Goal: Task Accomplishment & Management: Use online tool/utility

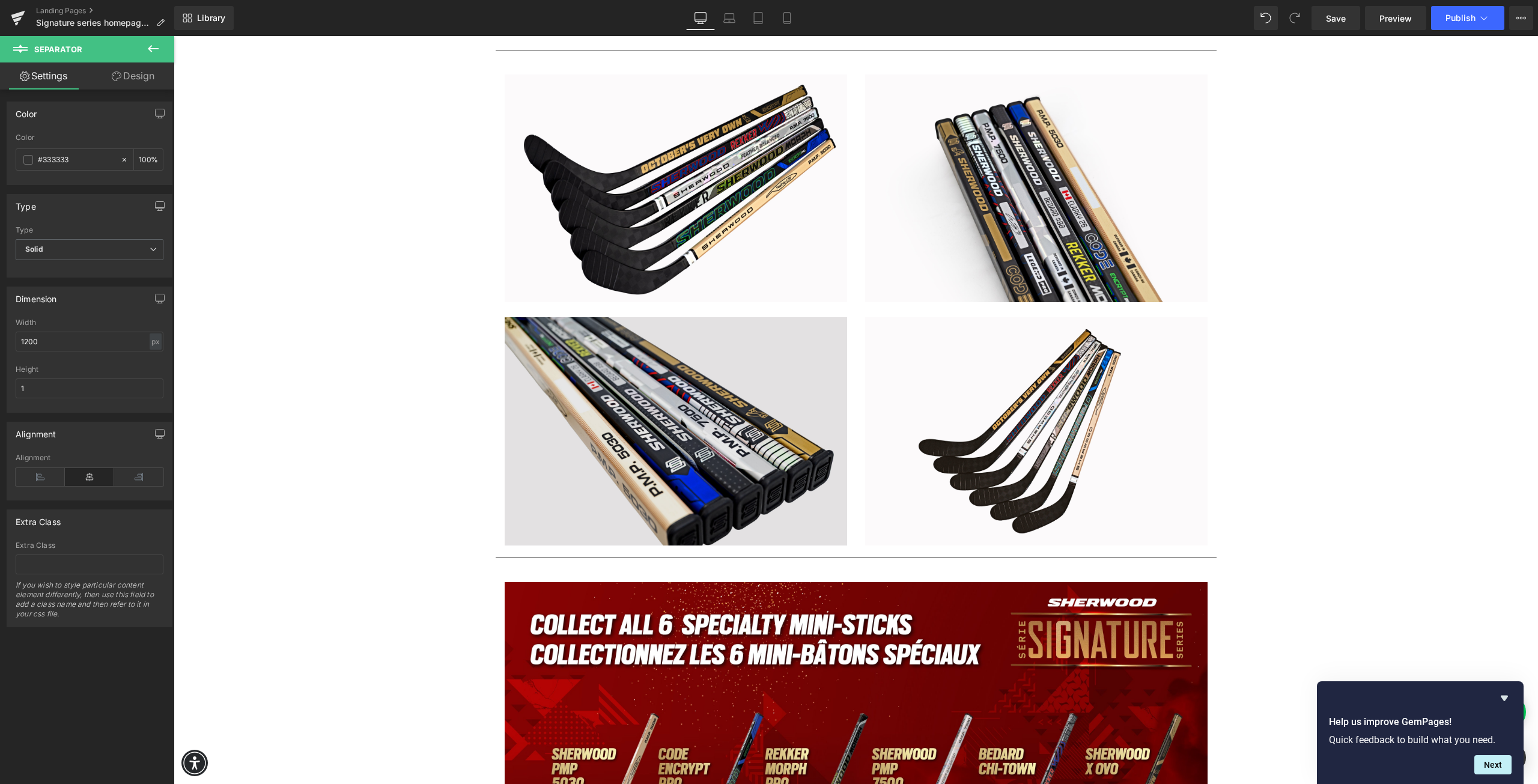
scroll to position [1261, 0]
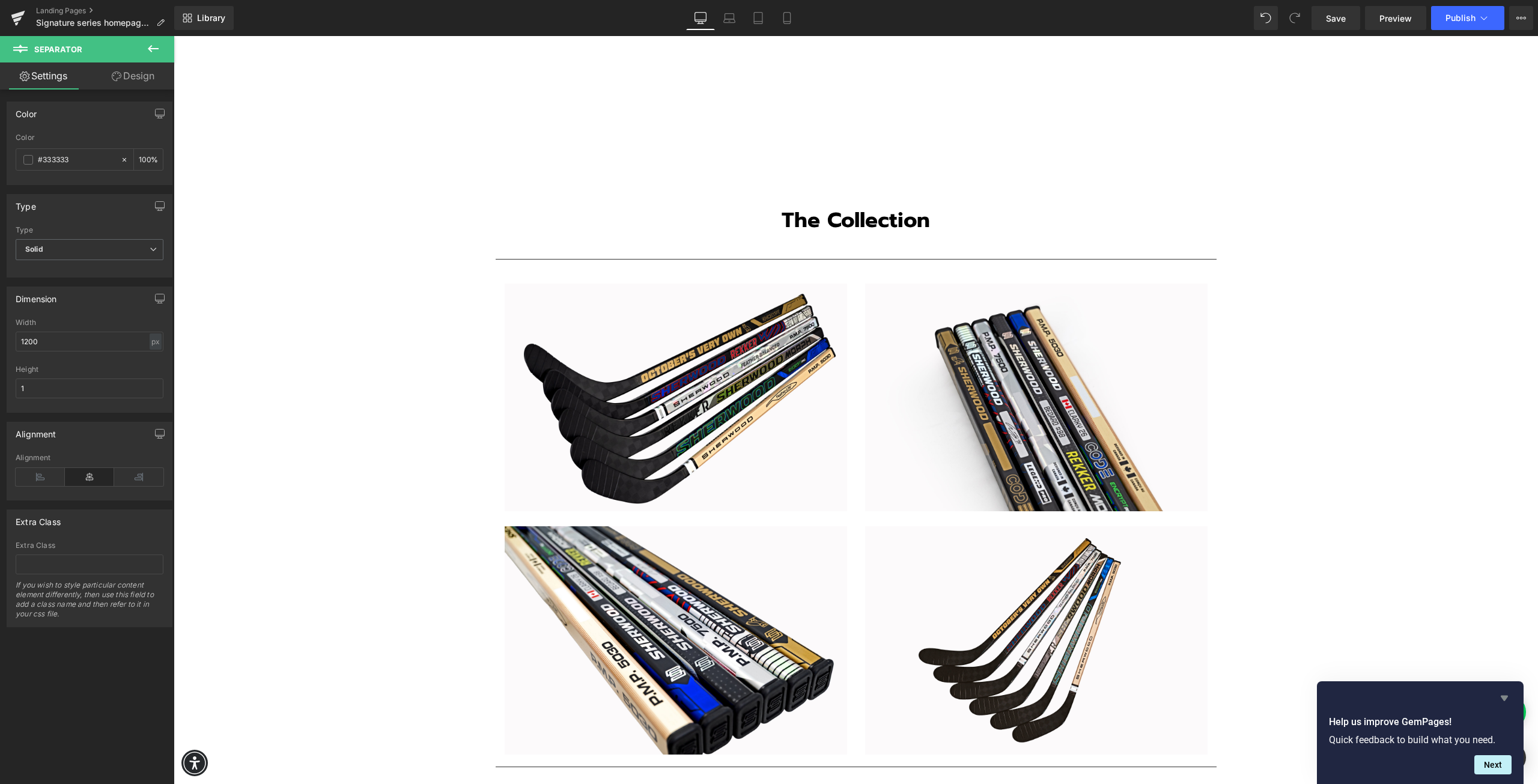
click at [1506, 697] on icon "Hide survey" at bounding box center [1504, 698] width 7 height 5
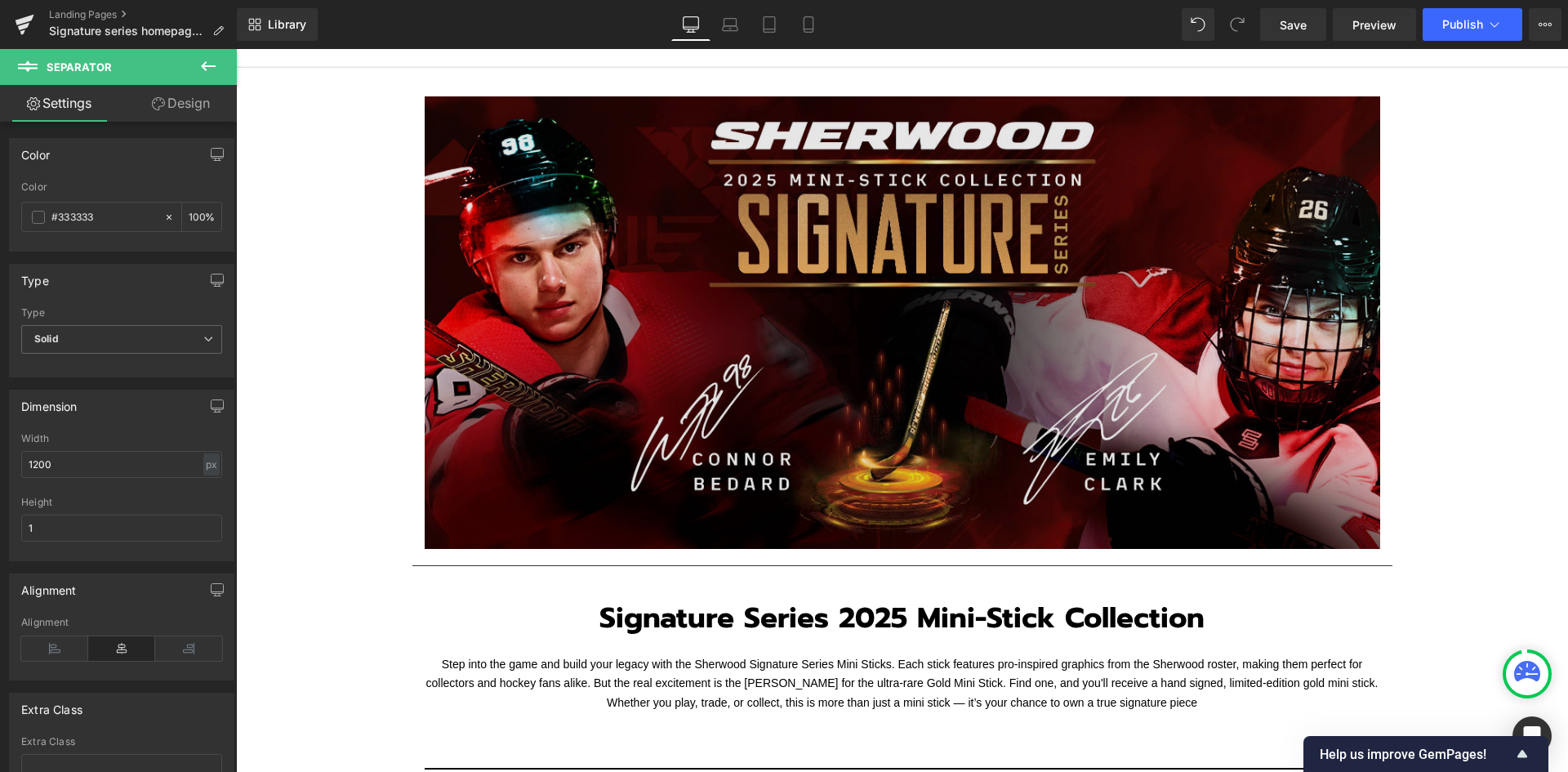
scroll to position [82, 0]
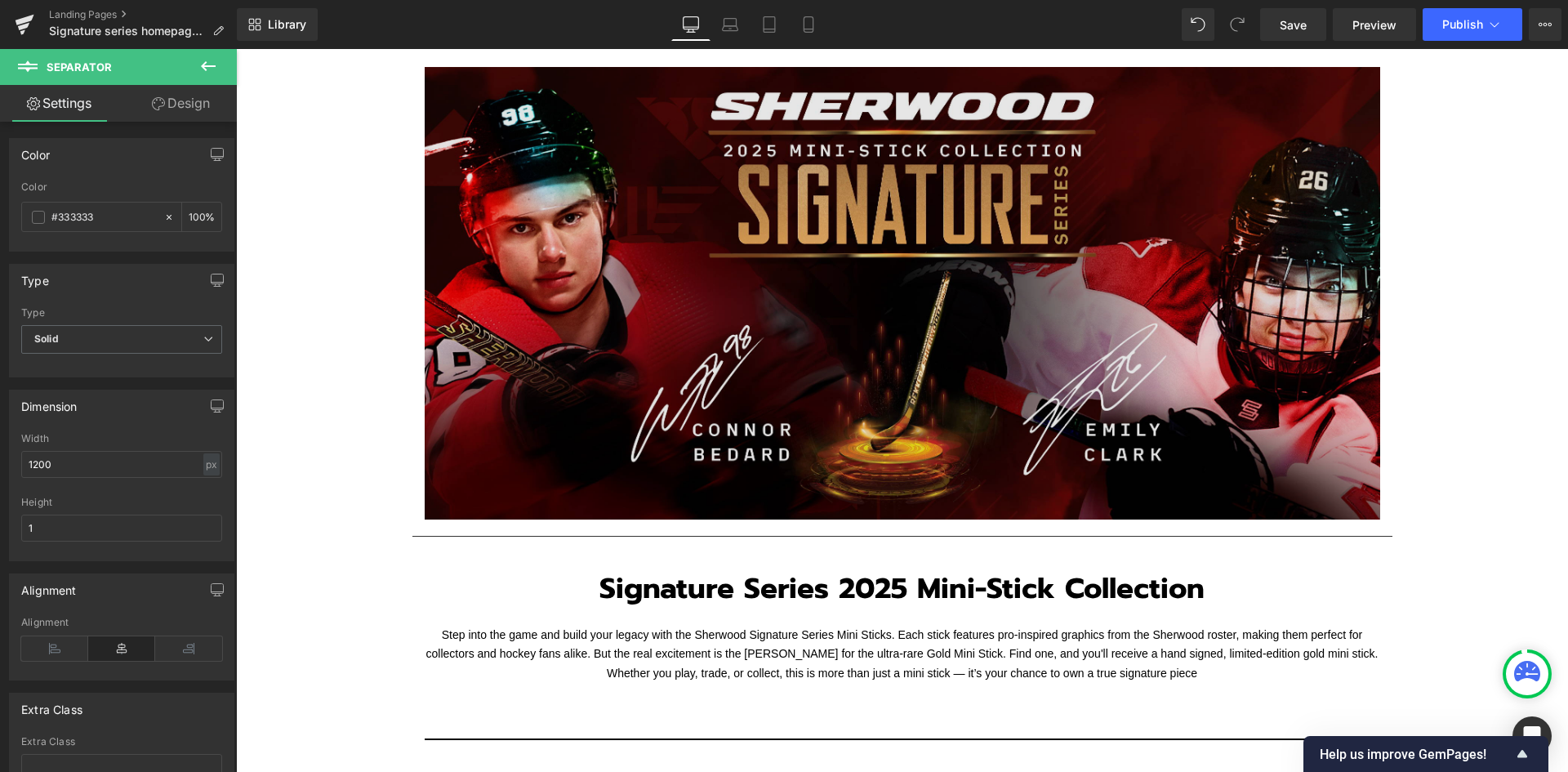
click at [882, 277] on img at bounding box center [903, 293] width 956 height 453
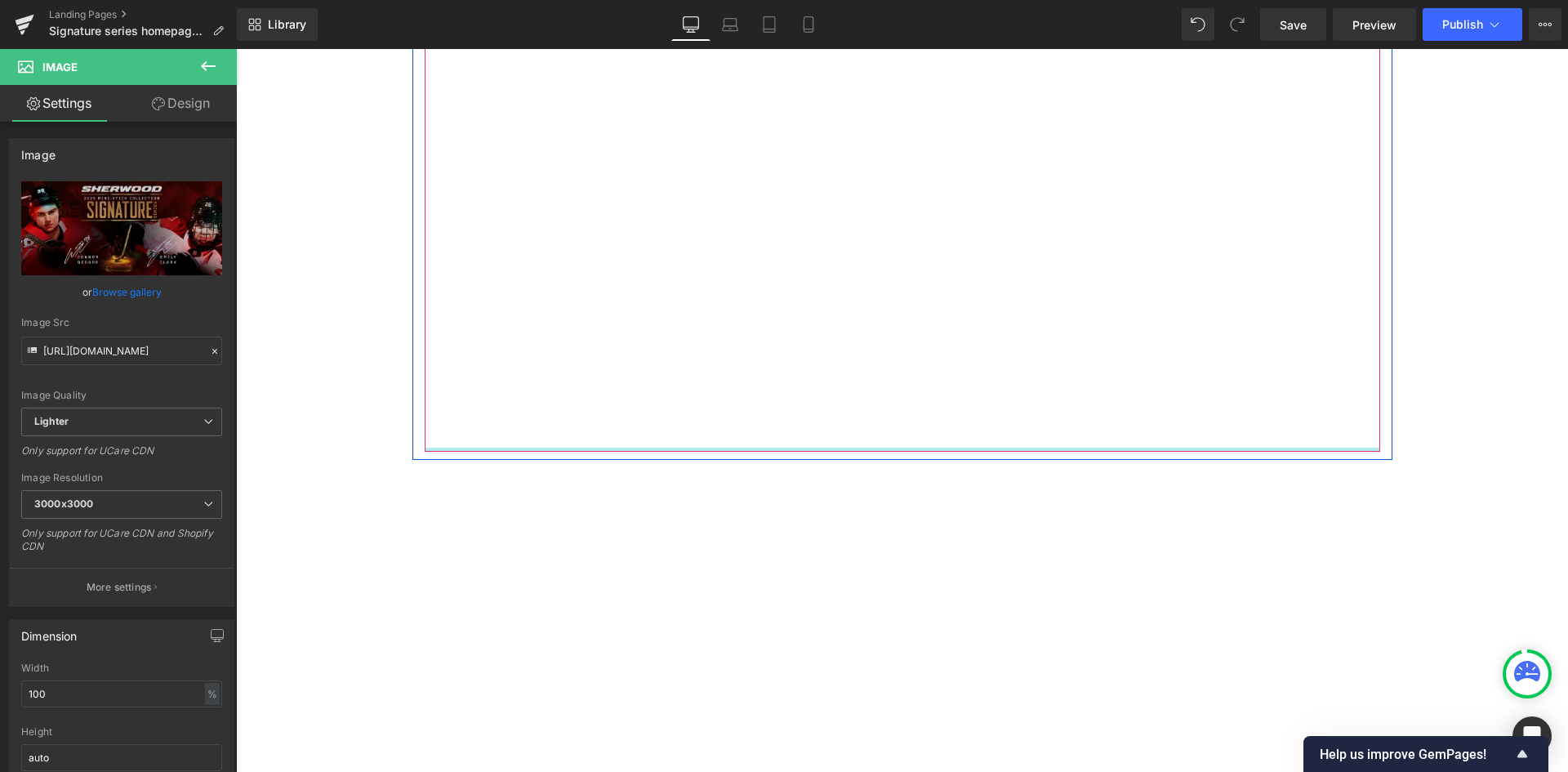
scroll to position [980, 0]
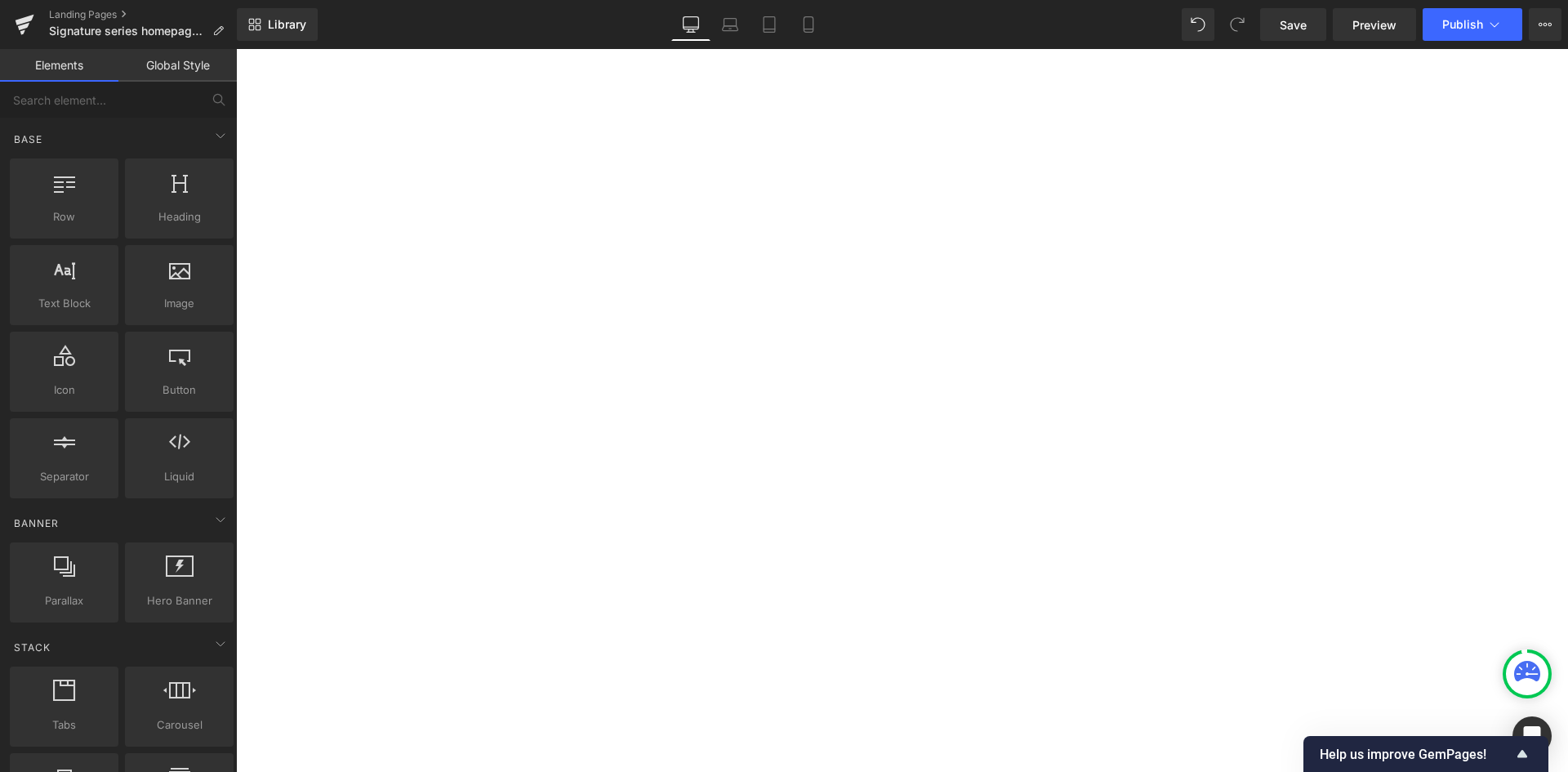
scroll to position [867, 0]
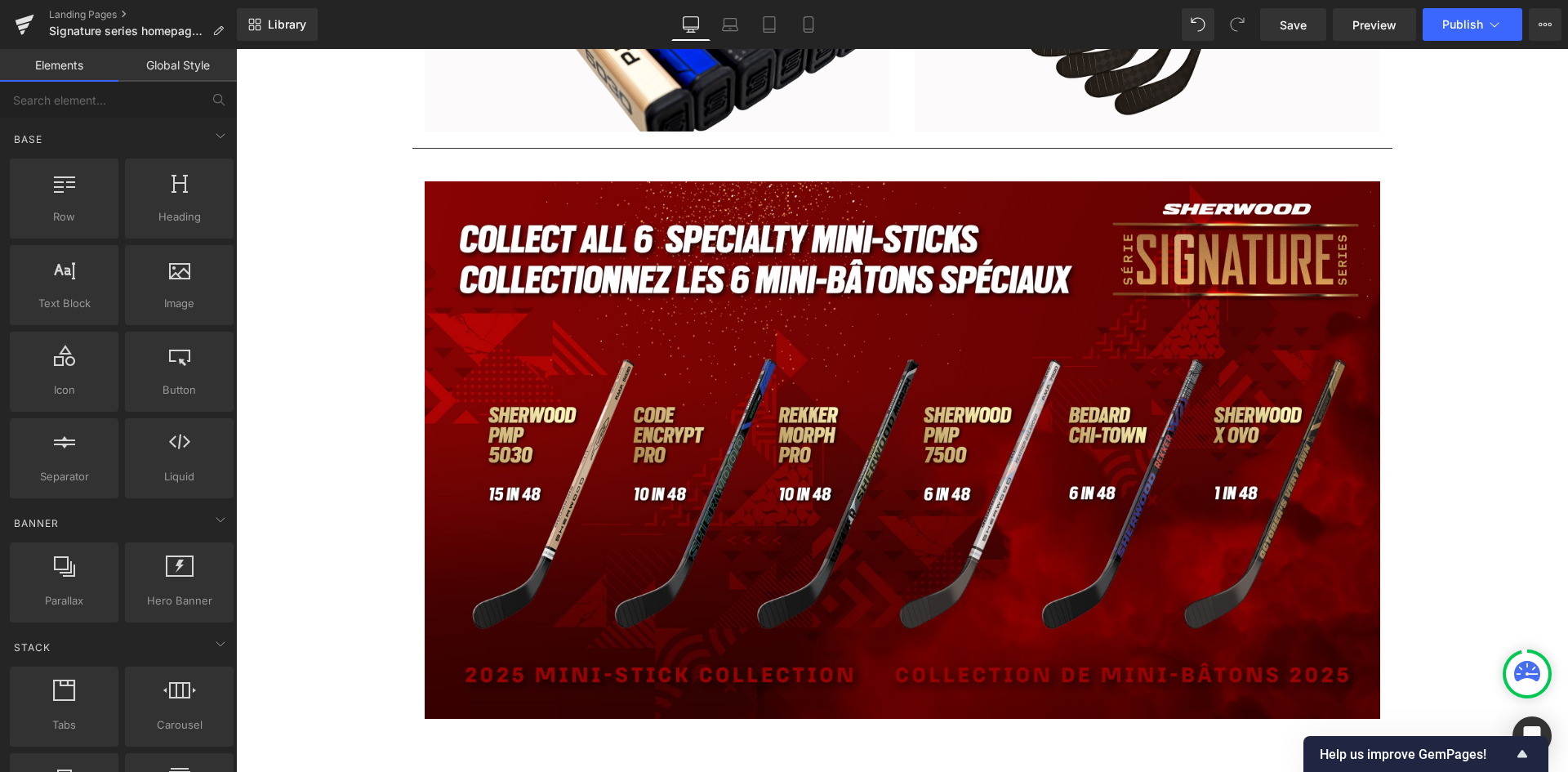
scroll to position [2745, 0]
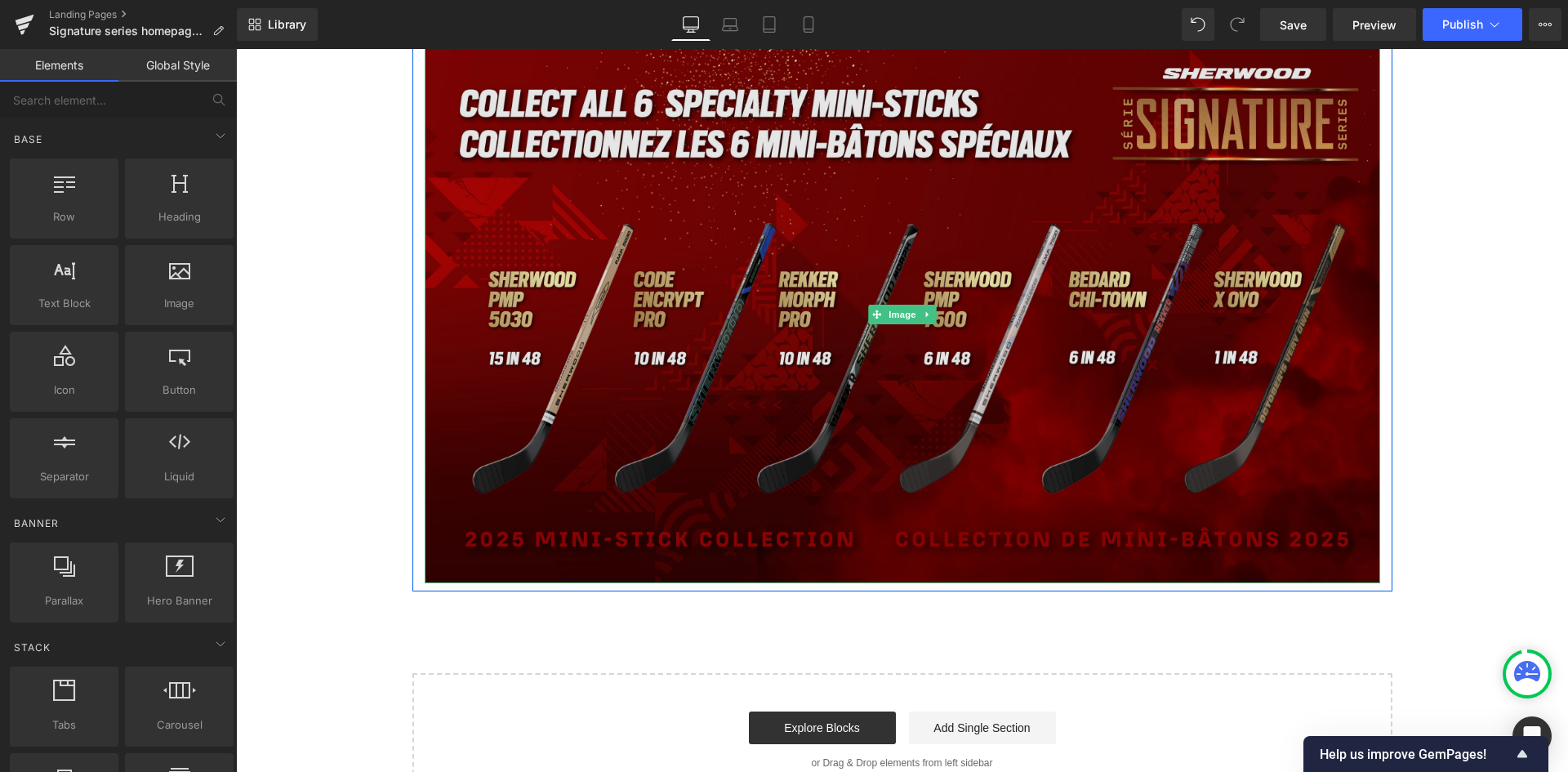
click at [1019, 329] on img at bounding box center [903, 314] width 956 height 537
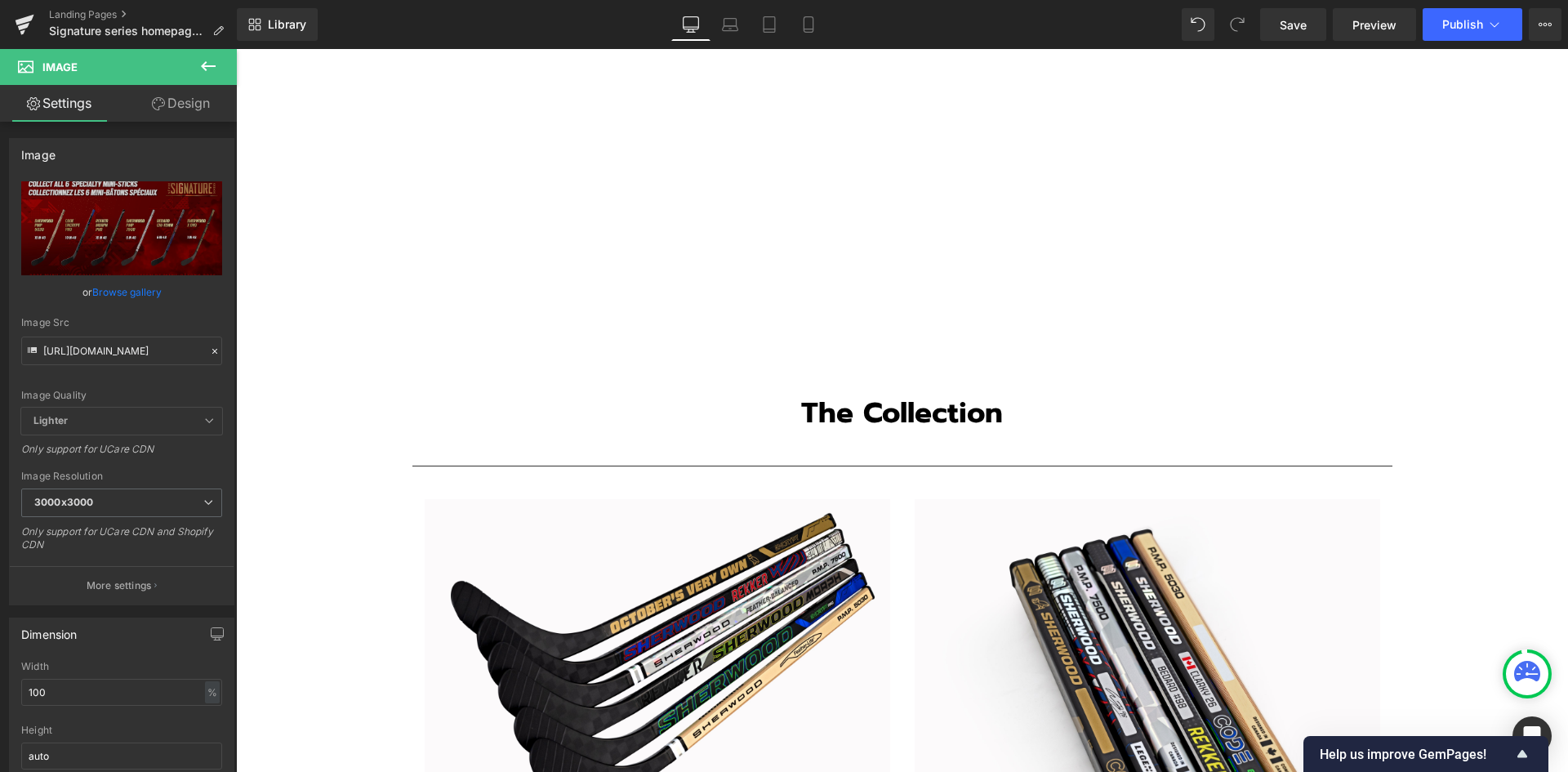
scroll to position [1193, 0]
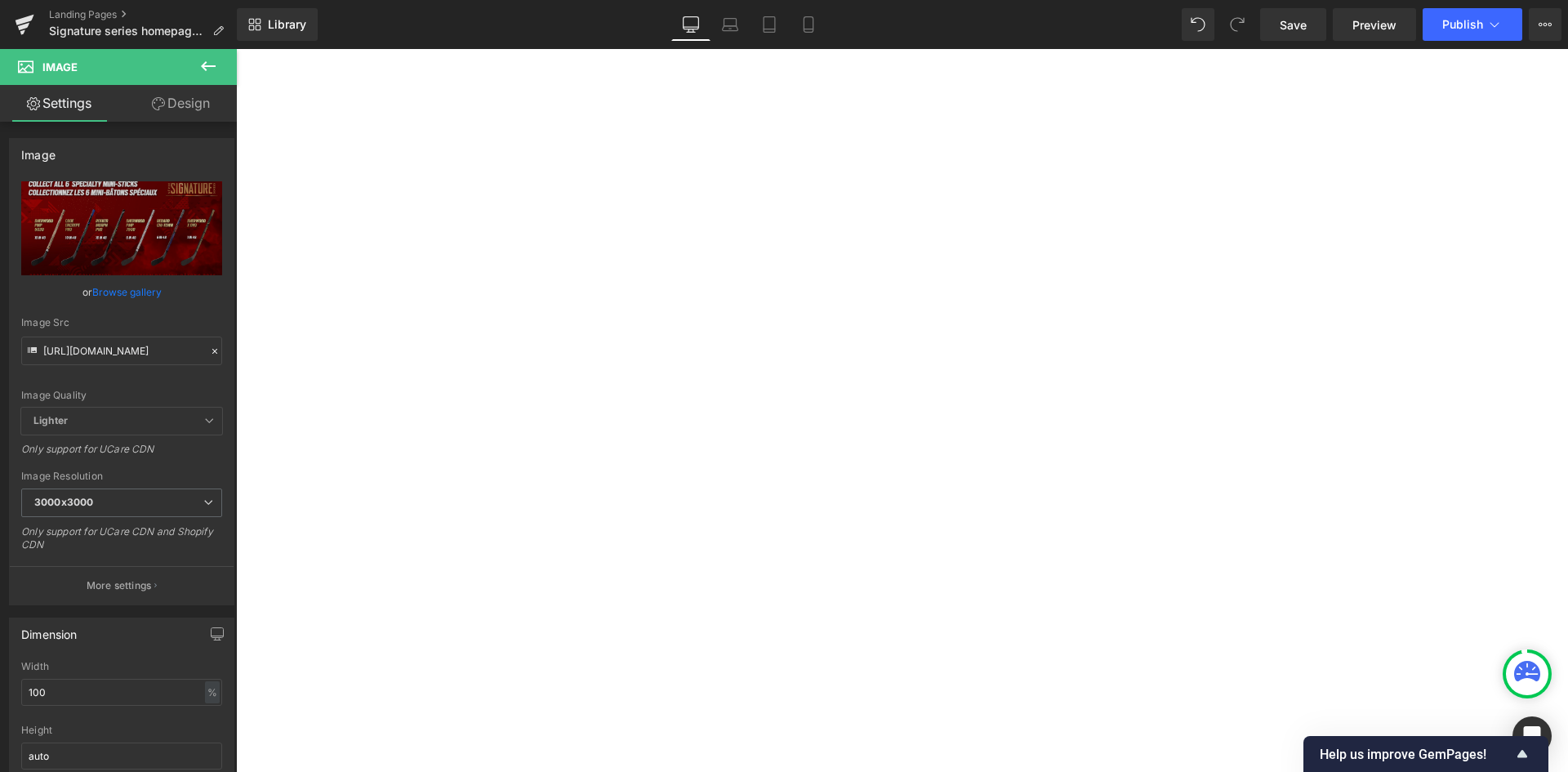
click at [1461, 349] on div "Text Block Image Row Separator Signature Series 2025 Mini-Stick Collection Head…" at bounding box center [902, 643] width 1332 height 3432
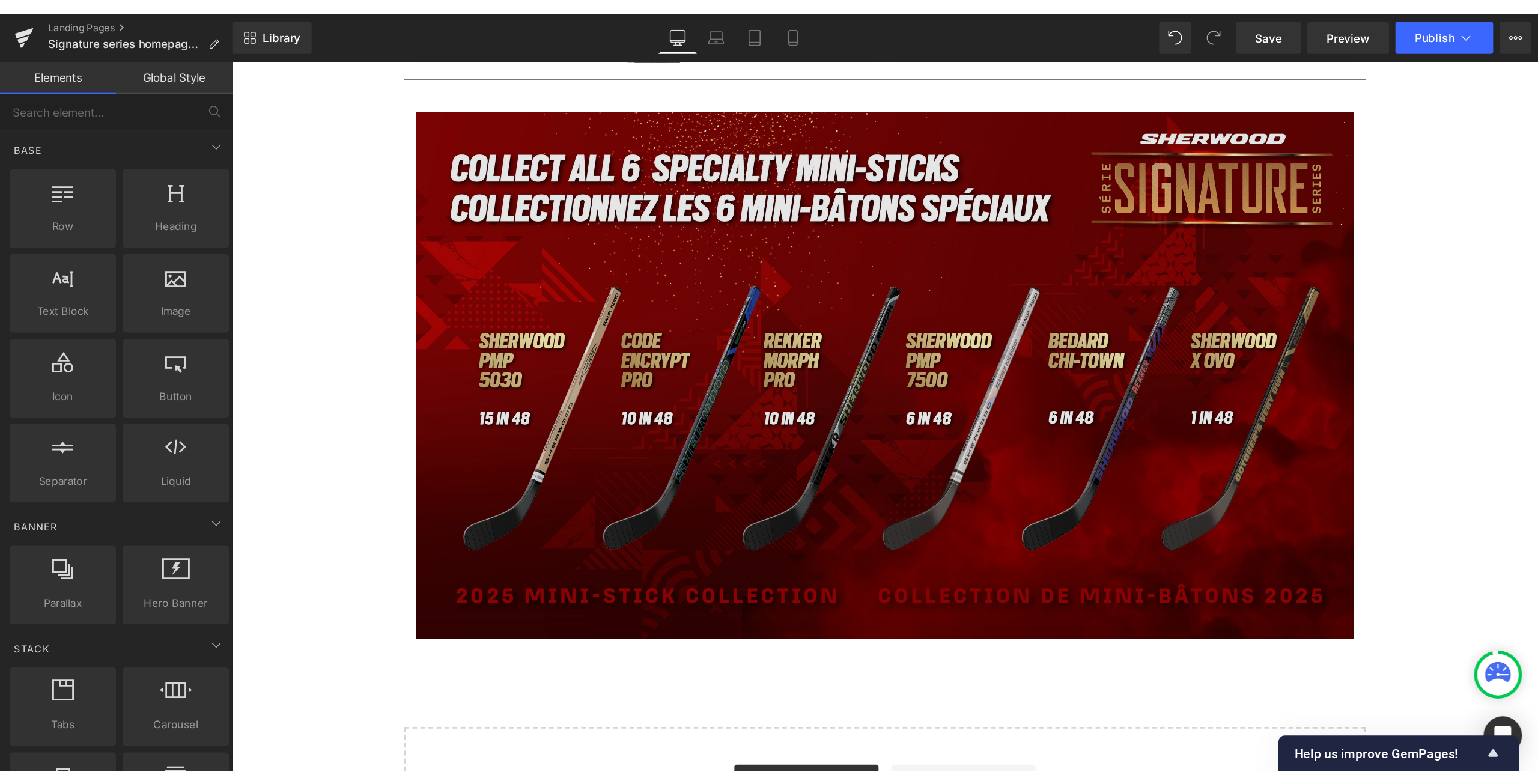
scroll to position [2019, 0]
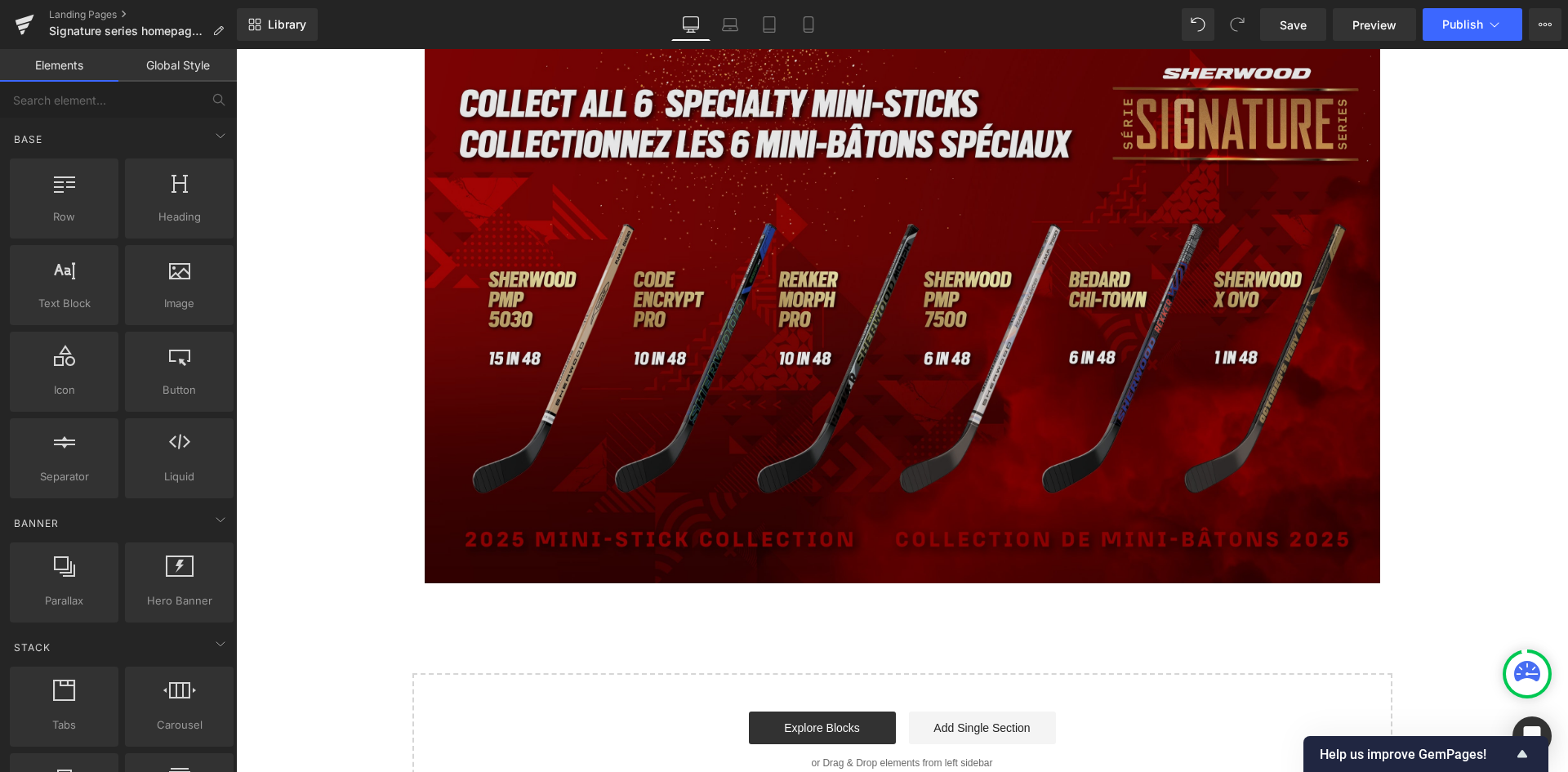
click at [1137, 372] on img at bounding box center [903, 314] width 956 height 537
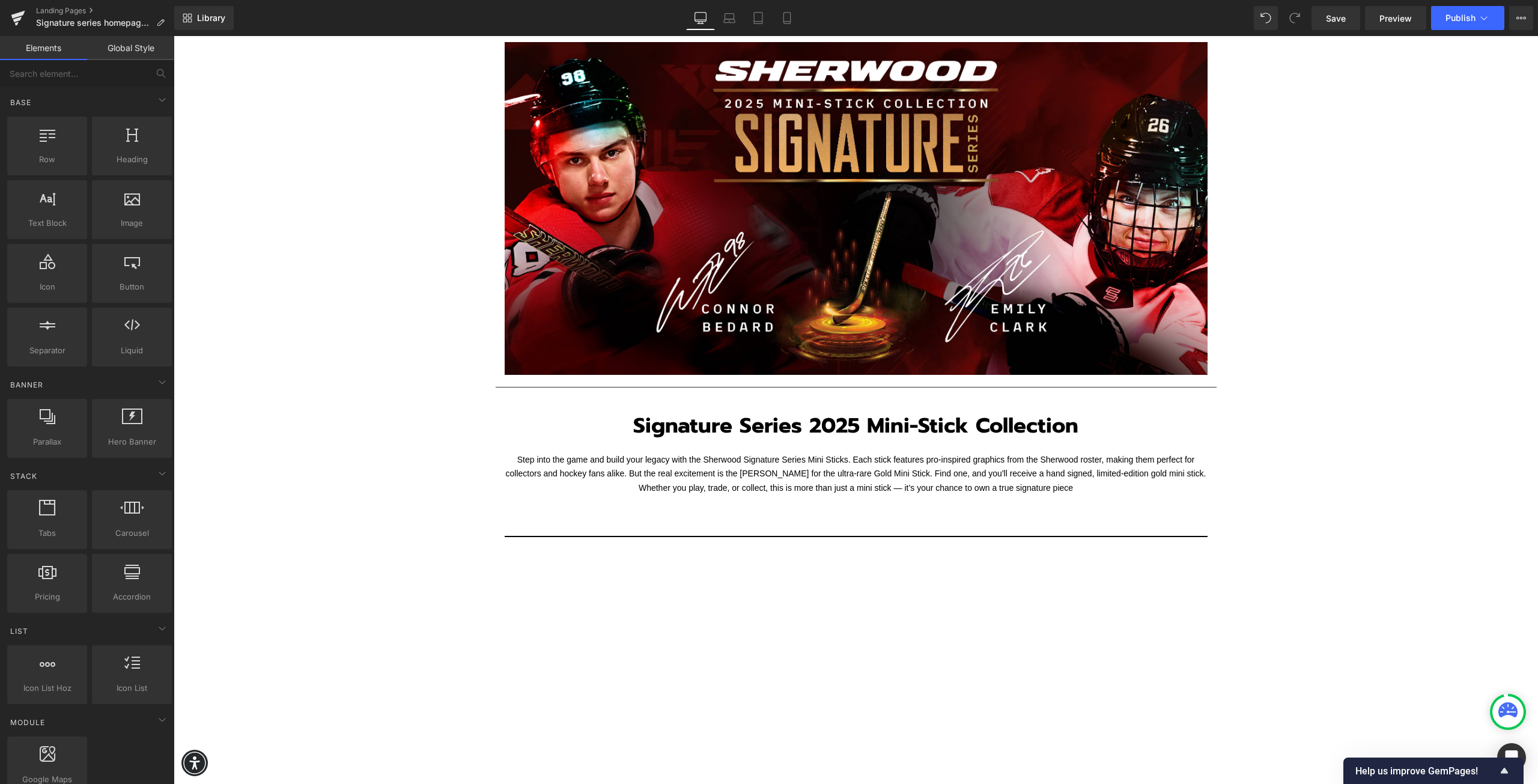
scroll to position [68, 0]
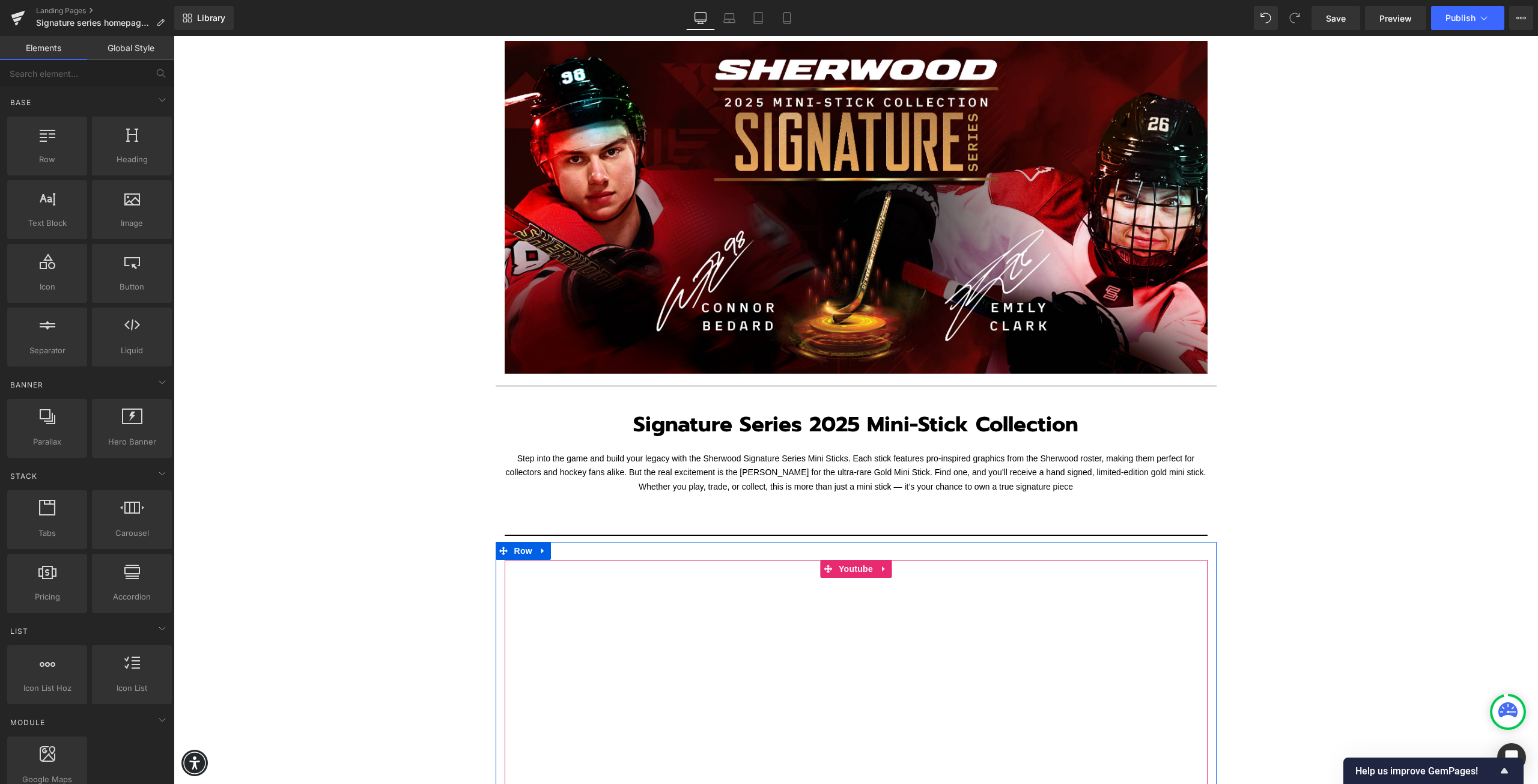
click at [641, 708] on div at bounding box center [856, 757] width 703 height 395
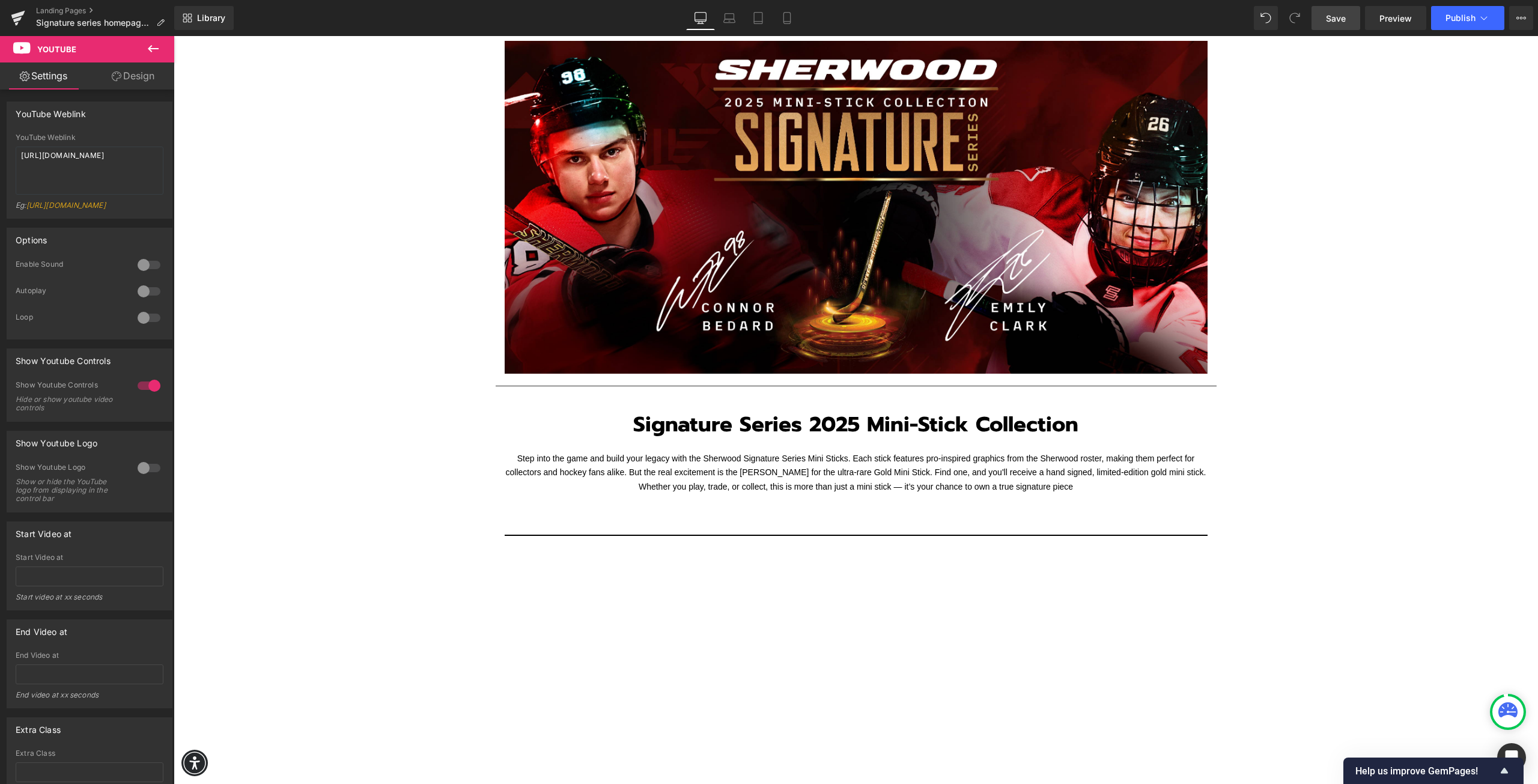
click at [1334, 20] on span "Save" at bounding box center [1336, 18] width 20 height 13
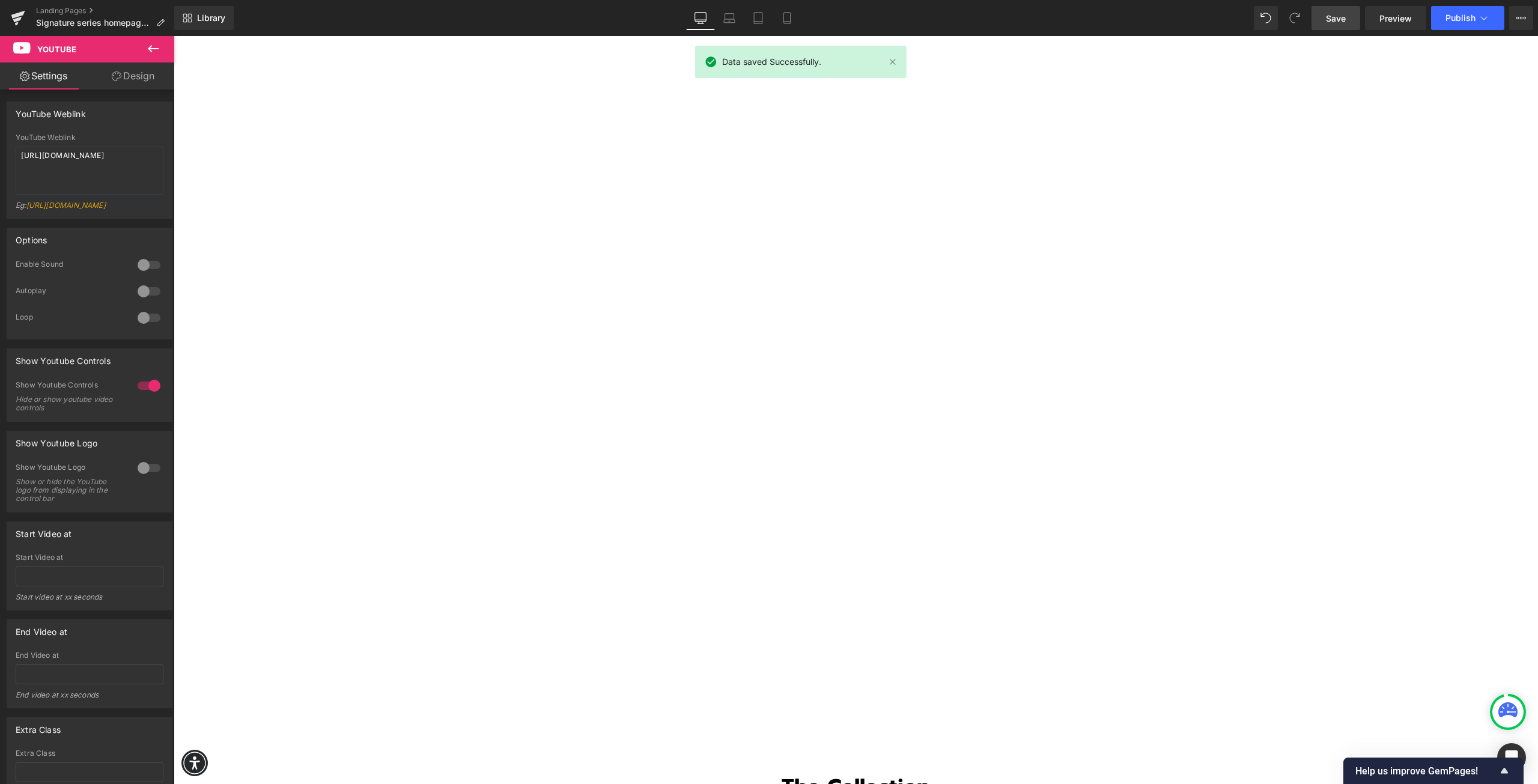
scroll to position [841, 0]
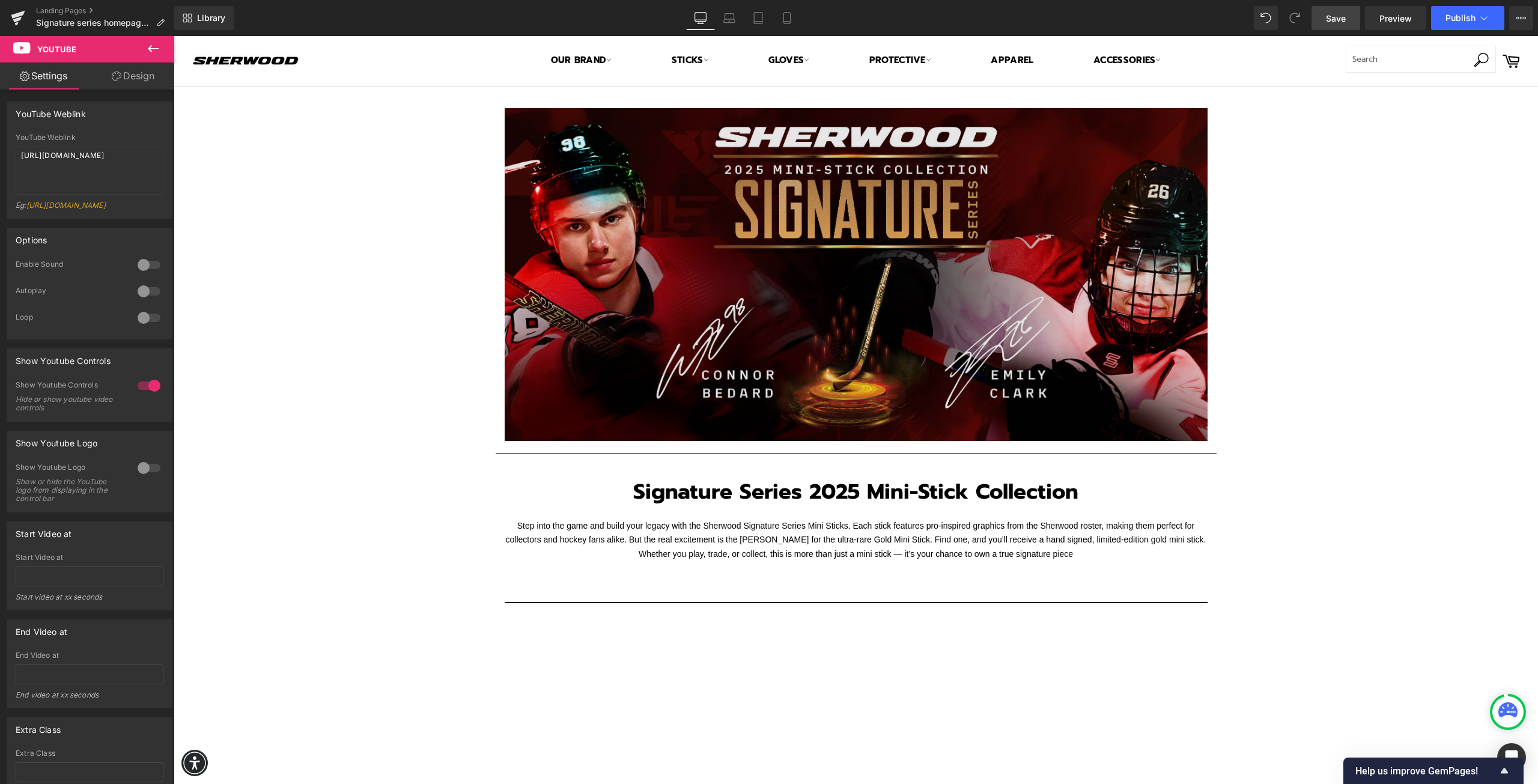
scroll to position [0, 0]
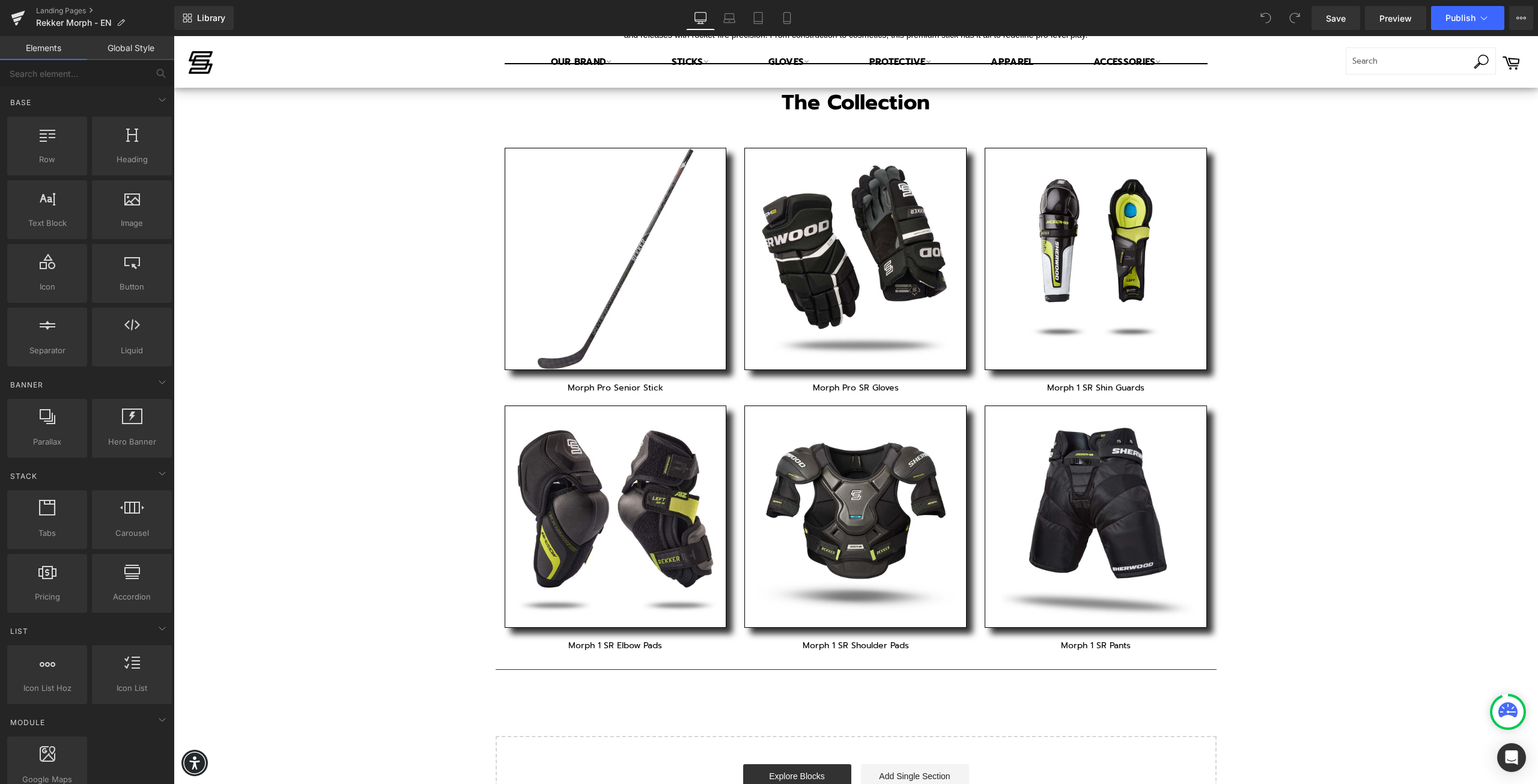
scroll to position [613, 0]
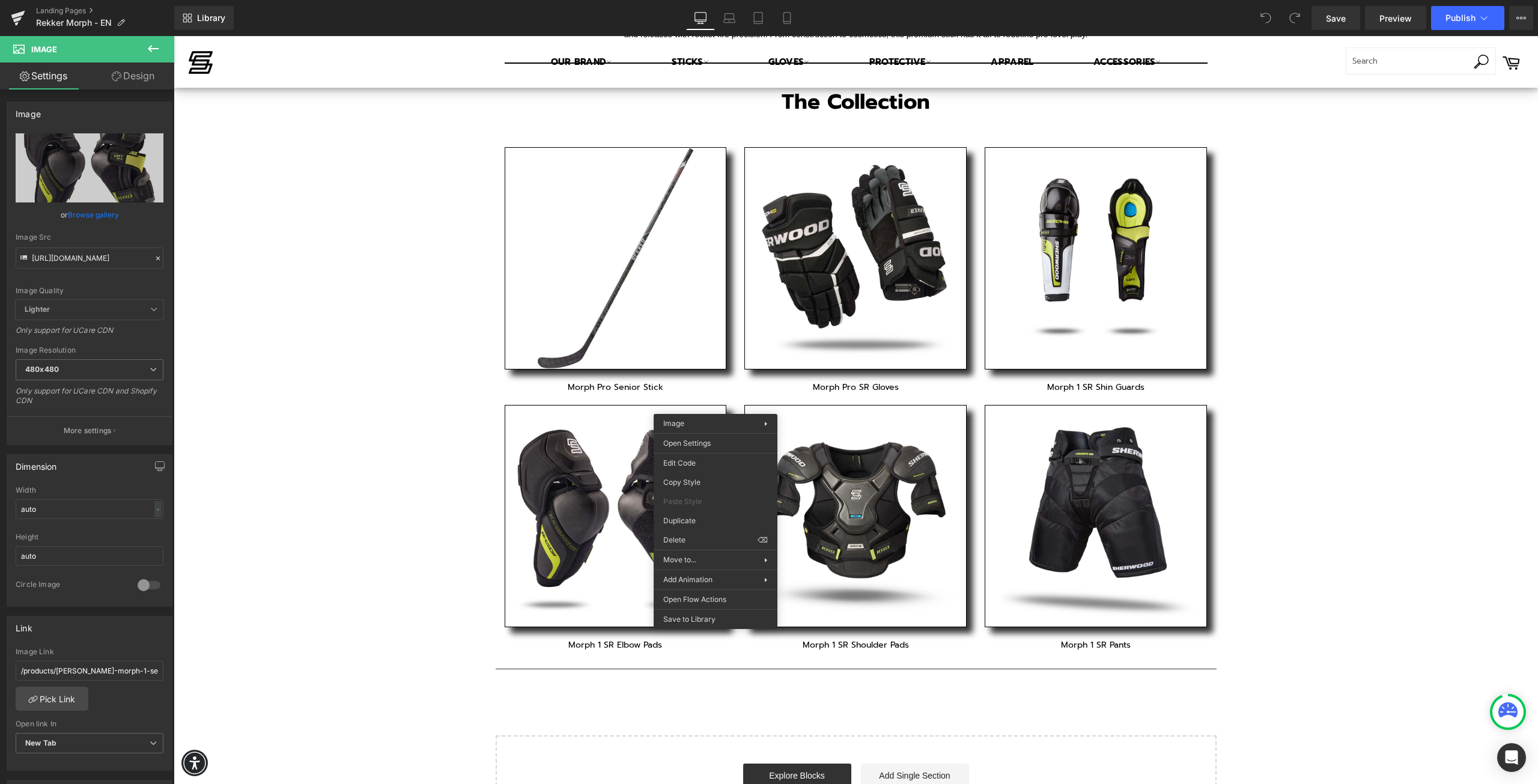
click at [444, 381] on div "Text Block Vimeo Row Separator REKKER Morph Pro Heading Row Disrupt and dominat…" at bounding box center [855, 168] width 1364 height 1330
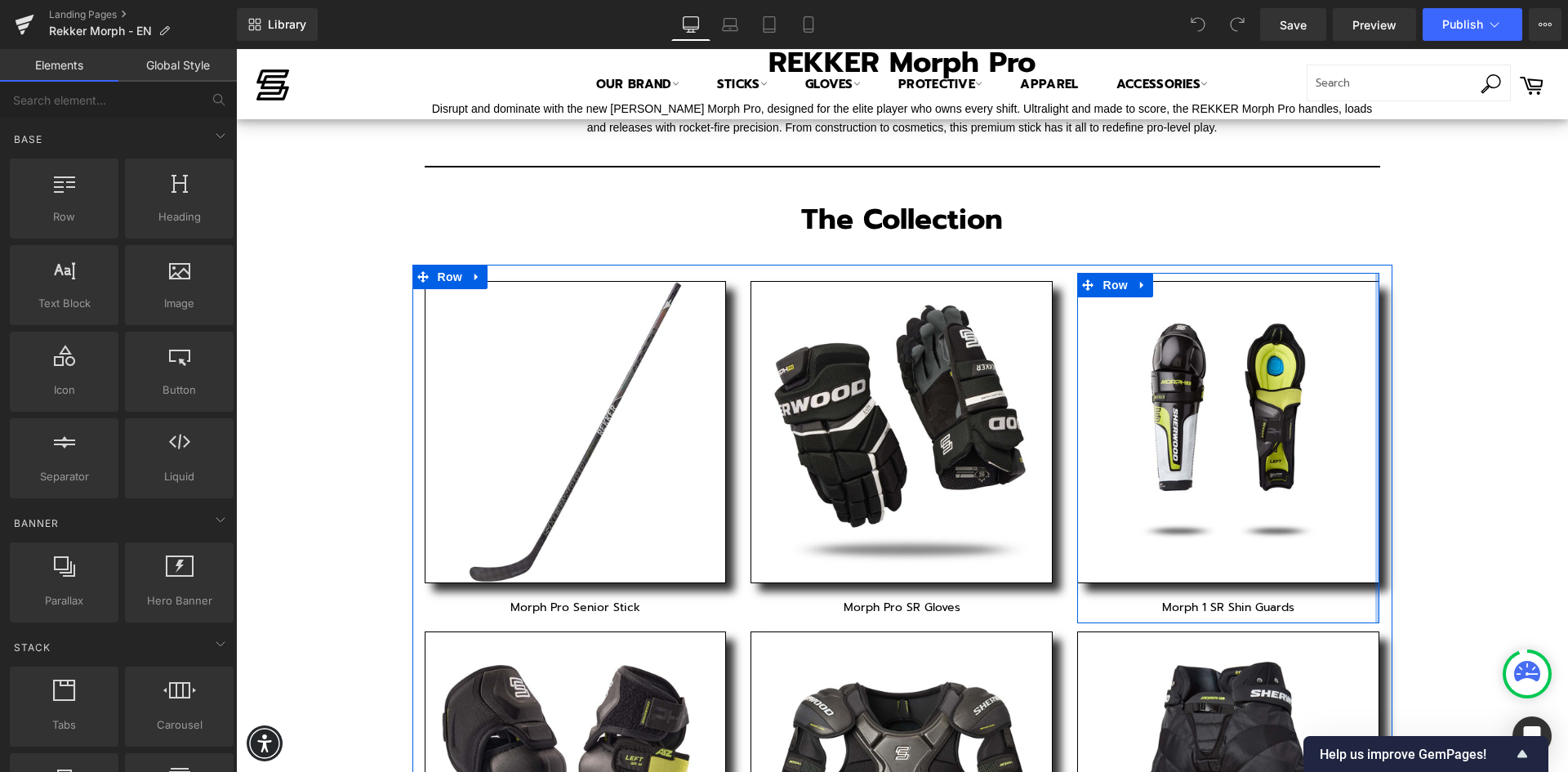
scroll to position [817, 0]
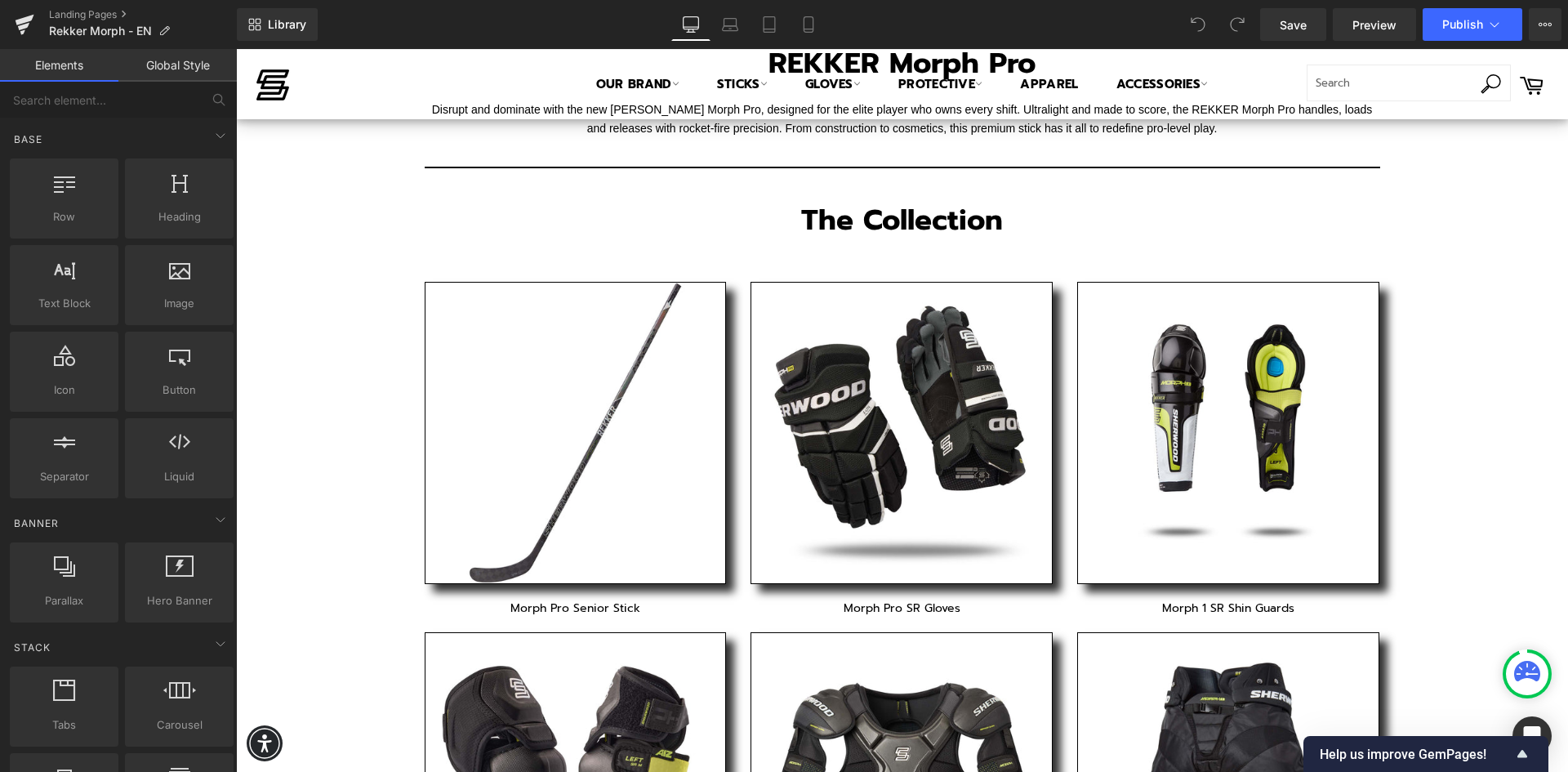
click at [1434, 228] on div "Text Block Vimeo Row Separator REKKER Morph Pro Heading Row Disrupt and dominat…" at bounding box center [902, 311] width 1332 height 1808
drag, startPoint x: 954, startPoint y: 218, endPoint x: 1099, endPoint y: 242, distance: 147.3
click at [954, 218] on h2 "The Collection" at bounding box center [903, 220] width 956 height 39
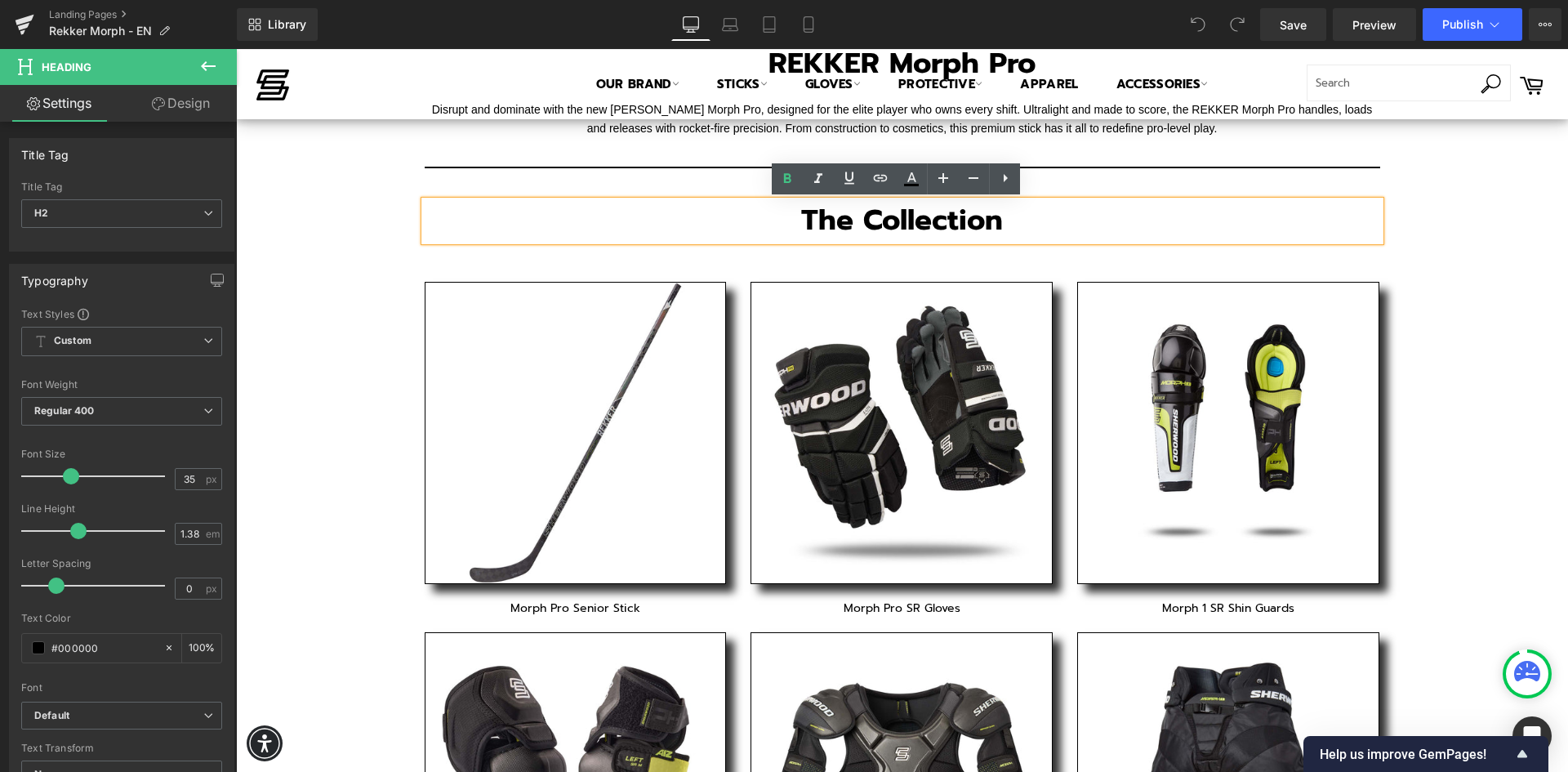
click at [1080, 240] on div "The Collection" at bounding box center [903, 220] width 956 height 39
click at [1268, 239] on h2 "The Collection" at bounding box center [903, 220] width 956 height 39
click at [1378, 218] on div "The Collection Heading" at bounding box center [903, 229] width 980 height 56
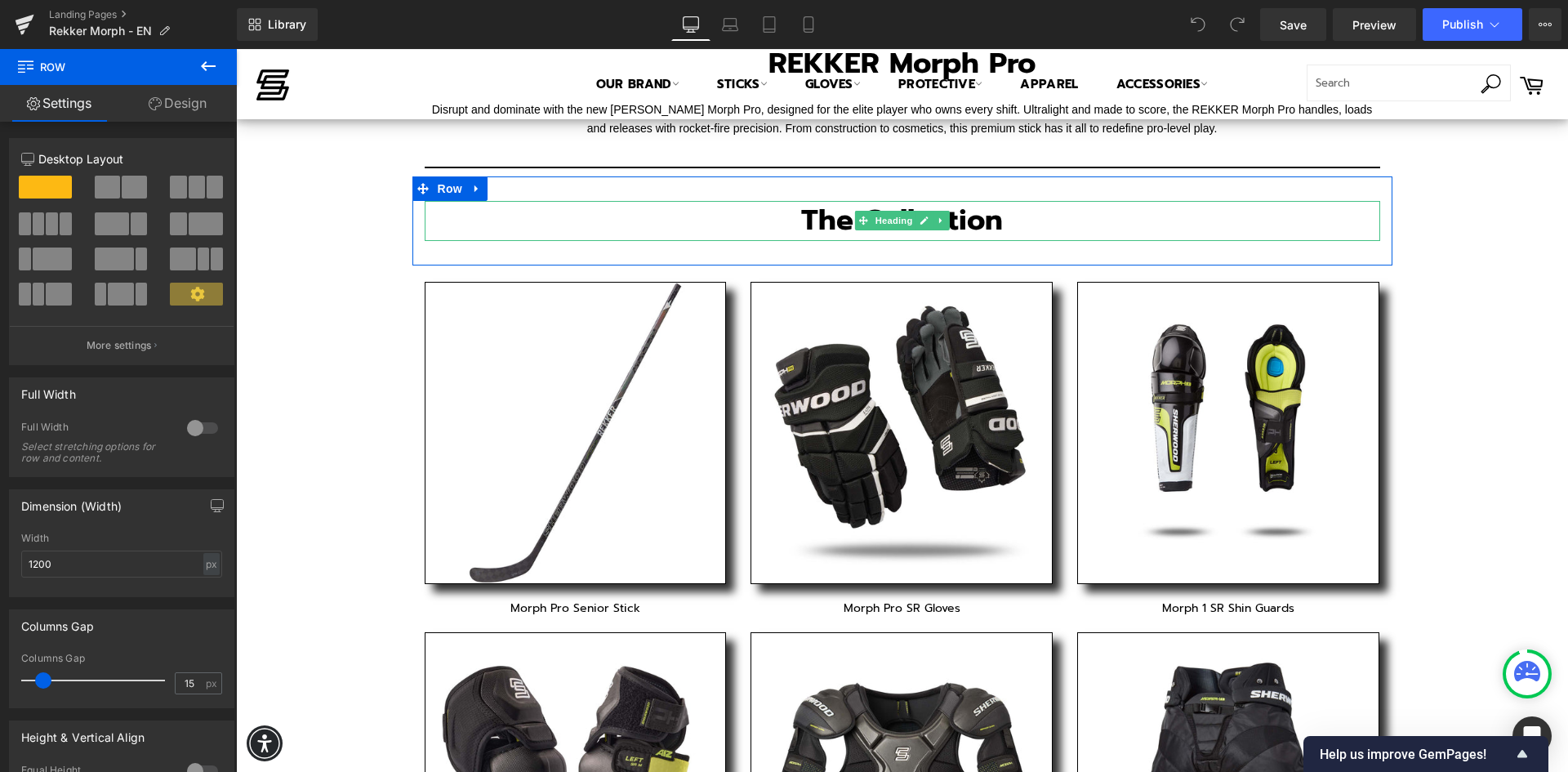
click at [525, 216] on h2 "The Collection" at bounding box center [903, 220] width 956 height 39
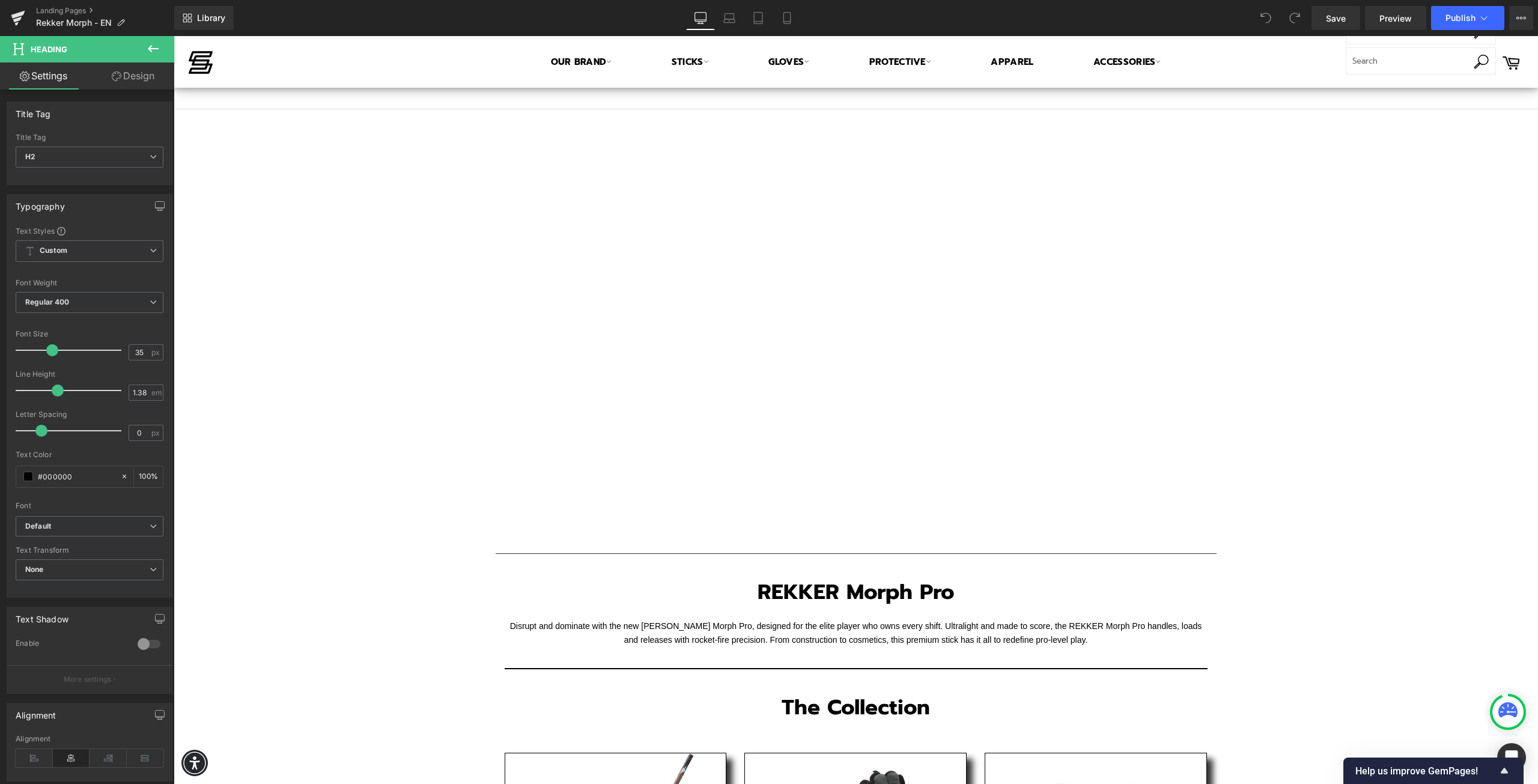
scroll to position [0, 0]
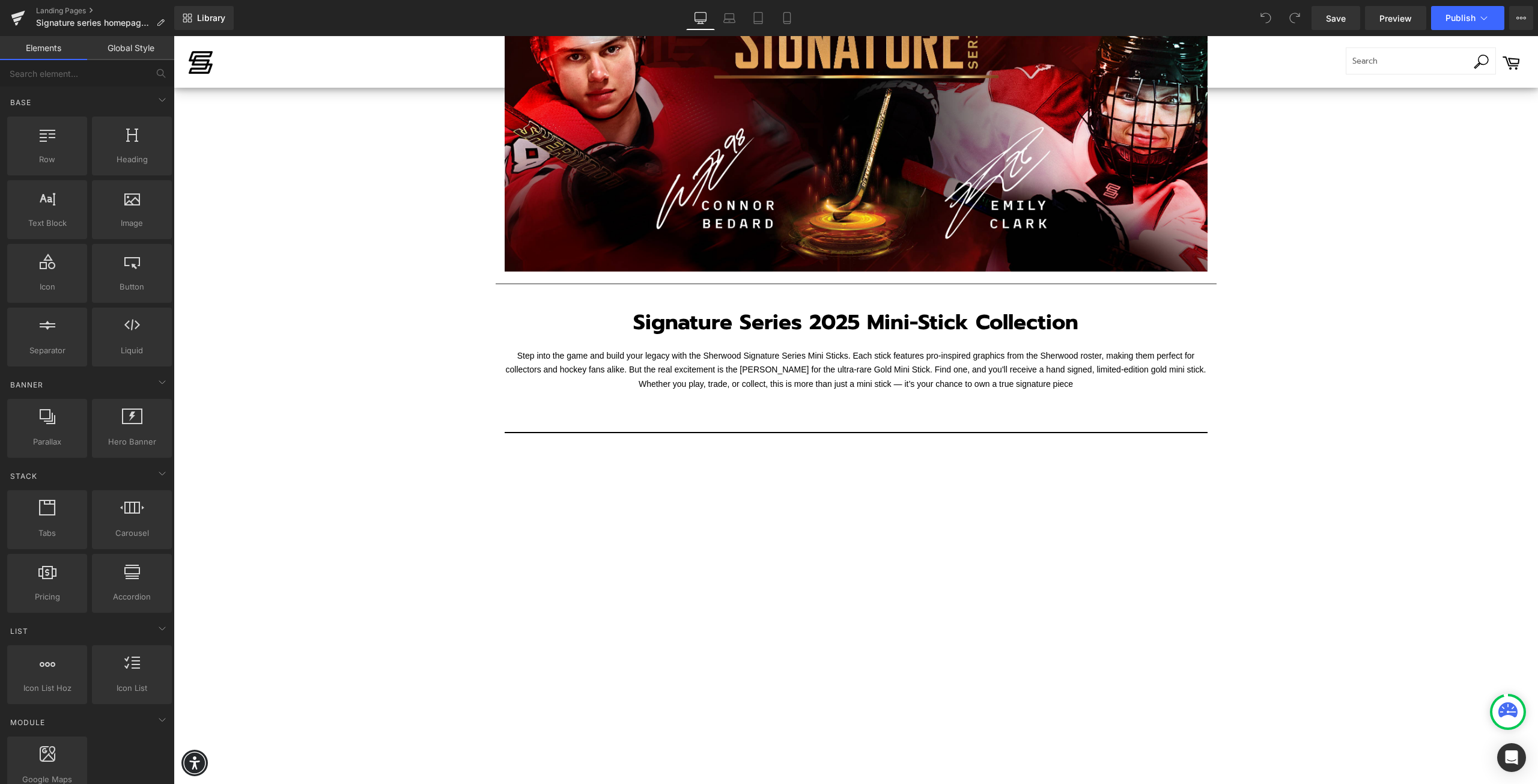
scroll to position [300, 0]
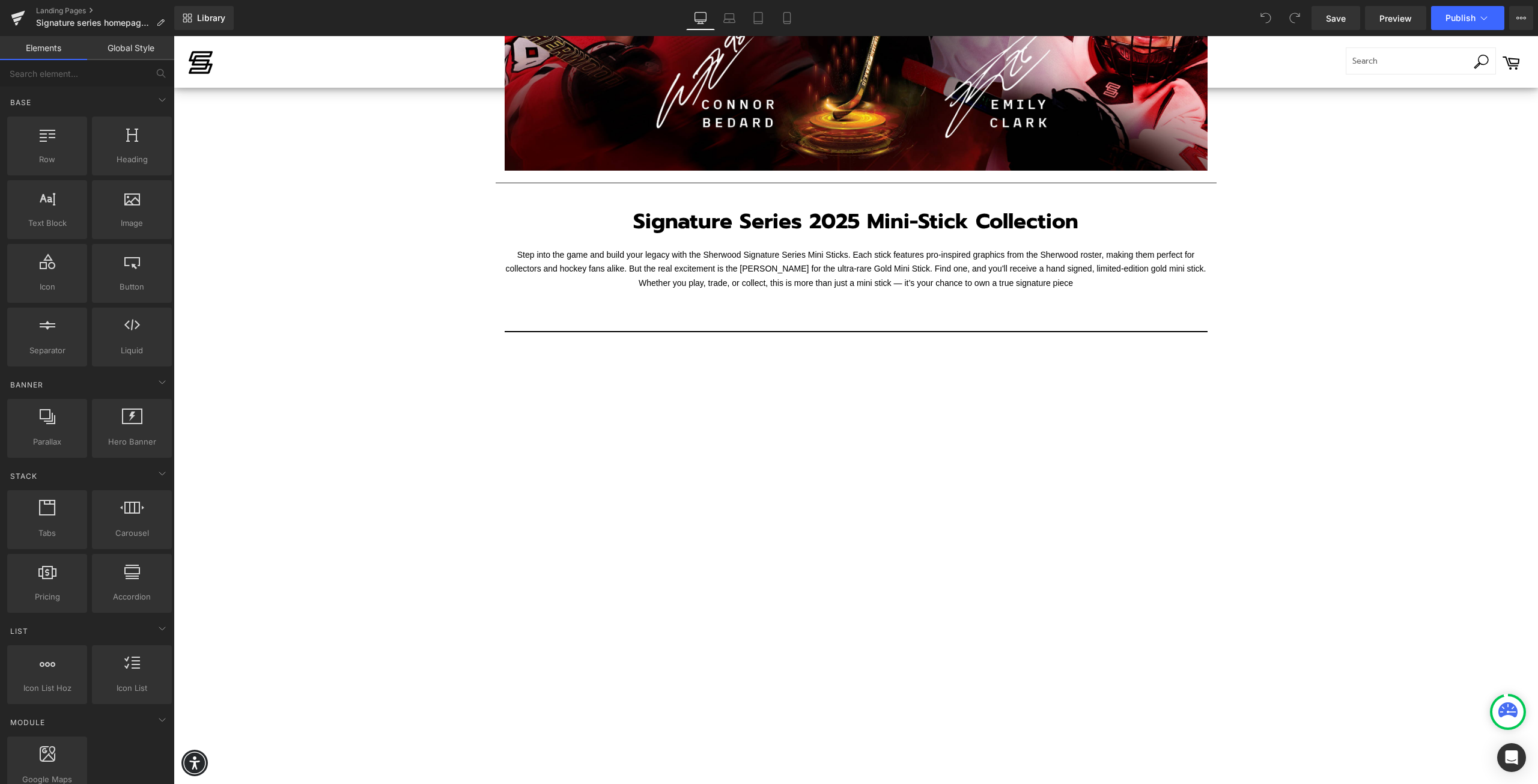
click at [677, 502] on div at bounding box center [856, 553] width 703 height 395
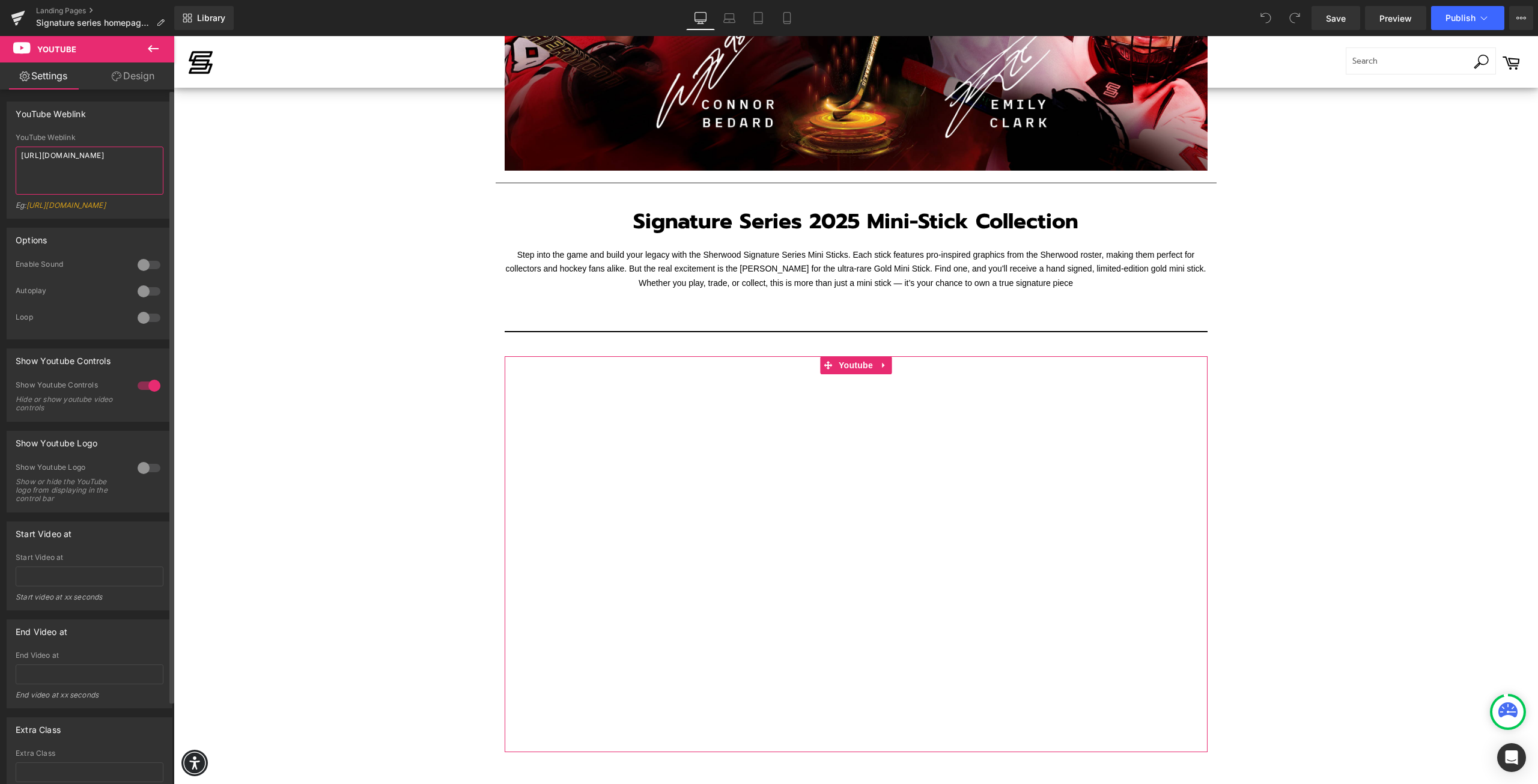
drag, startPoint x: 66, startPoint y: 173, endPoint x: 10, endPoint y: 154, distance: 59.1
click at [10, 154] on div "YouTube Weblink https://youtube.com/shorts/XwVxza9kITM Eg: https://www.youtube.…" at bounding box center [90, 175] width 165 height 85
click at [661, 452] on div at bounding box center [856, 553] width 703 height 395
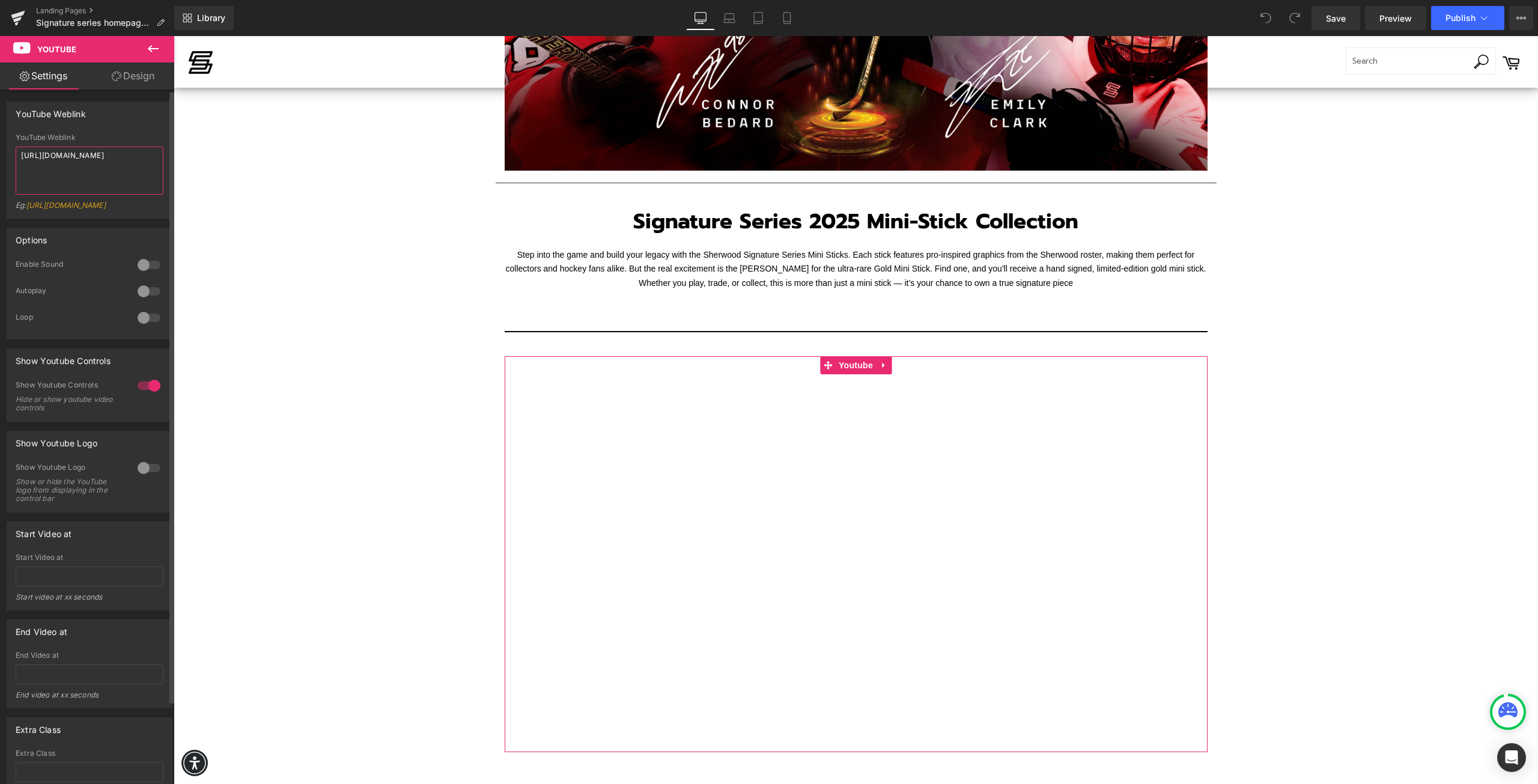
drag, startPoint x: 123, startPoint y: 152, endPoint x: 104, endPoint y: 154, distance: 19.1
click at [104, 154] on textarea "[URL][DOMAIN_NAME]" at bounding box center [89, 170] width 148 height 48
drag, startPoint x: 124, startPoint y: 155, endPoint x: 97, endPoint y: 159, distance: 27.3
click at [97, 159] on textarea "[URL][DOMAIN_NAME]" at bounding box center [89, 170] width 148 height 48
click at [120, 170] on textarea "https://youtube.com/embed/XwVxza9kITM" at bounding box center [89, 170] width 148 height 48
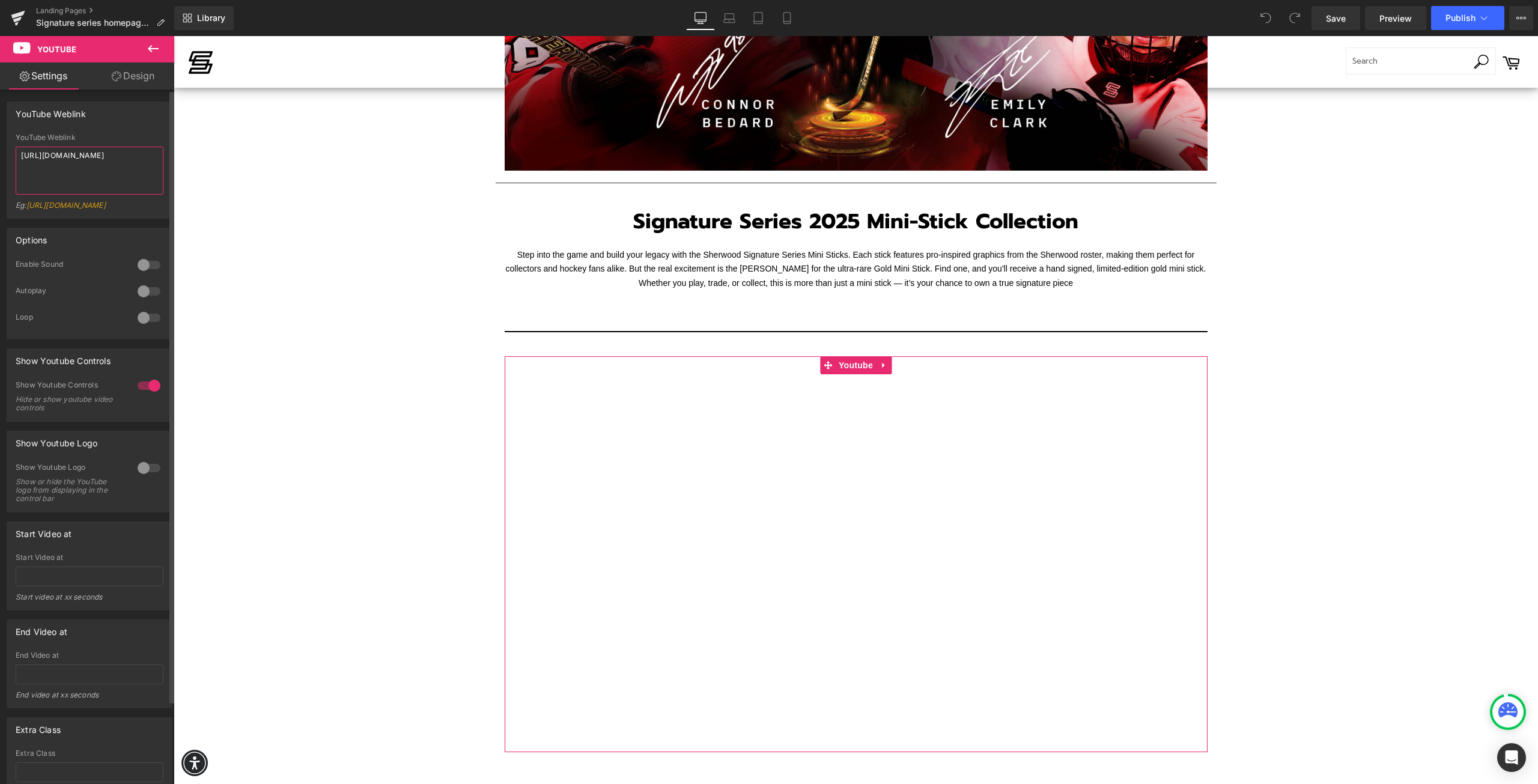
type textarea "https://youtube.com/embed/XwVxza9kITM"
click at [124, 121] on div "YouTube Weblink" at bounding box center [90, 113] width 165 height 23
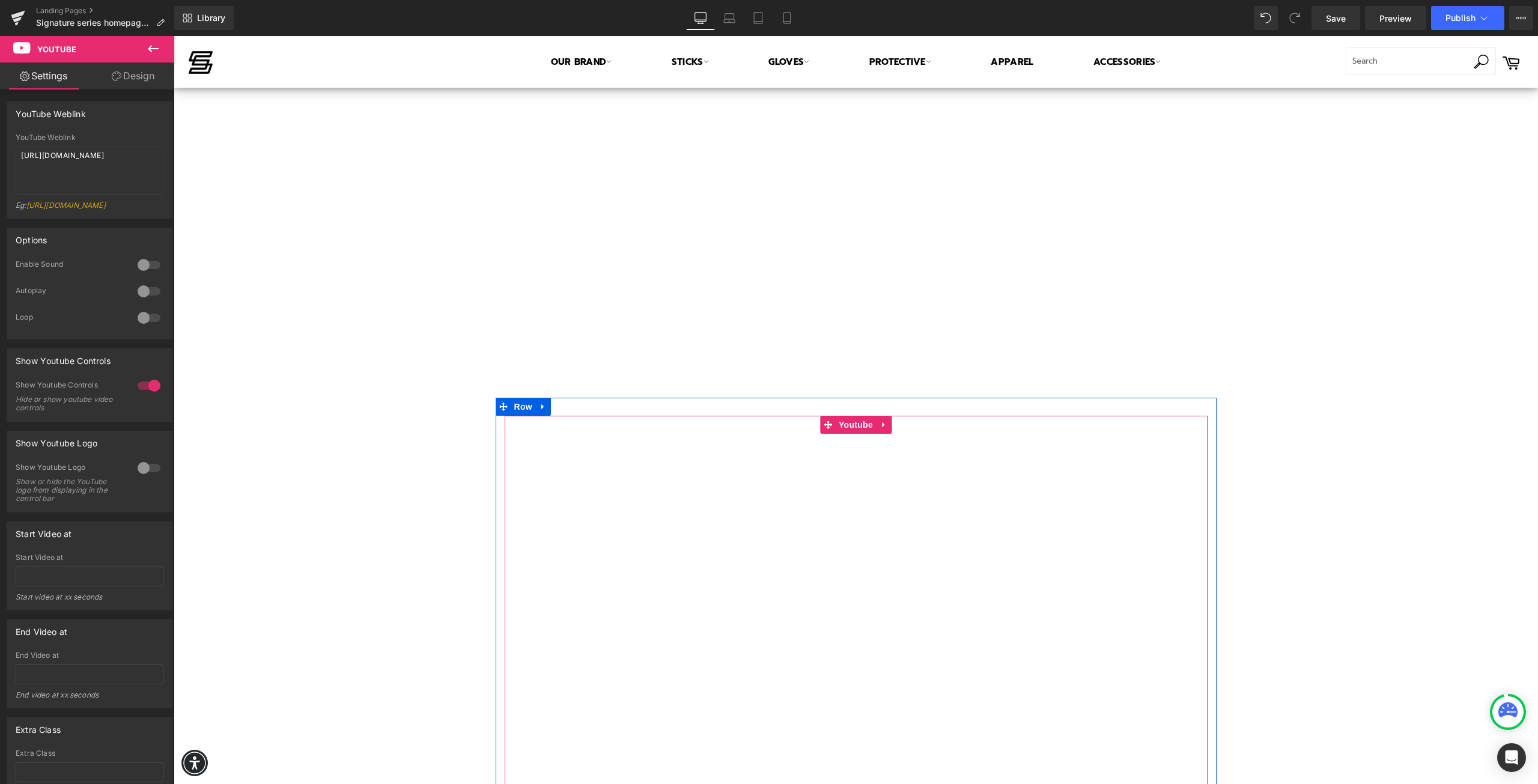
click at [816, 567] on div at bounding box center [856, 613] width 703 height 395
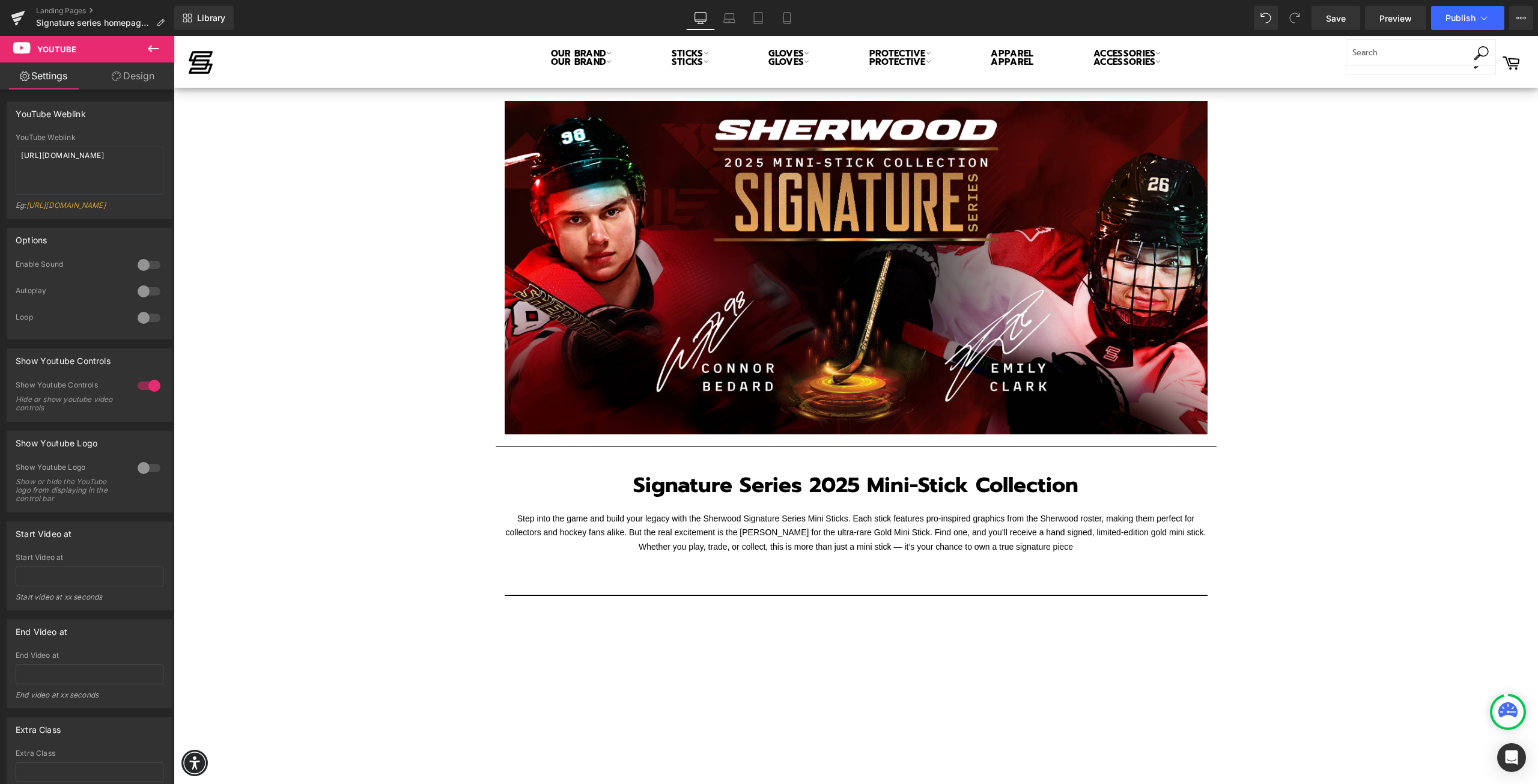
scroll to position [0, 0]
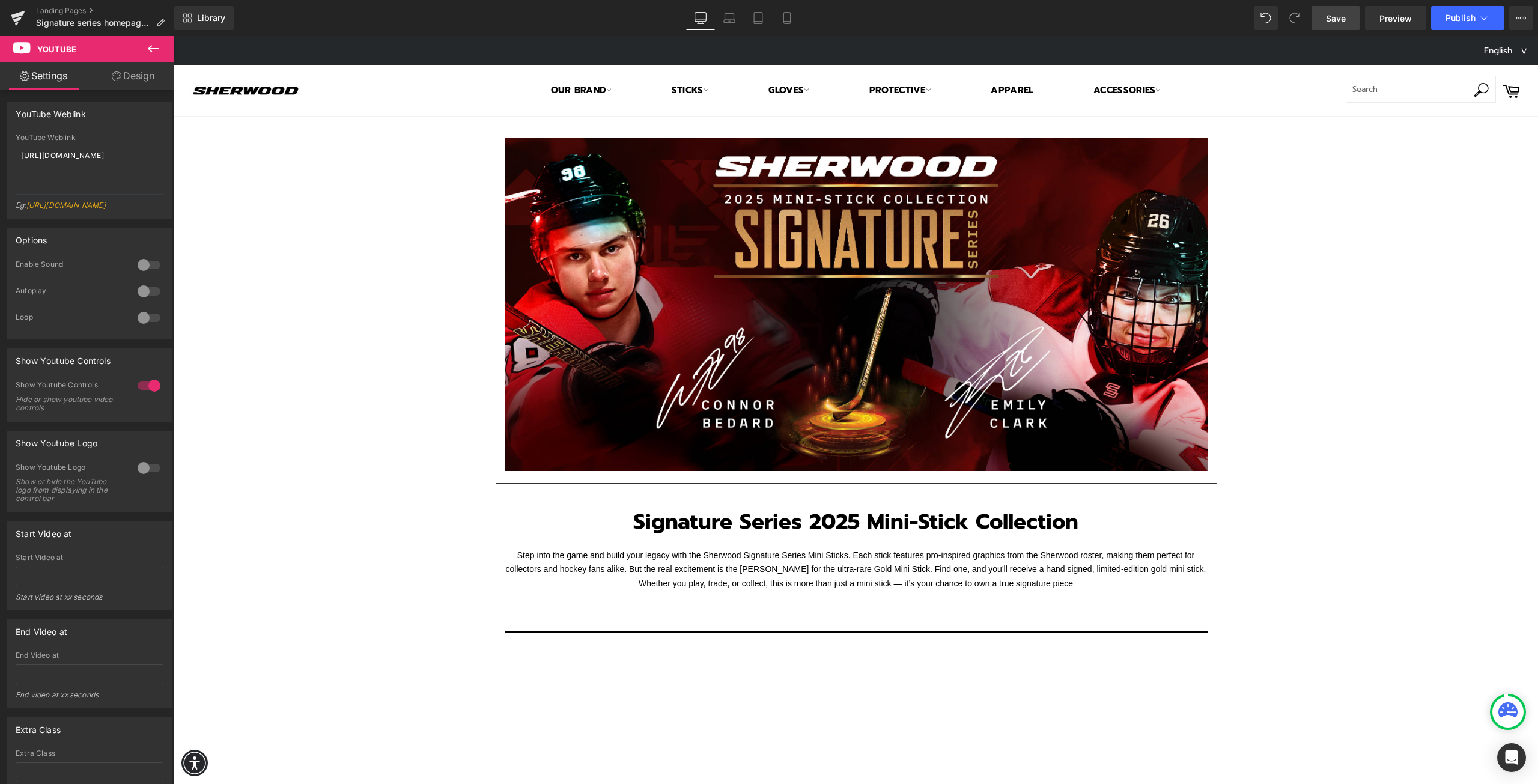
click at [1340, 19] on span "Save" at bounding box center [1336, 18] width 20 height 13
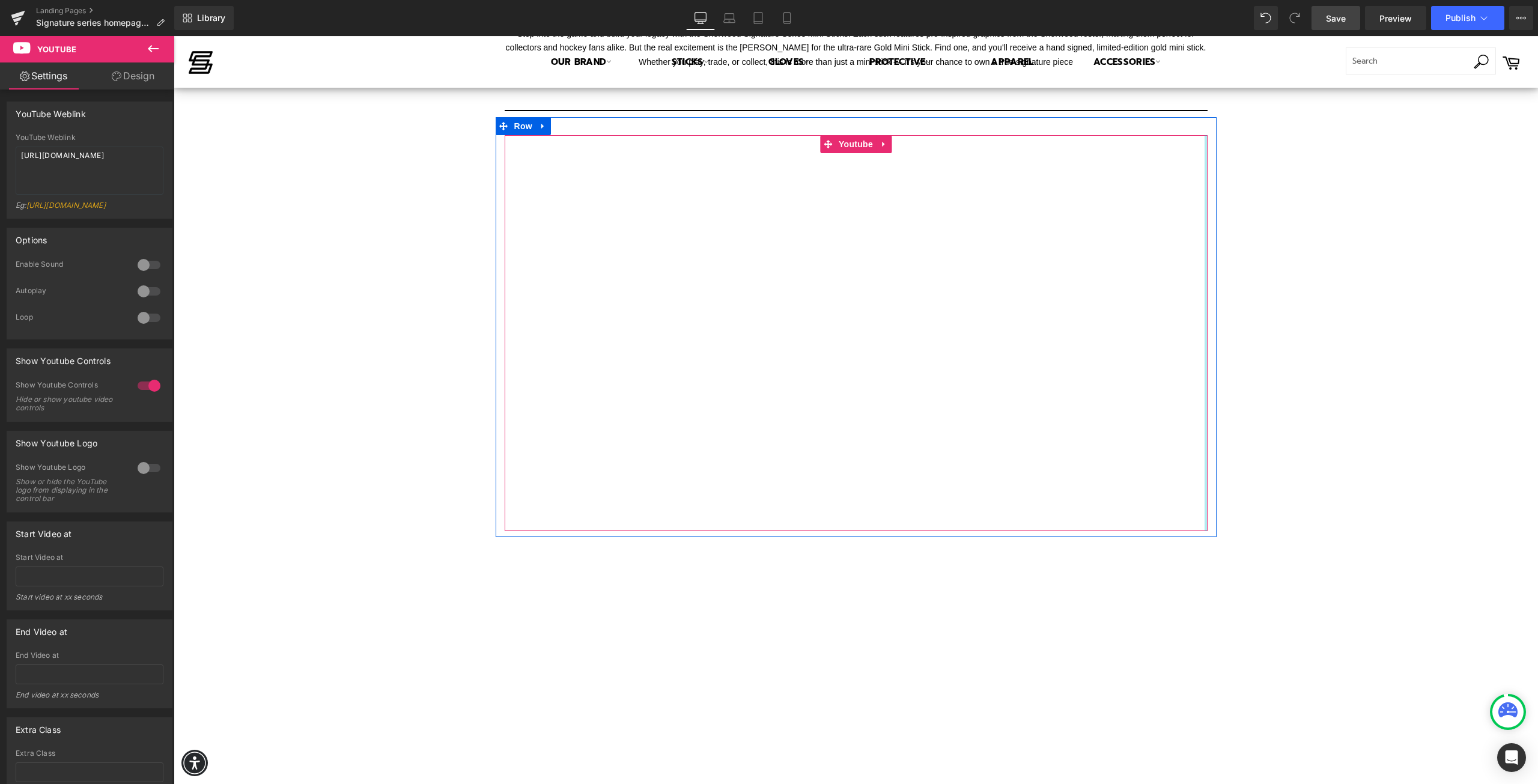
scroll to position [480, 0]
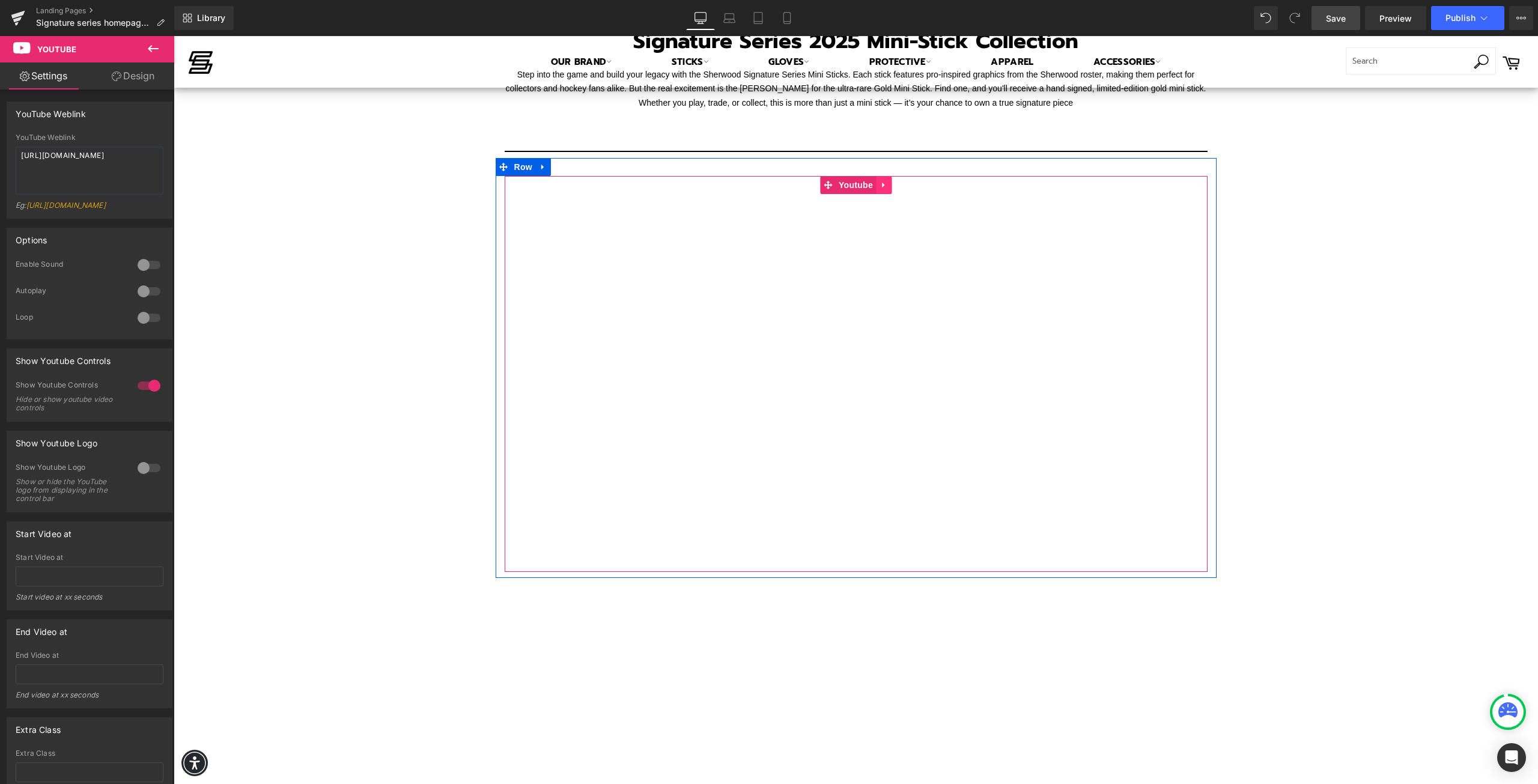
click at [880, 186] on icon at bounding box center [883, 185] width 8 height 9
click at [836, 185] on span "Youtube" at bounding box center [855, 185] width 40 height 18
click at [135, 301] on div at bounding box center [149, 291] width 29 height 19
click at [140, 300] on div at bounding box center [149, 291] width 29 height 19
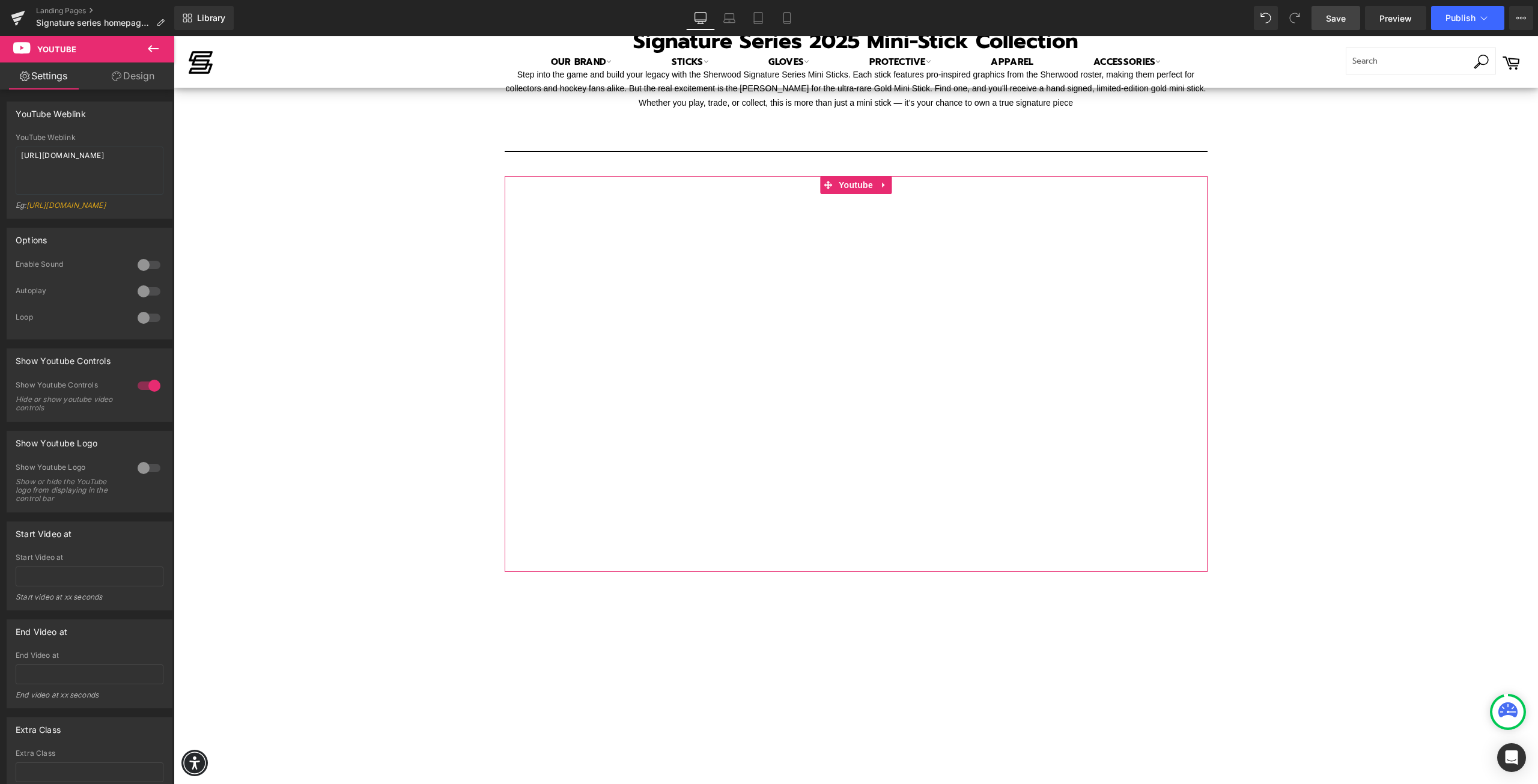
click at [129, 79] on link "Design" at bounding box center [133, 76] width 87 height 27
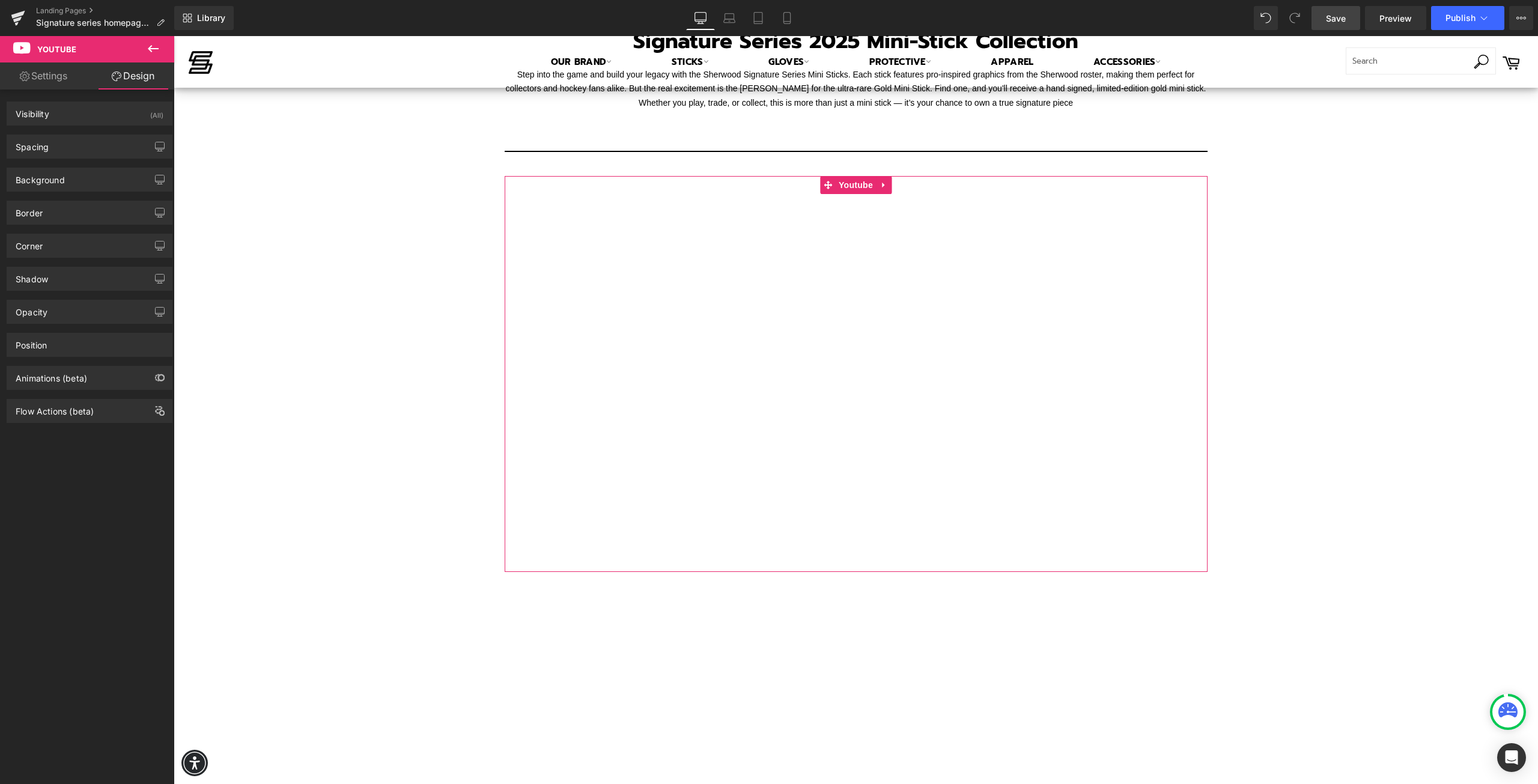
click at [68, 74] on link "Settings" at bounding box center [43, 76] width 87 height 27
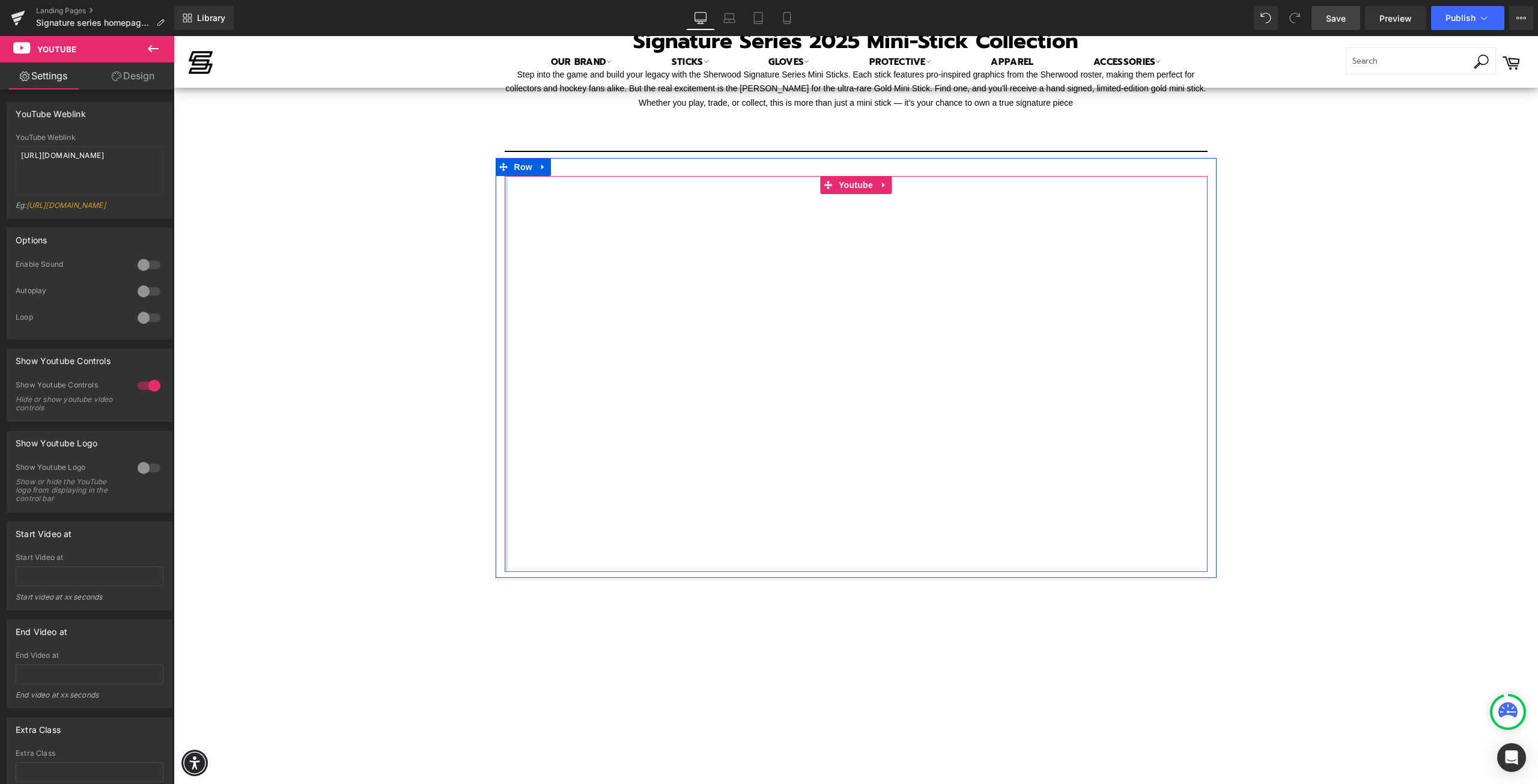
scroll to position [541, 0]
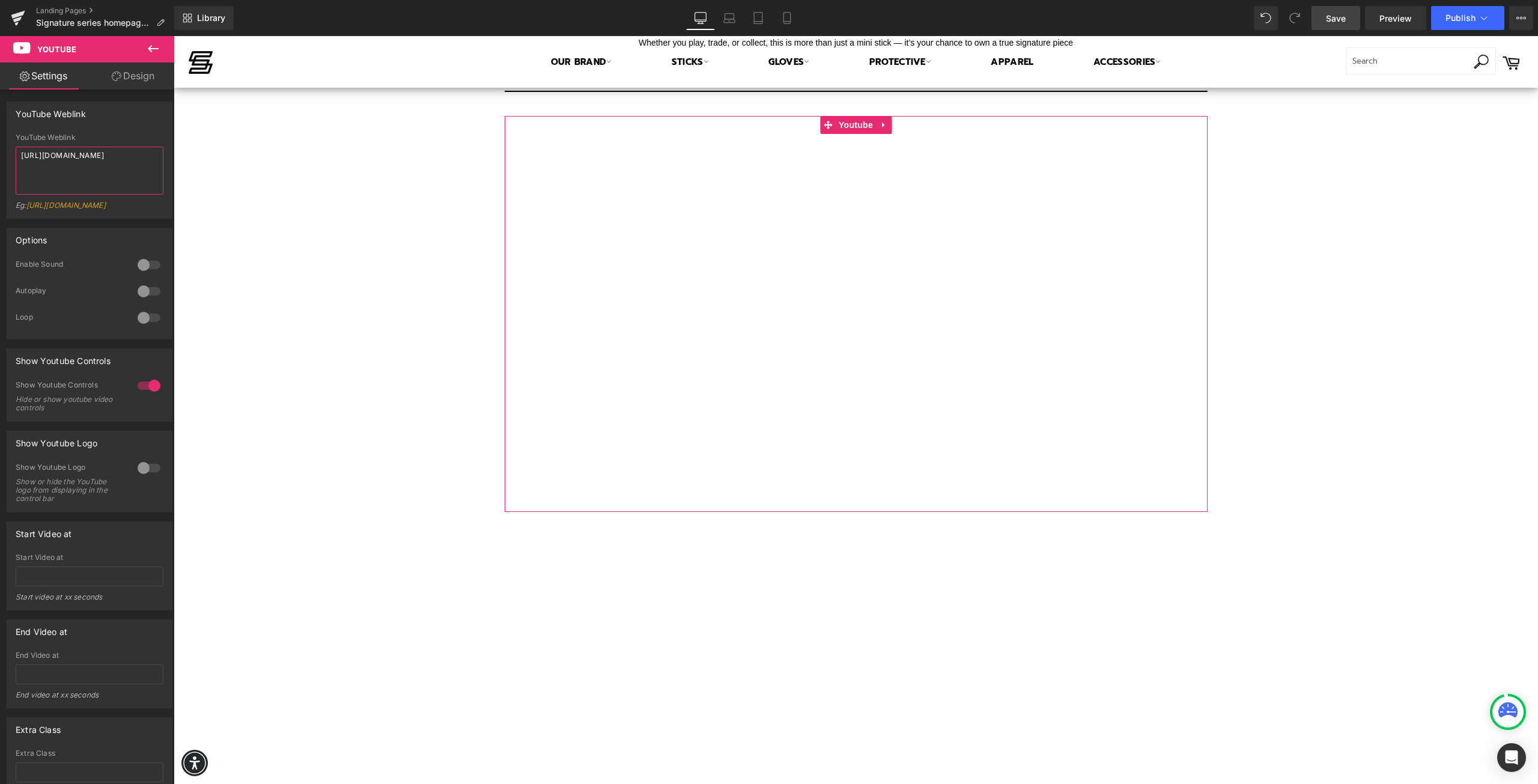
drag, startPoint x: 88, startPoint y: 169, endPoint x: -35, endPoint y: 188, distance: 124.5
click at [0, 188] on html "Youtube You are previewing how the will restyle your page. You can not edit Ele…" at bounding box center [769, 392] width 1538 height 784
paste textarea "https://youtube.com/shorts/XwVxz"
drag, startPoint x: 96, startPoint y: 182, endPoint x: 20, endPoint y: 150, distance: 82.5
click at [20, 150] on textarea "https://youtube.com/embed/XwVxzhttps://youtube.com/shorts/XwVxza9kITM" at bounding box center [89, 170] width 148 height 48
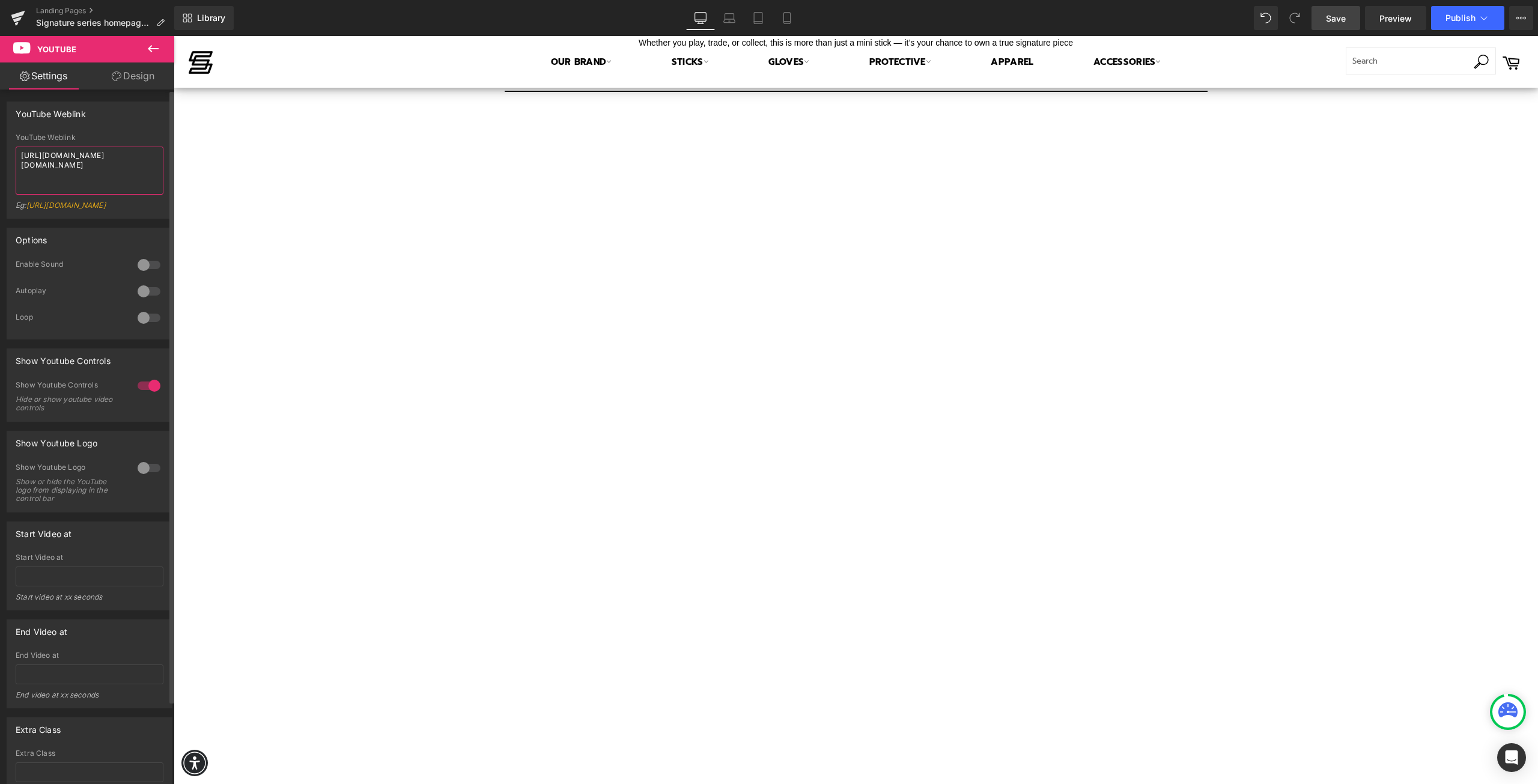
paste textarea
click at [80, 170] on textarea "https://youtube.com/shorts/XwVxza9kITM" at bounding box center [89, 170] width 148 height 48
drag, startPoint x: -5, startPoint y: 196, endPoint x: 18, endPoint y: 154, distance: 47.9
click at [18, 154] on textarea "https://youtube.com/shorts/XwVxza9kITM" at bounding box center [89, 170] width 148 height 48
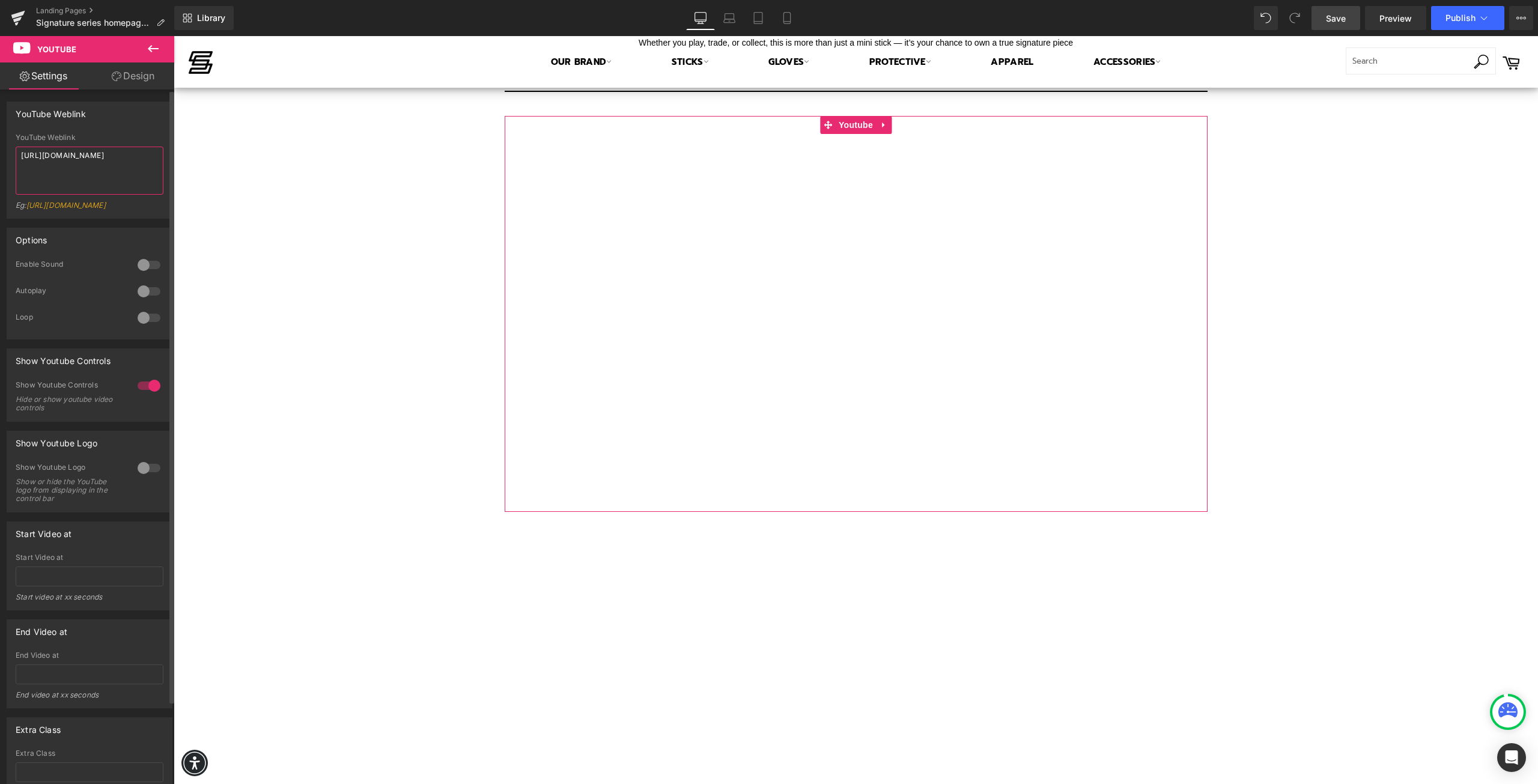
paste textarea "www."
click at [1334, 18] on span "Save" at bounding box center [1336, 18] width 20 height 13
click at [1393, 14] on span "Preview" at bounding box center [1395, 18] width 32 height 13
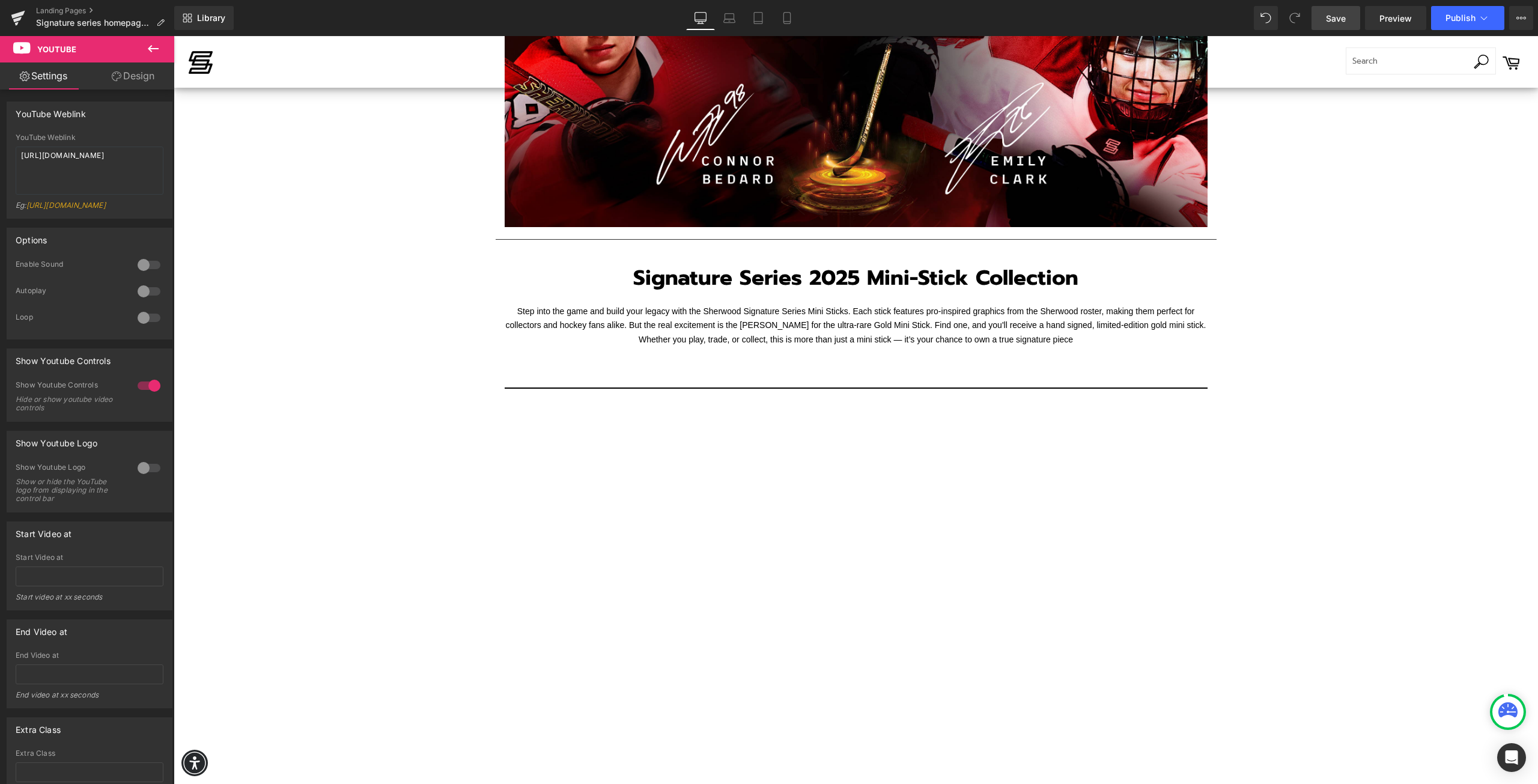
scroll to position [240, 0]
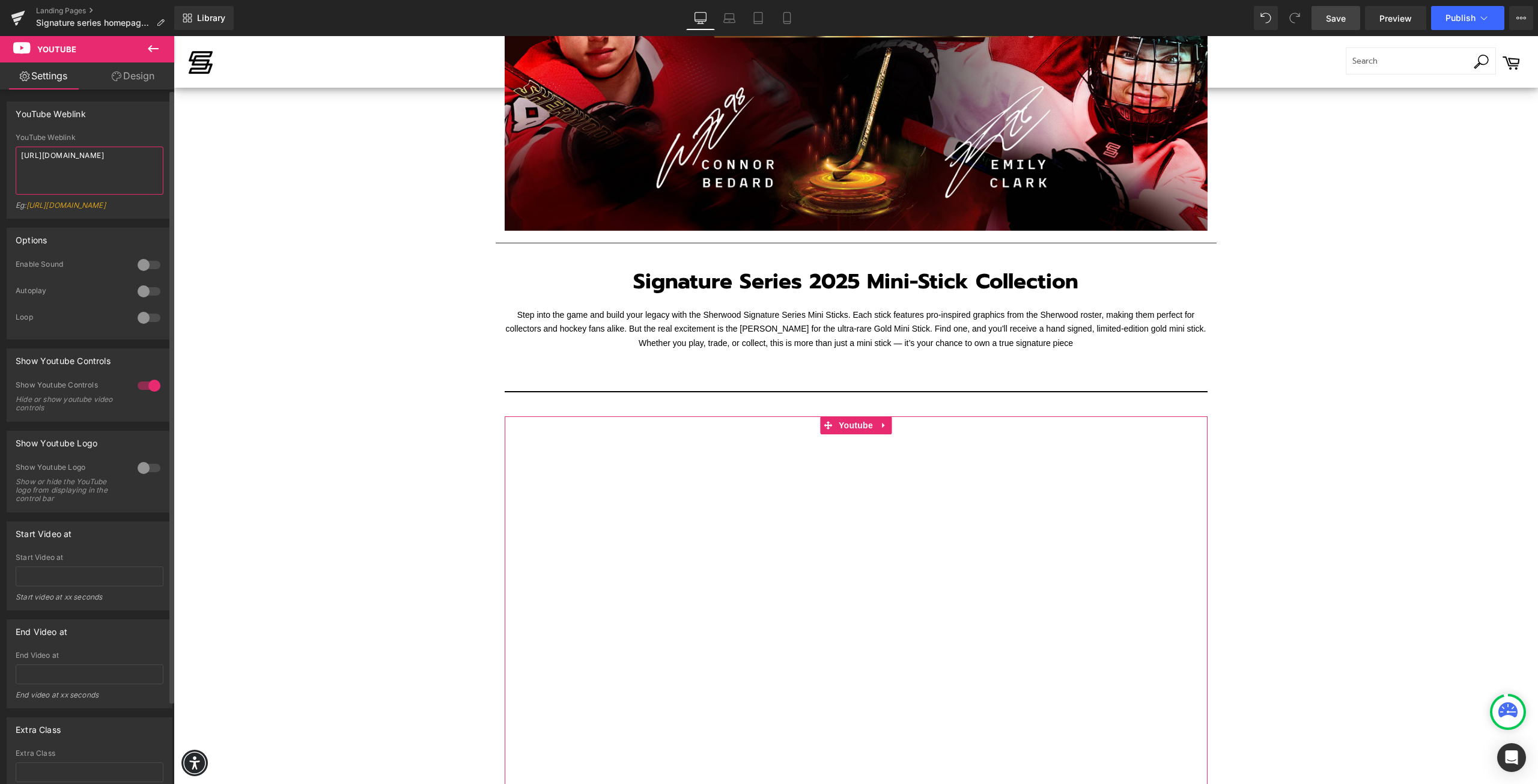
drag, startPoint x: 45, startPoint y: 159, endPoint x: 1, endPoint y: 146, distance: 45.9
click at [1, 146] on div "YouTube Weblink https://www.youtube.com/shorts/XwVxza9kITM YouTube Weblink http…" at bounding box center [90, 156] width 179 height 126
paste textarea "youtube.com/shorts/XwVxza9kITM?si=aAqWTTJBK62DBWmJ"
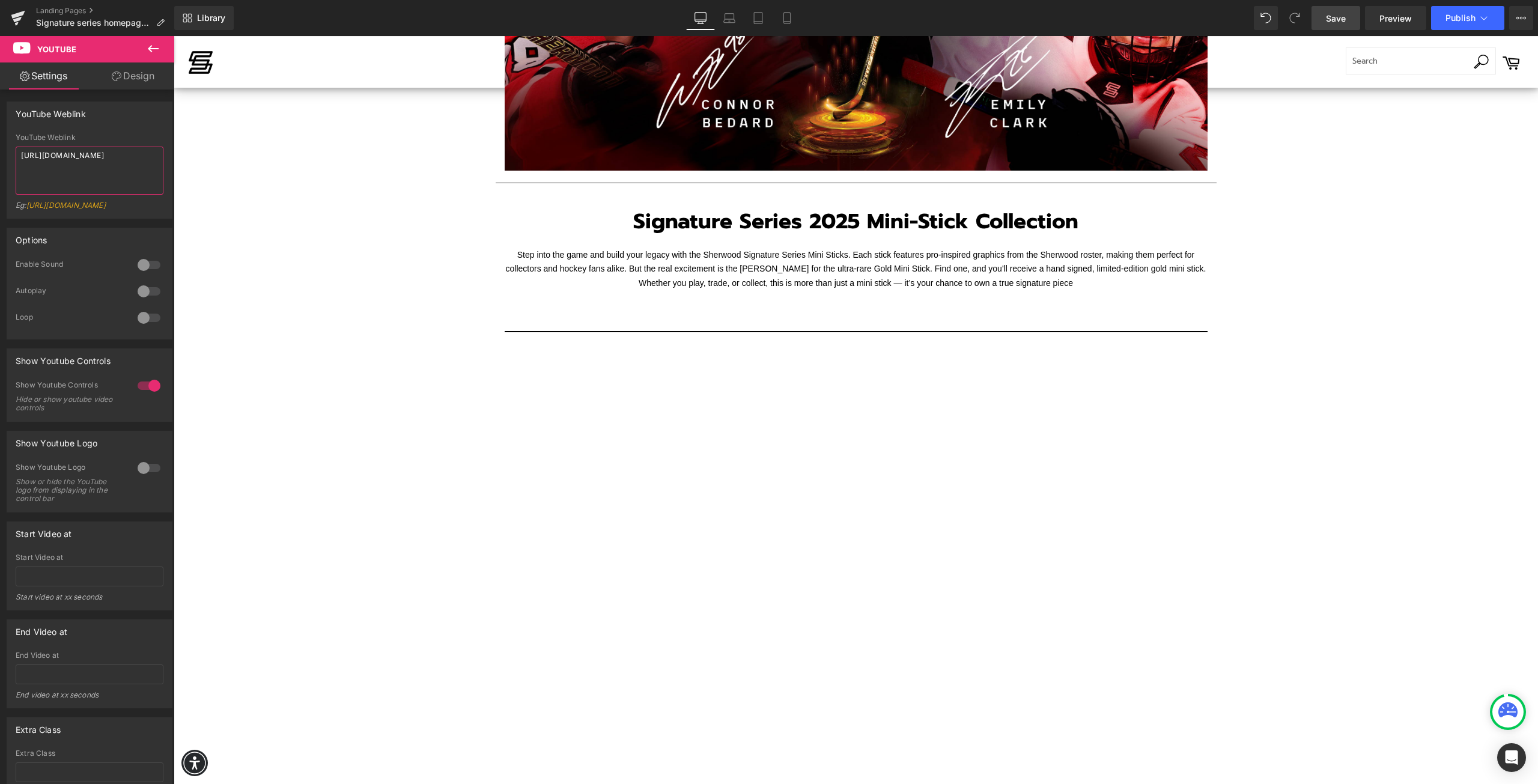
type textarea "https://youtube.com/shorts/XwVxza9kITM?si=aAqWTTJBK62DBWmJ"
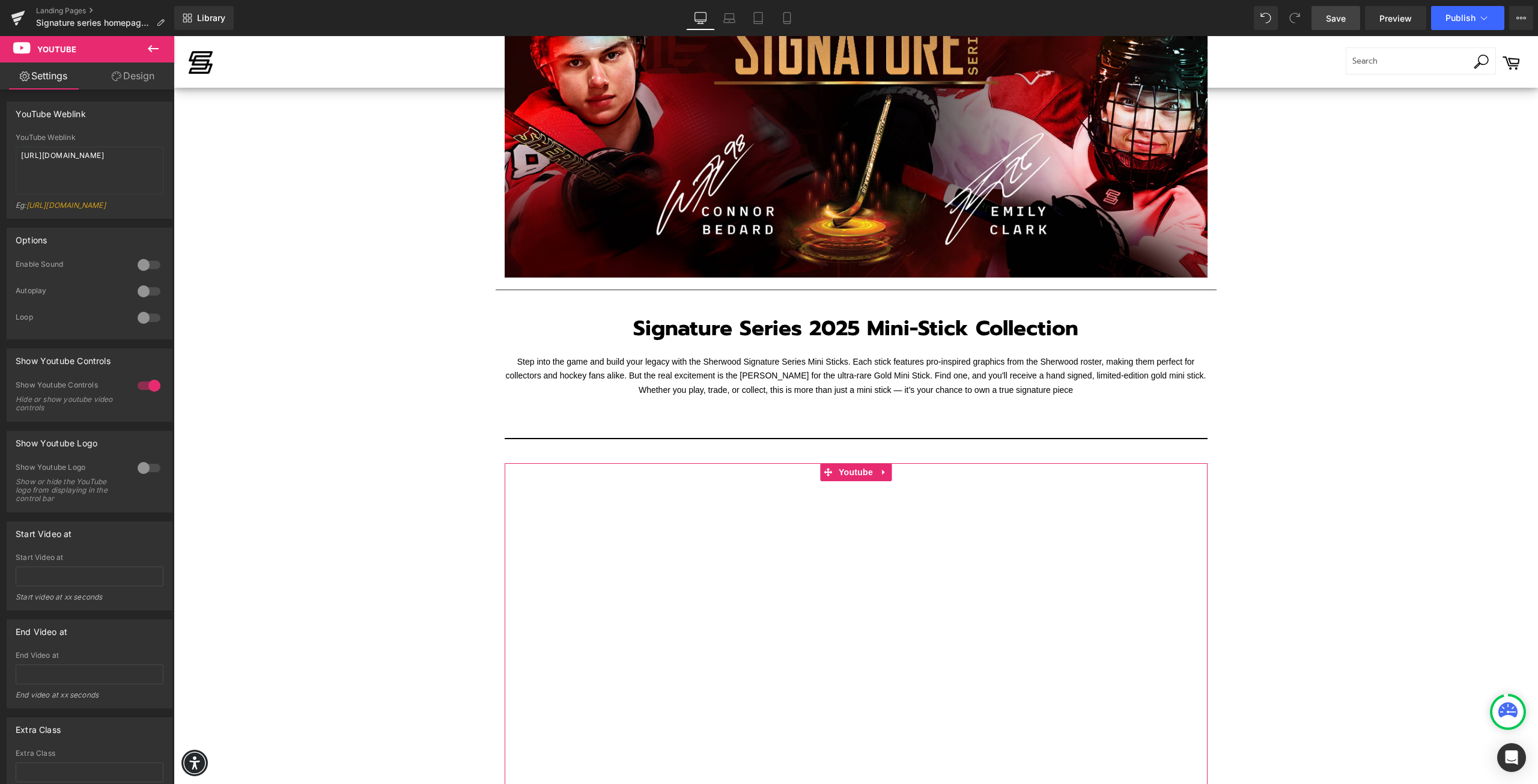
scroll to position [120, 0]
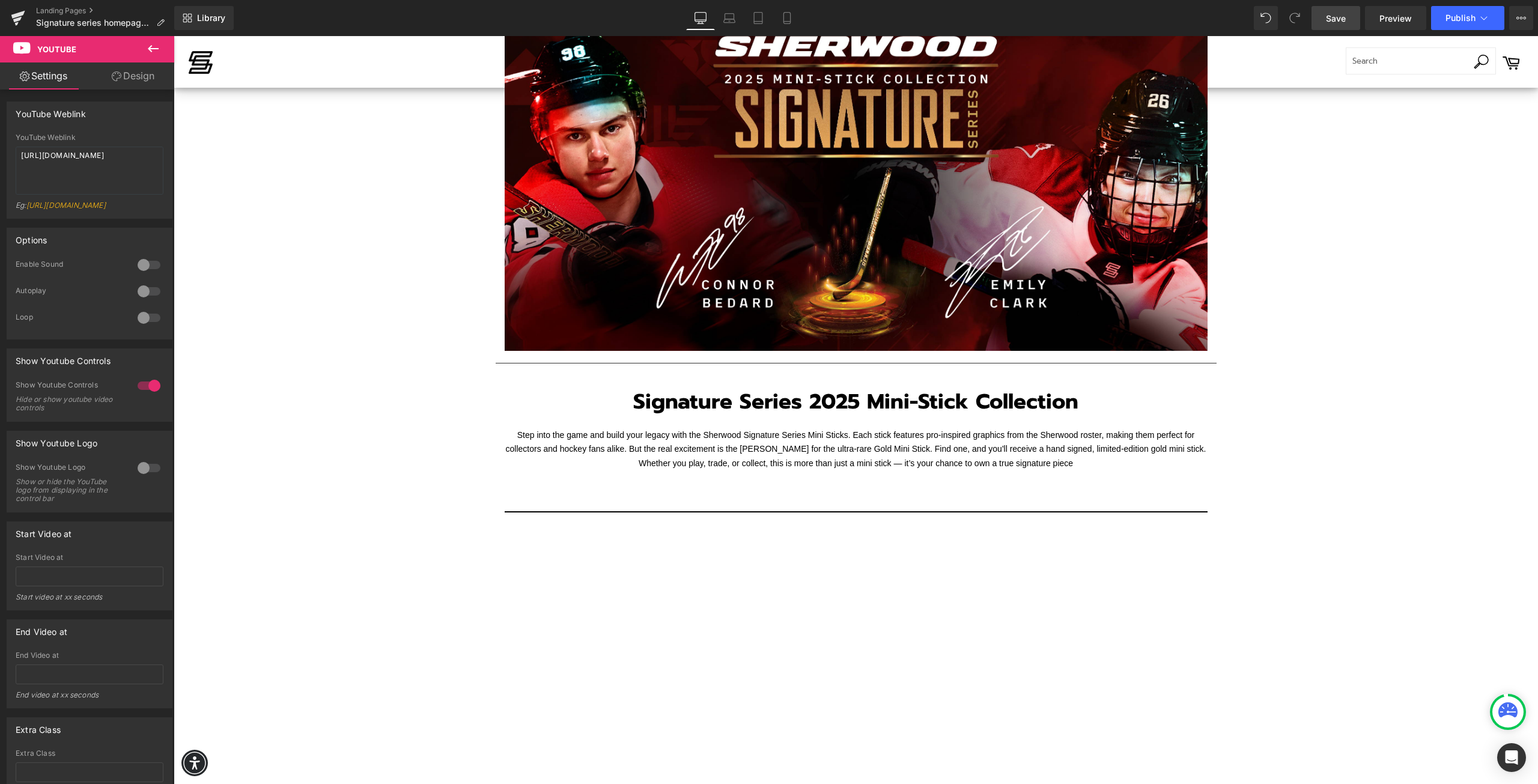
click at [152, 54] on icon at bounding box center [153, 49] width 15 height 15
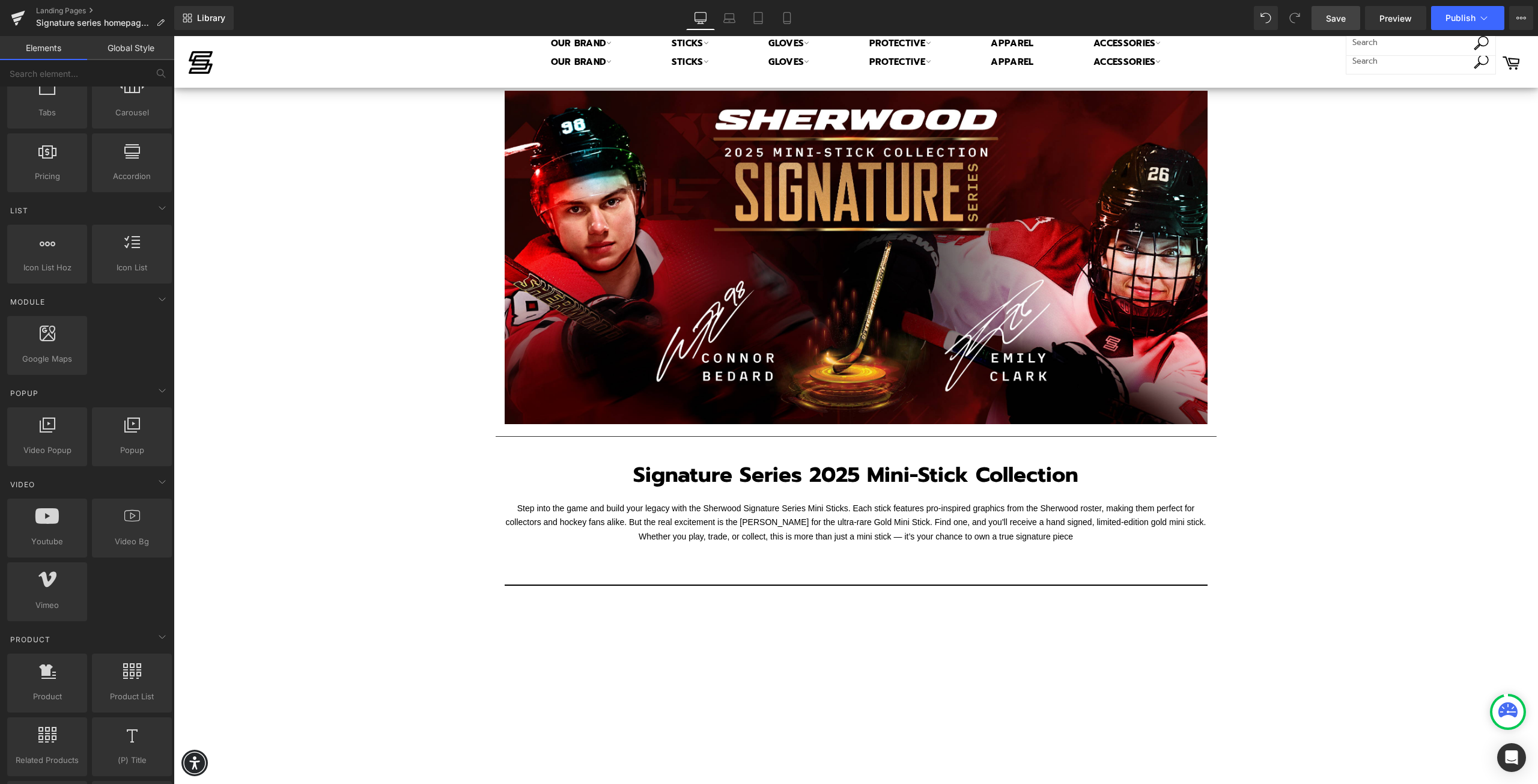
scroll to position [300, 0]
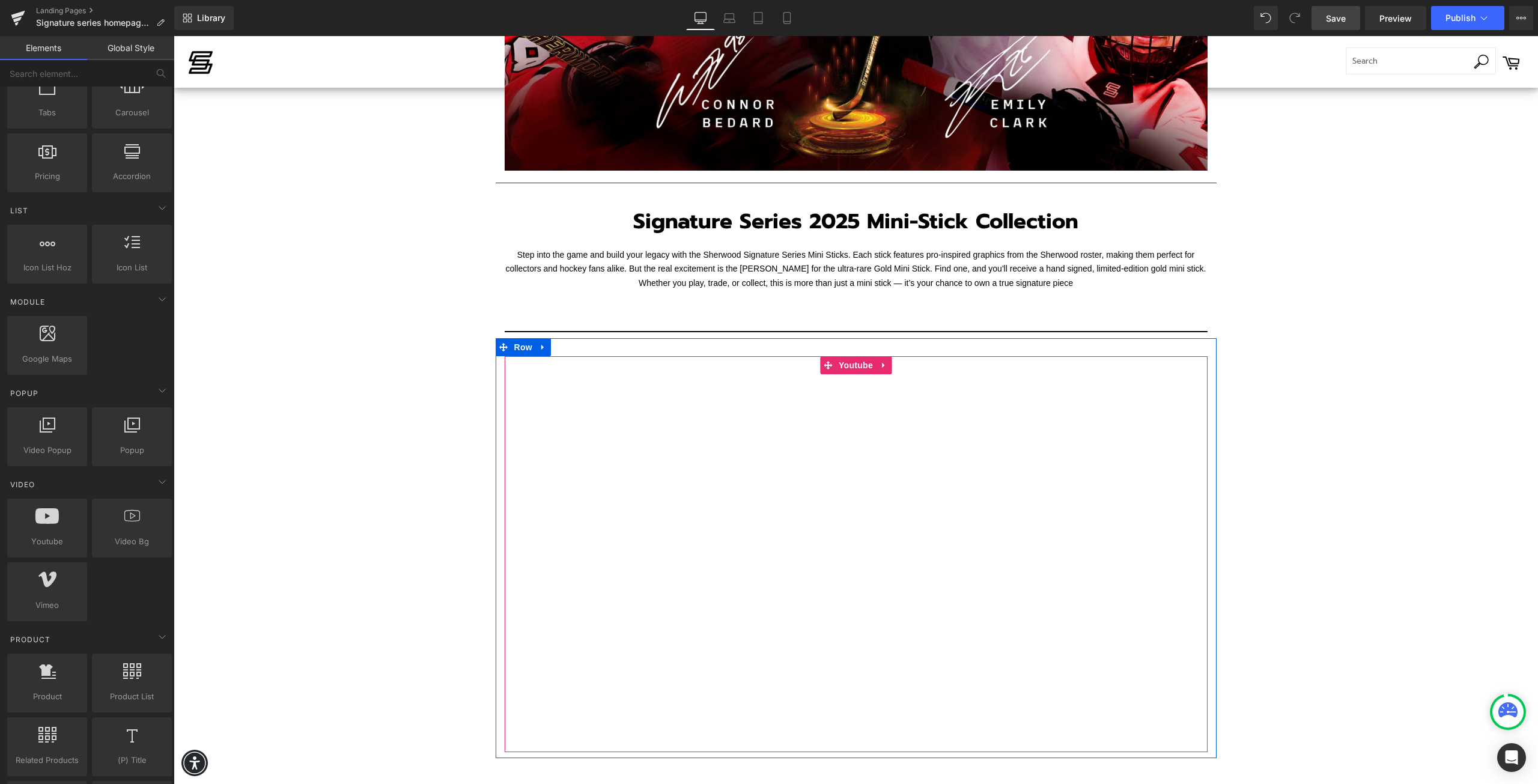
click at [641, 440] on div at bounding box center [856, 553] width 703 height 395
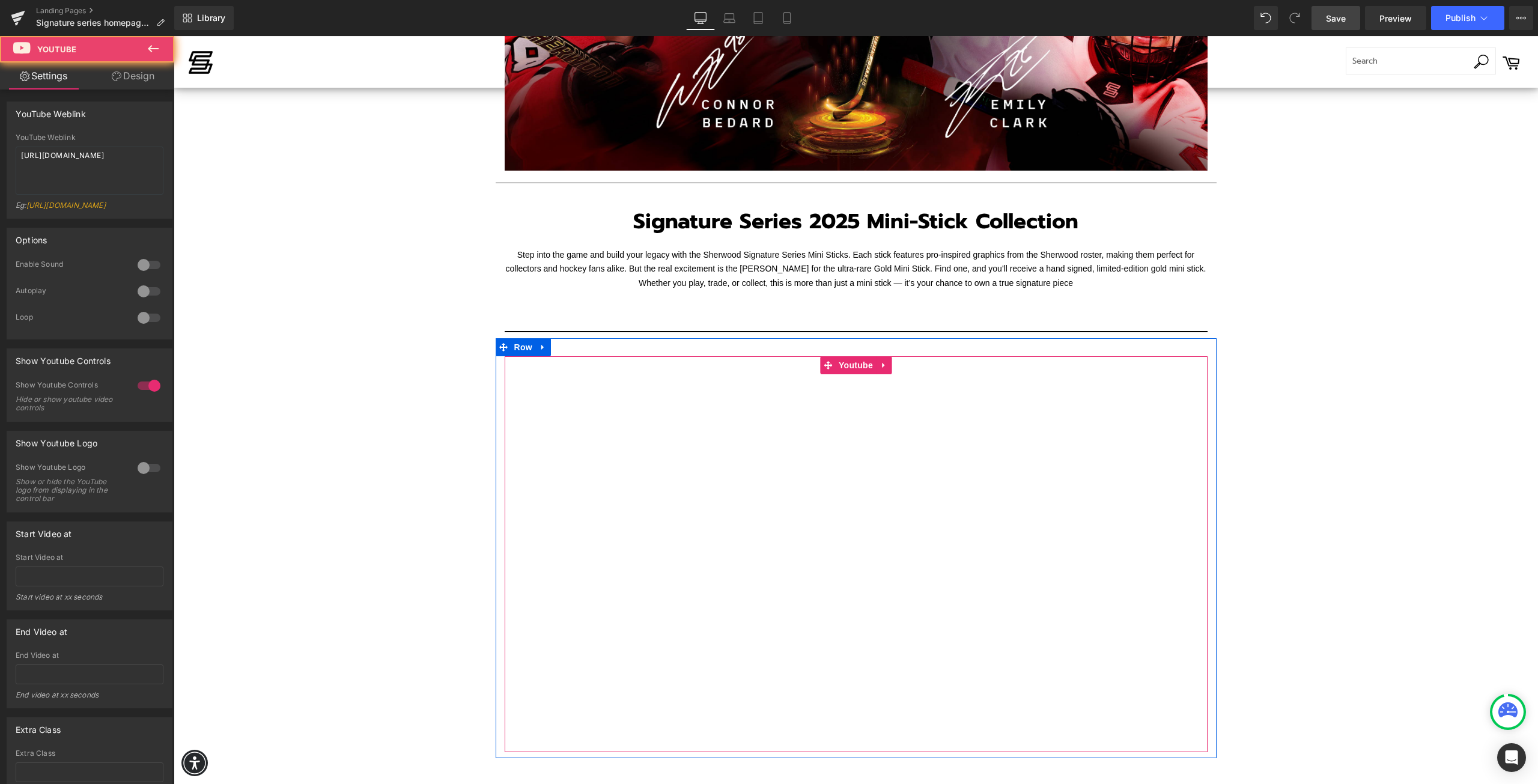
click at [641, 440] on div at bounding box center [856, 553] width 703 height 395
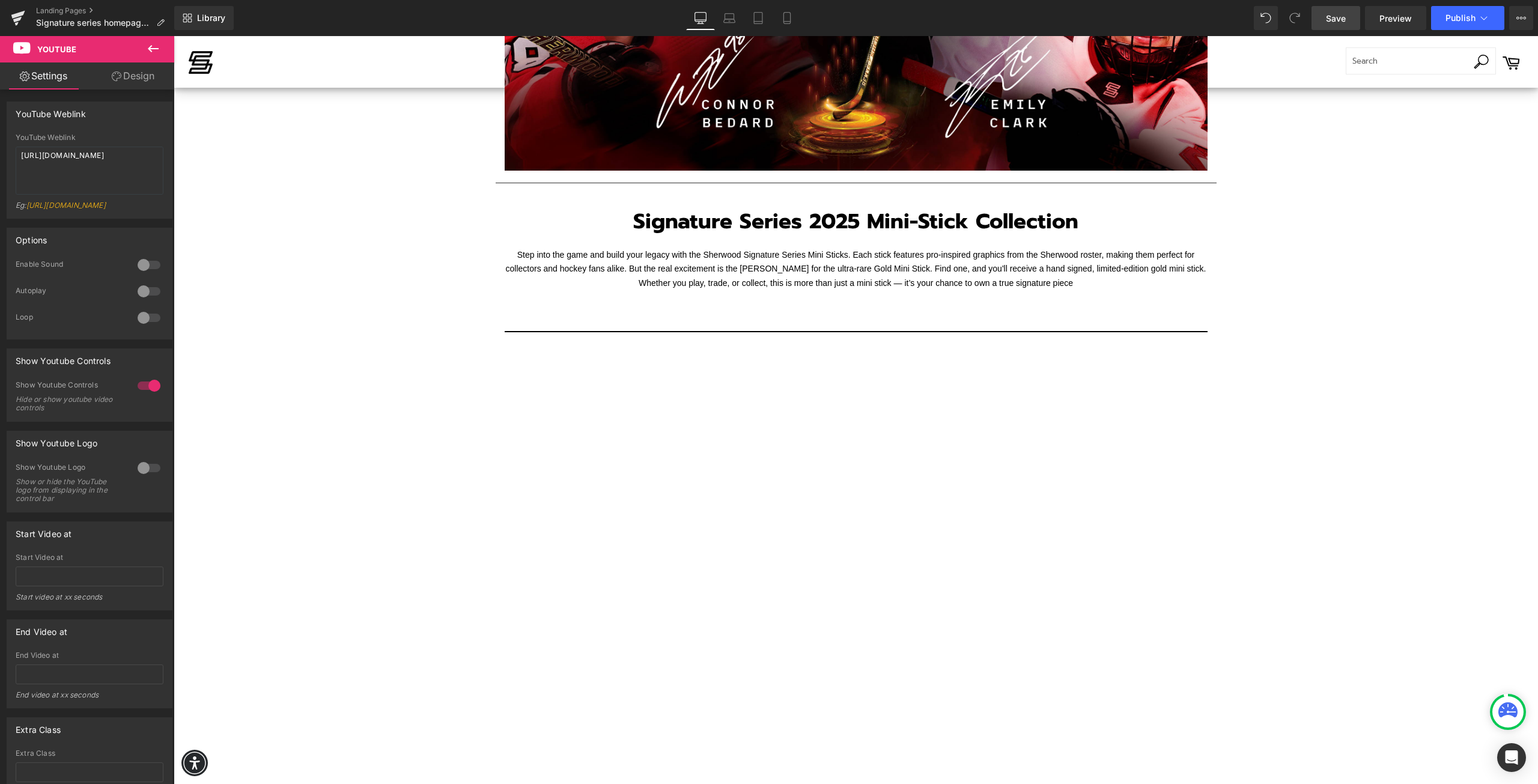
click at [146, 47] on icon at bounding box center [153, 49] width 15 height 15
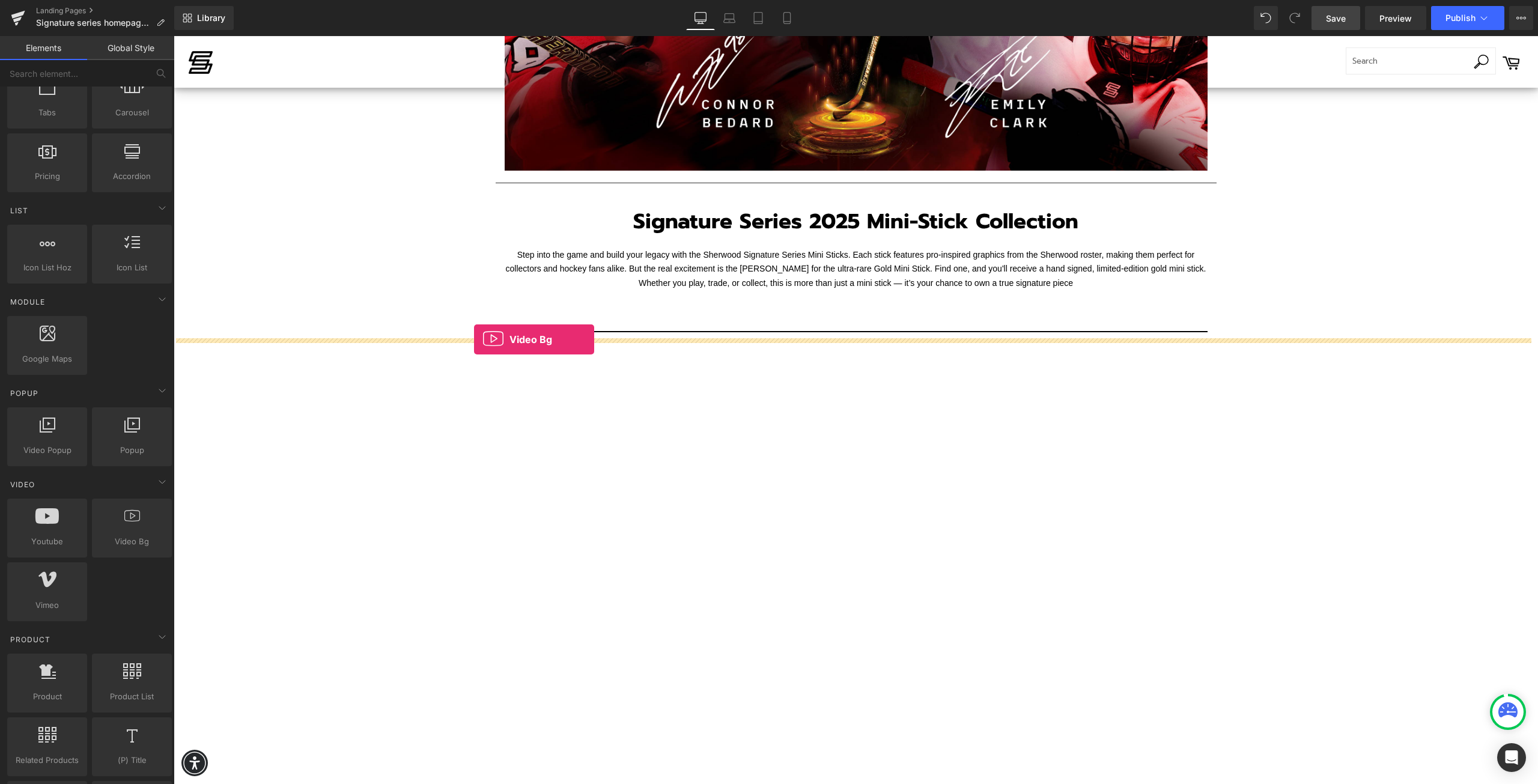
drag, startPoint x: 312, startPoint y: 566, endPoint x: 474, endPoint y: 340, distance: 278.1
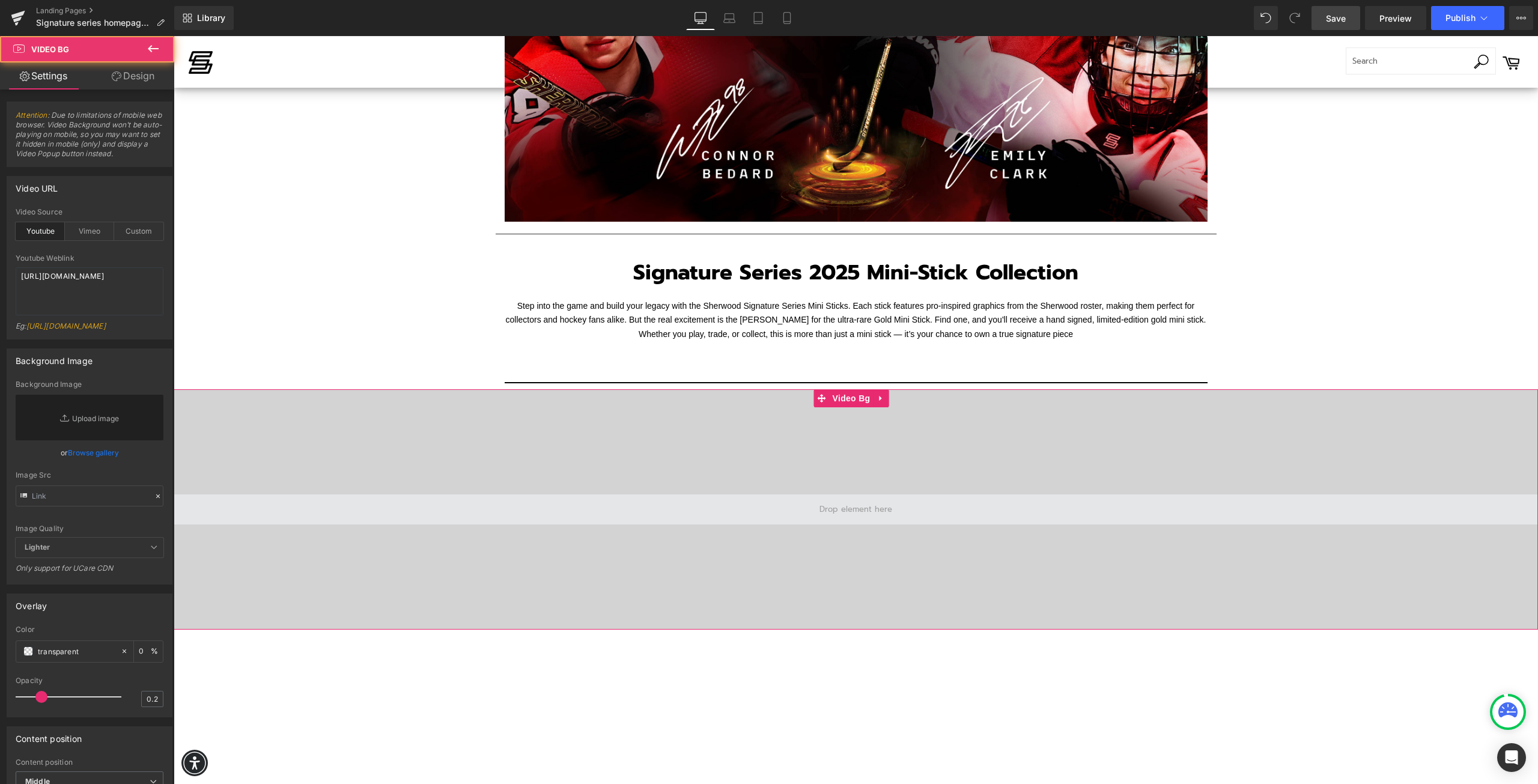
scroll to position [352, 0]
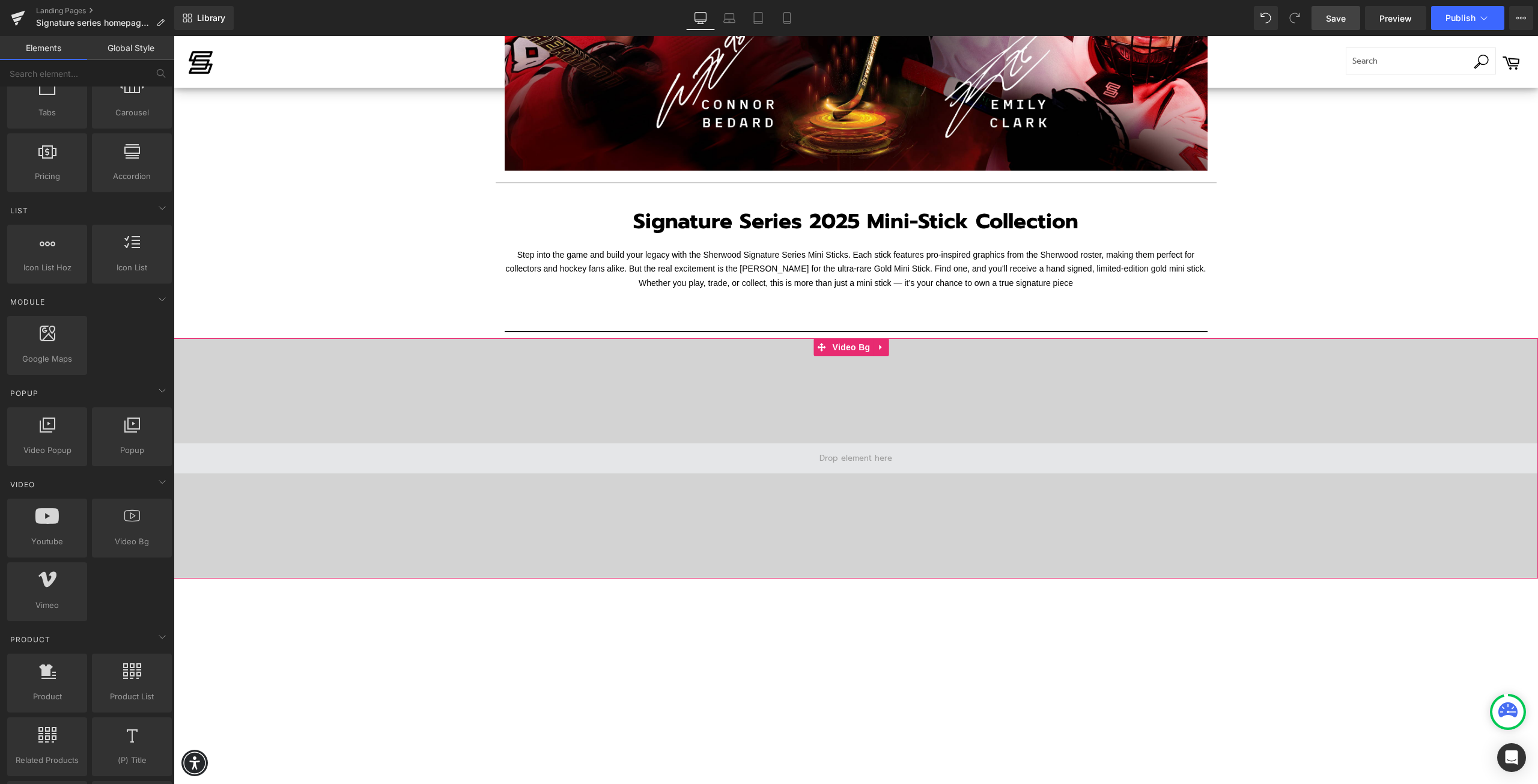
click at [831, 460] on span at bounding box center [855, 458] width 81 height 17
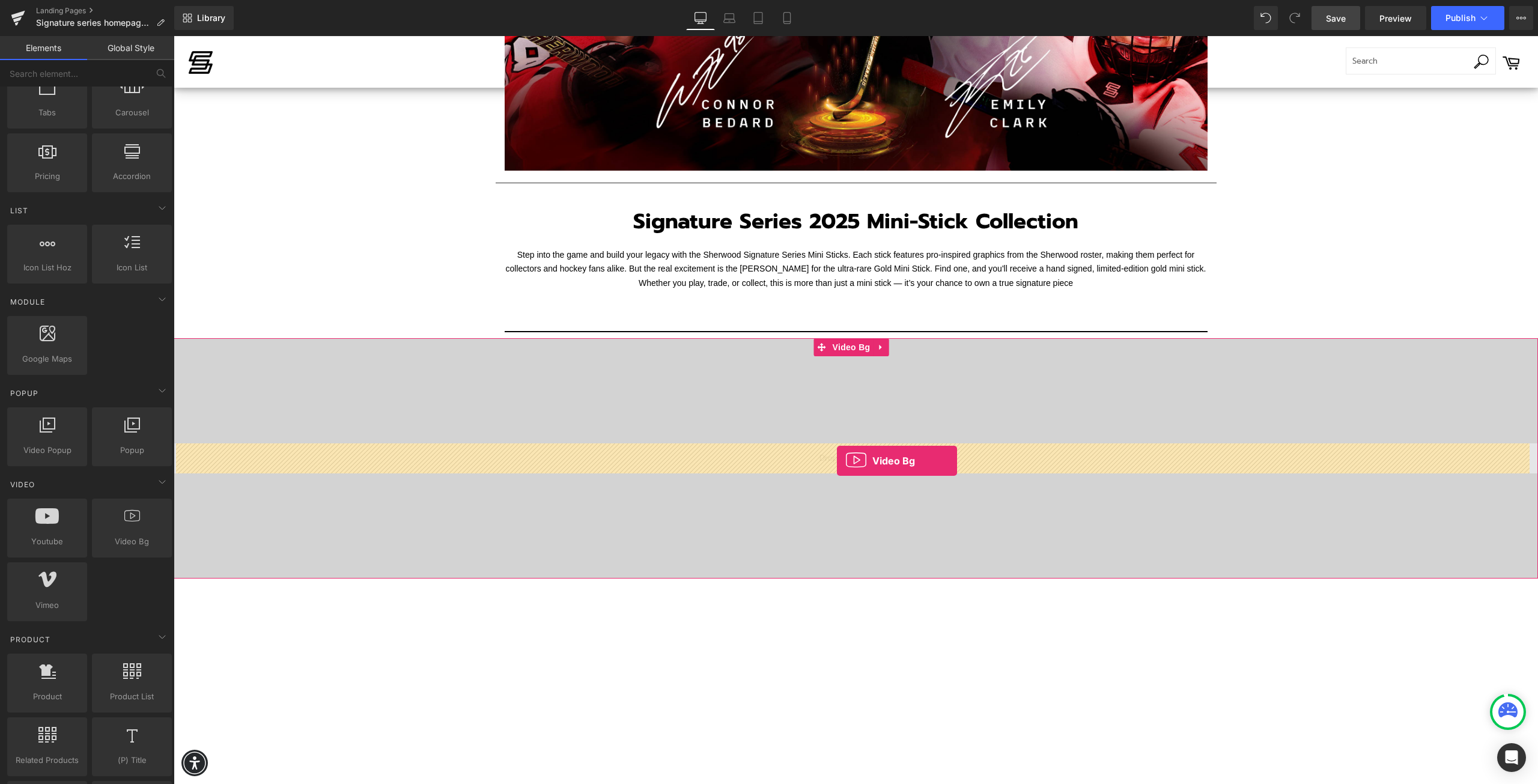
drag, startPoint x: 291, startPoint y: 575, endPoint x: 838, endPoint y: 461, distance: 558.8
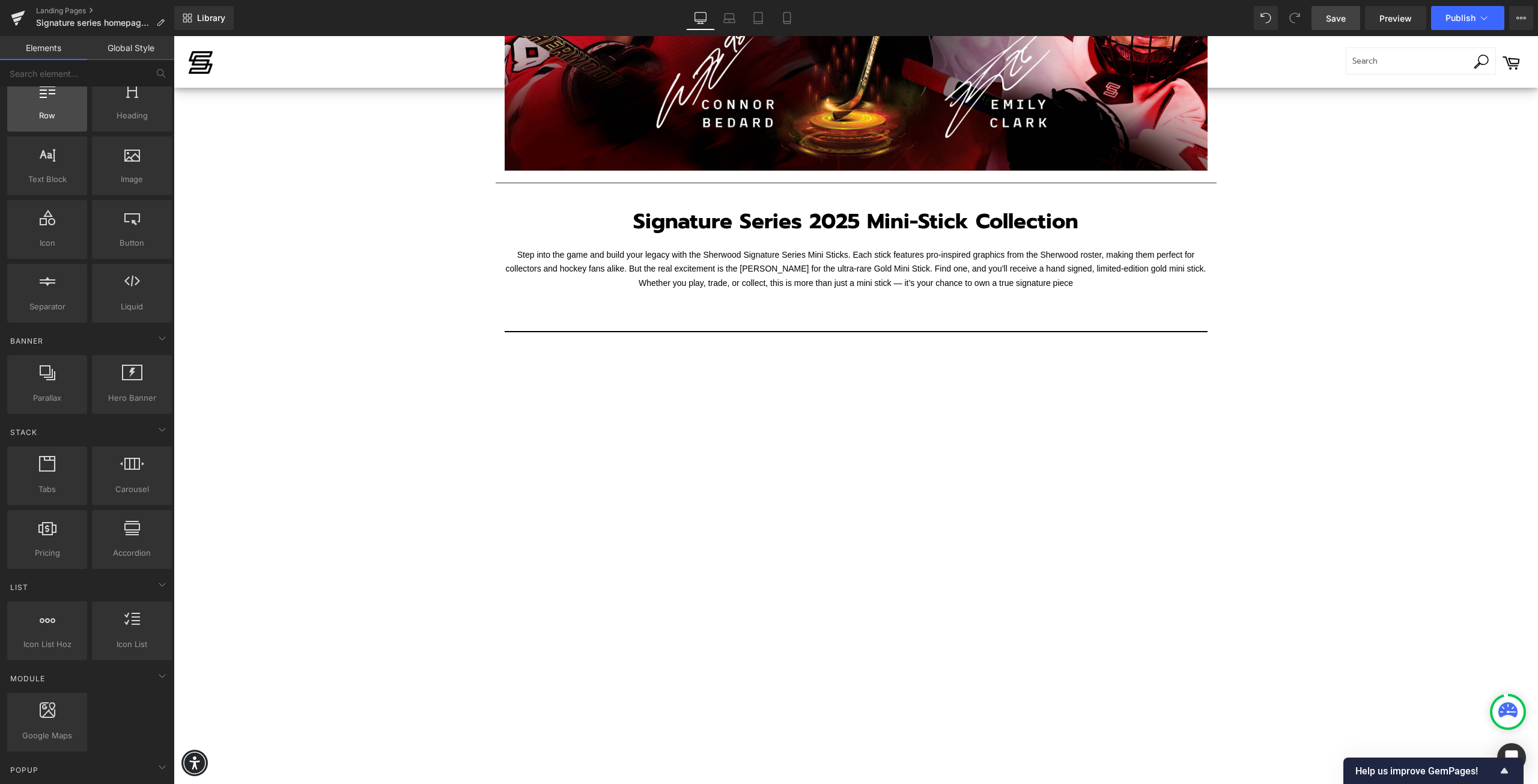
scroll to position [0, 0]
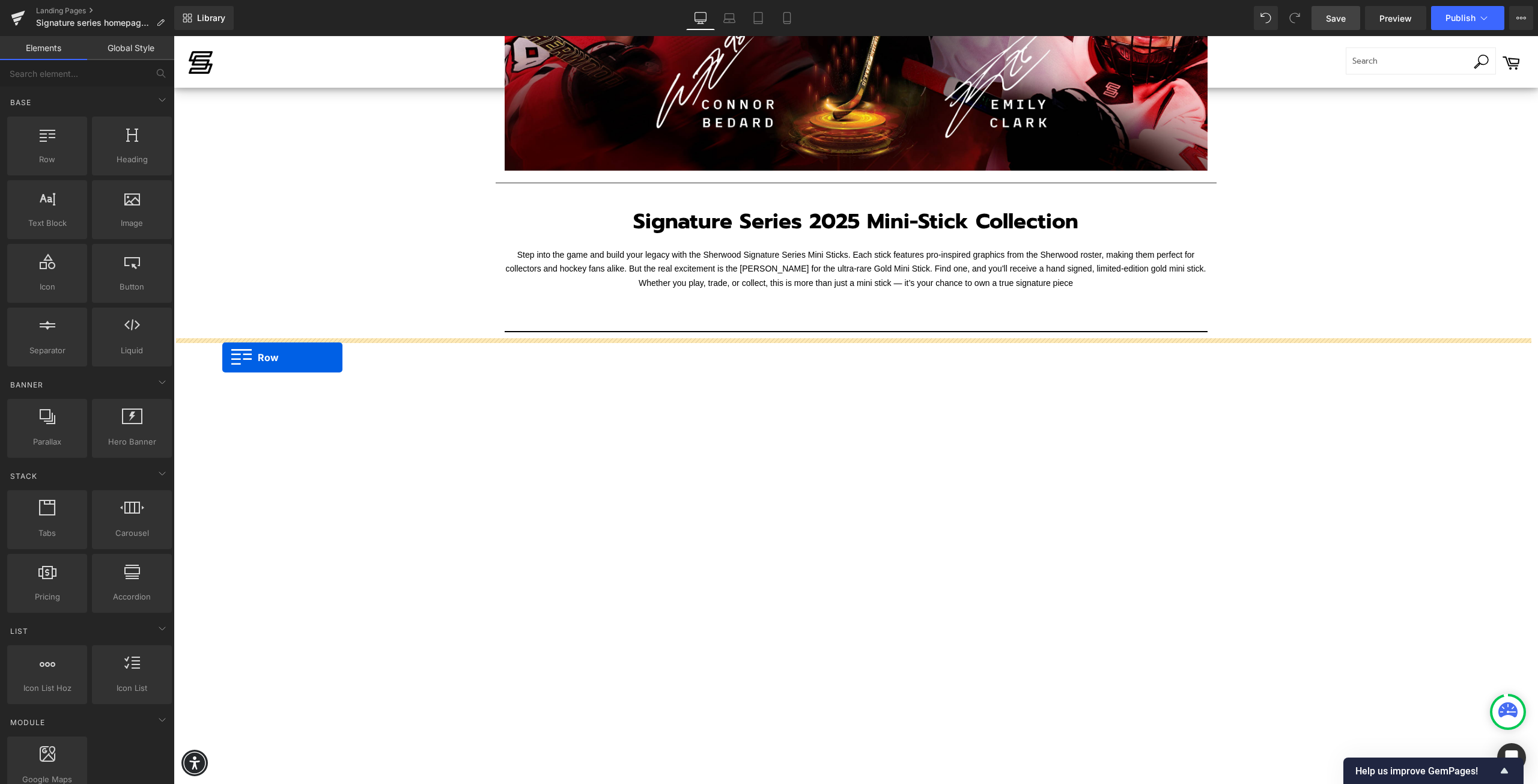
drag, startPoint x: 217, startPoint y: 202, endPoint x: 222, endPoint y: 356, distance: 154.1
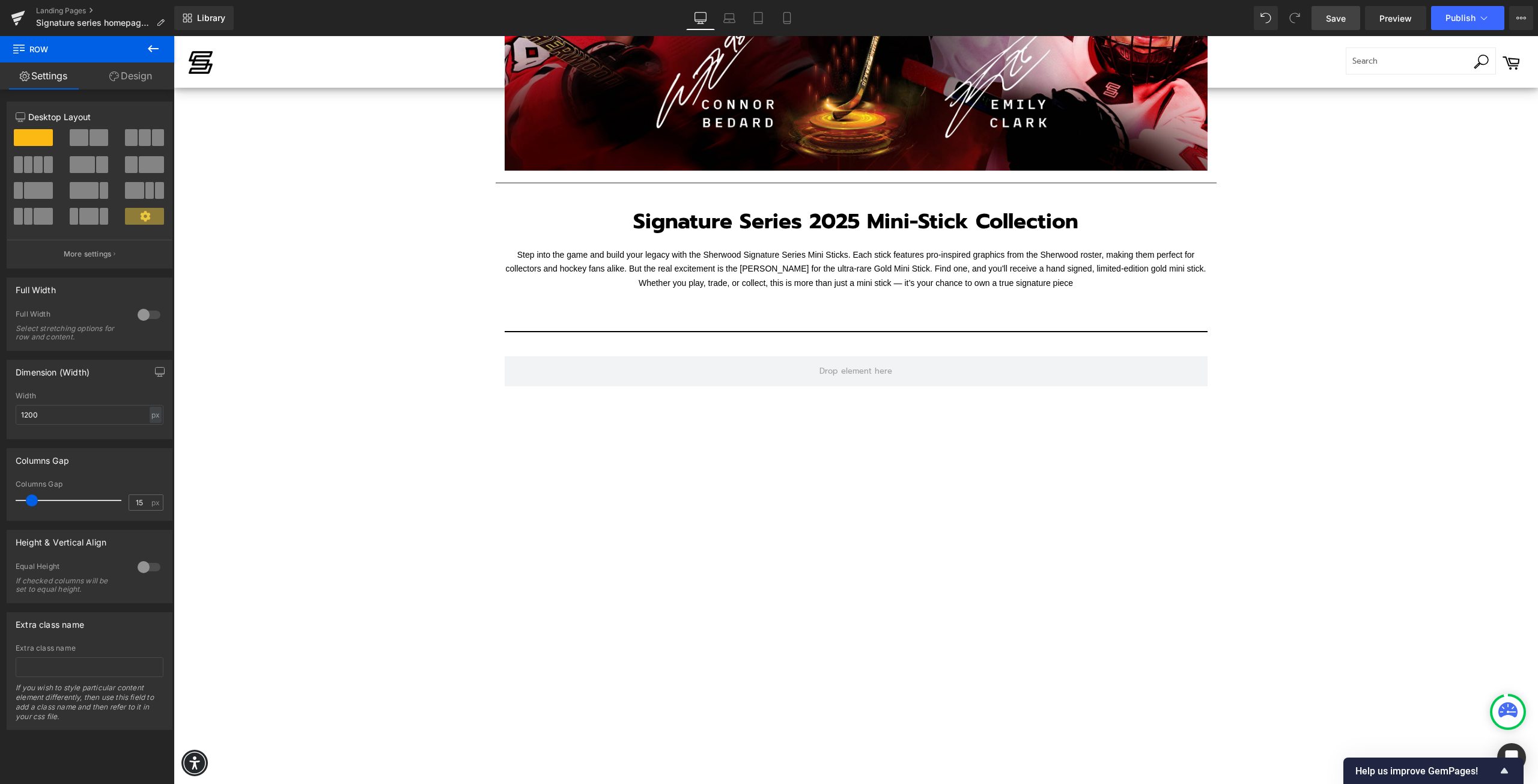
click at [148, 44] on icon at bounding box center [153, 49] width 15 height 15
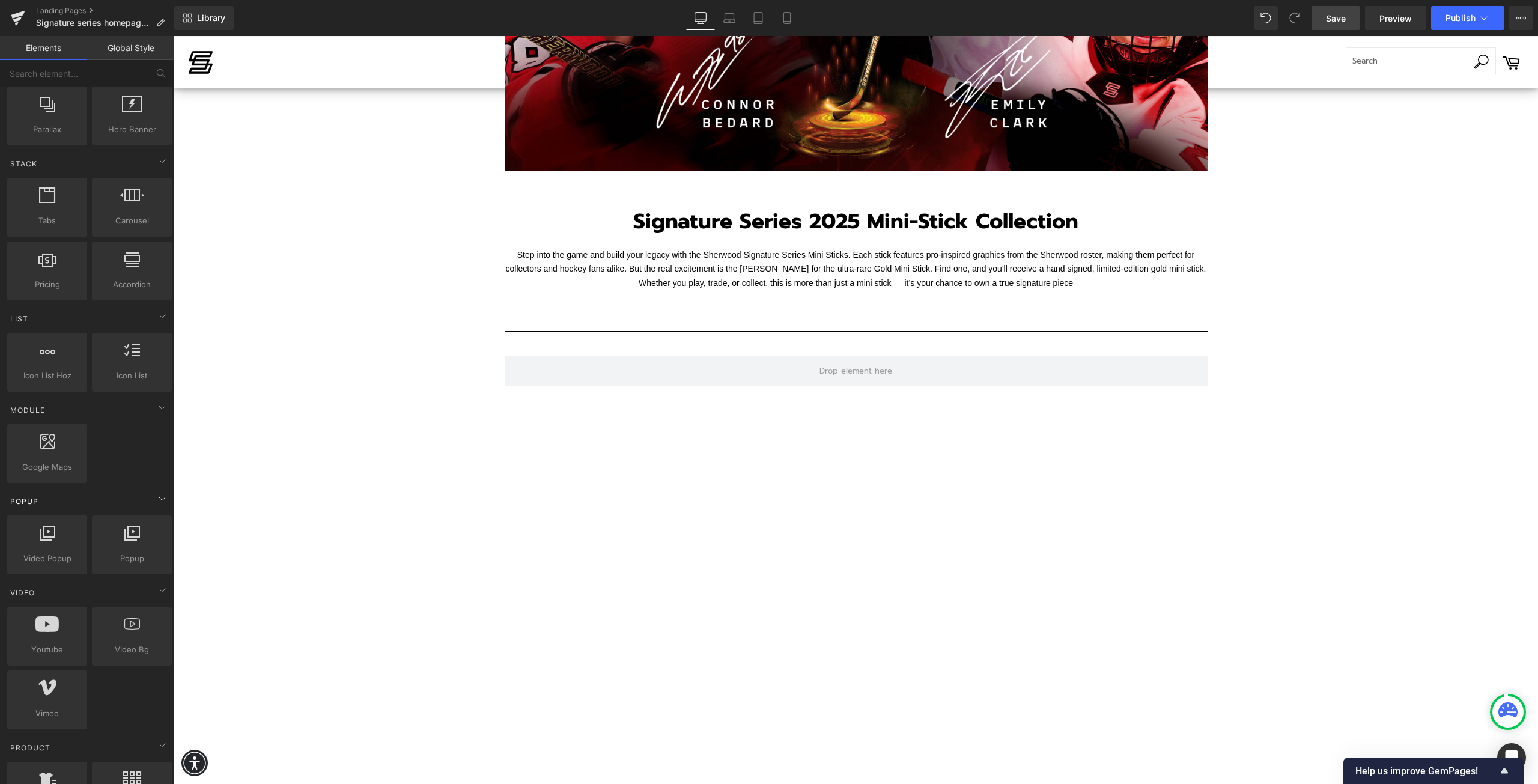
scroll to position [360, 0]
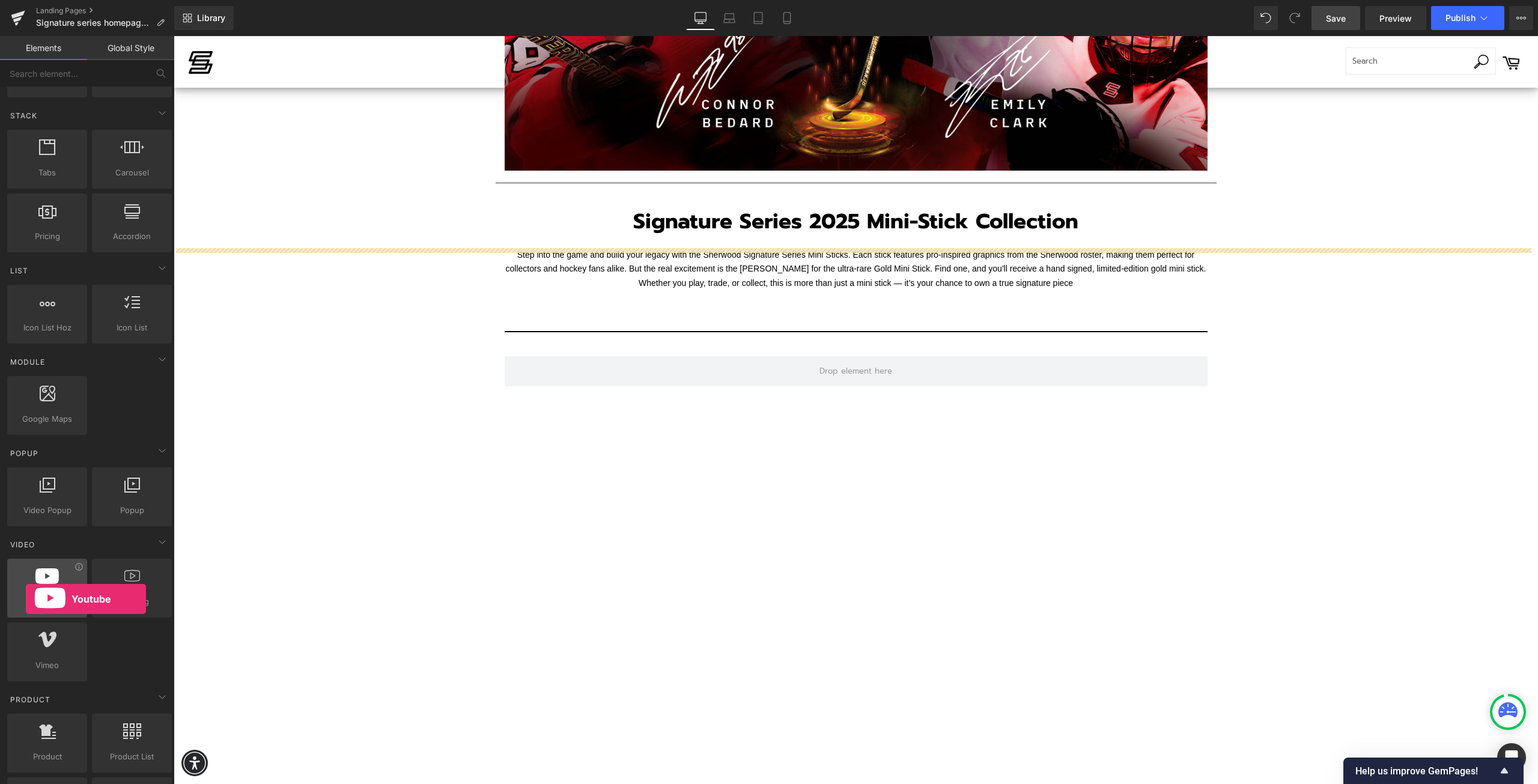
drag, startPoint x: 51, startPoint y: 599, endPoint x: 26, endPoint y: 599, distance: 25.0
click at [26, 599] on span "Youtube" at bounding box center [47, 601] width 73 height 13
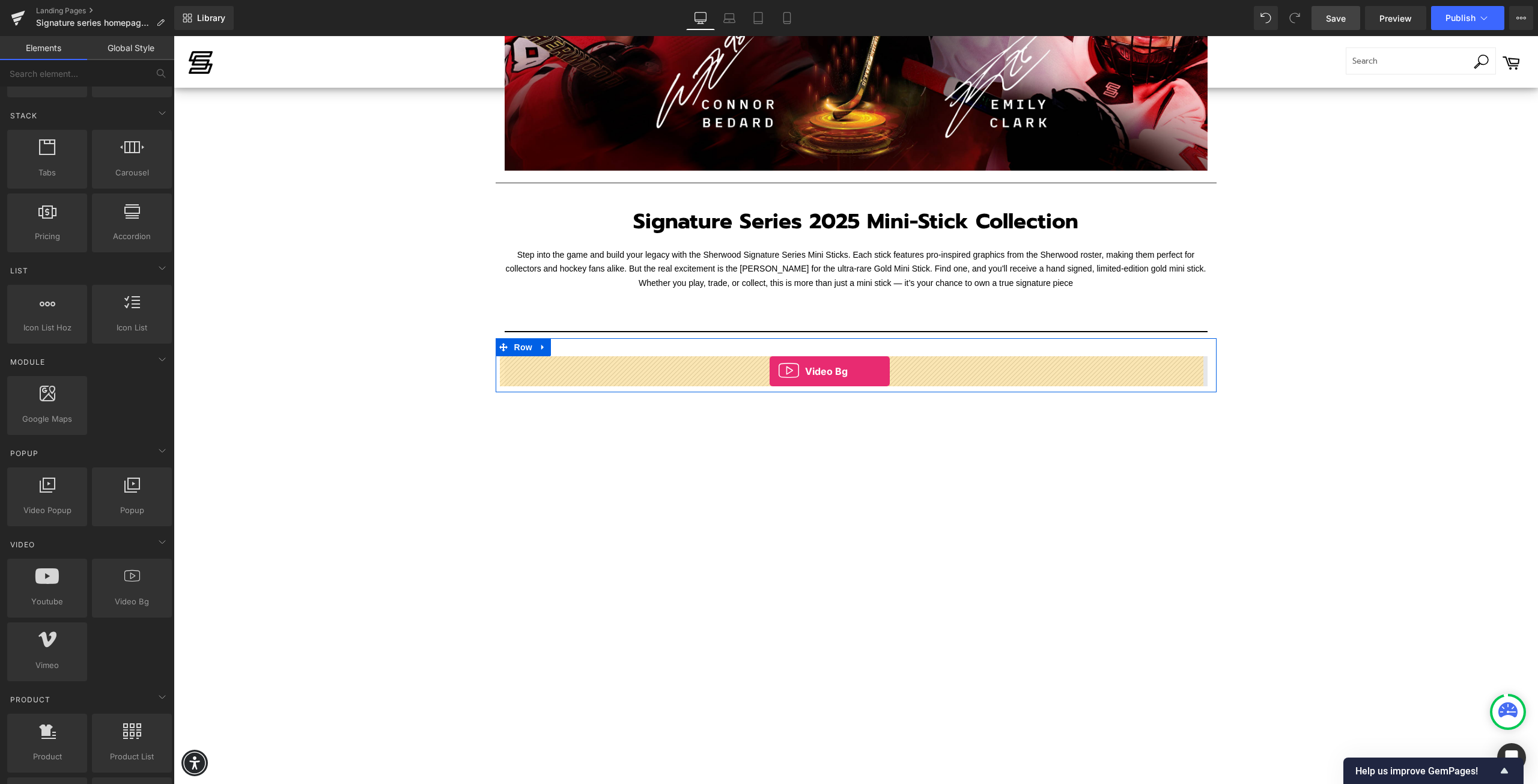
drag, startPoint x: 306, startPoint y: 632, endPoint x: 769, endPoint y: 371, distance: 531.5
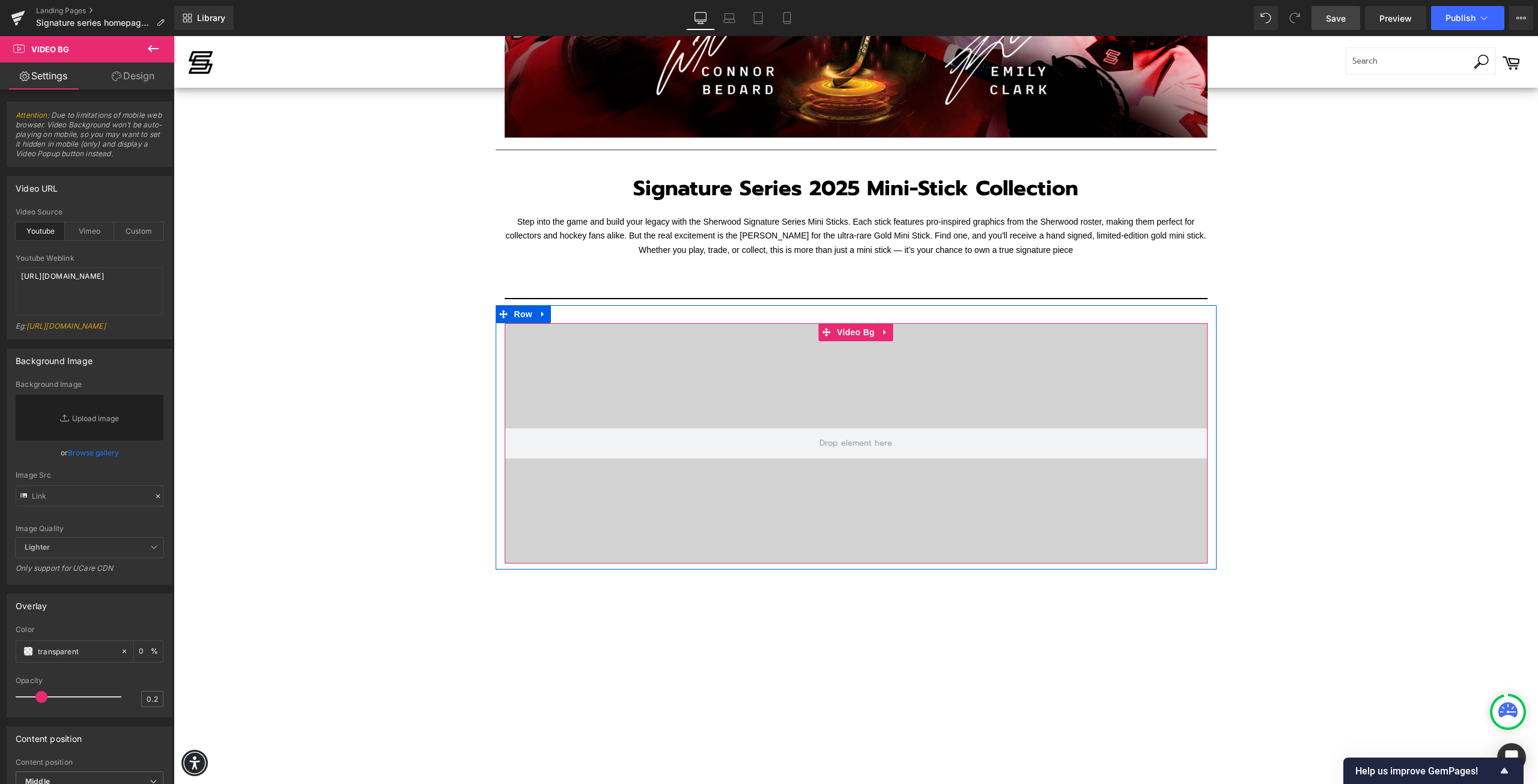
scroll to position [412, 0]
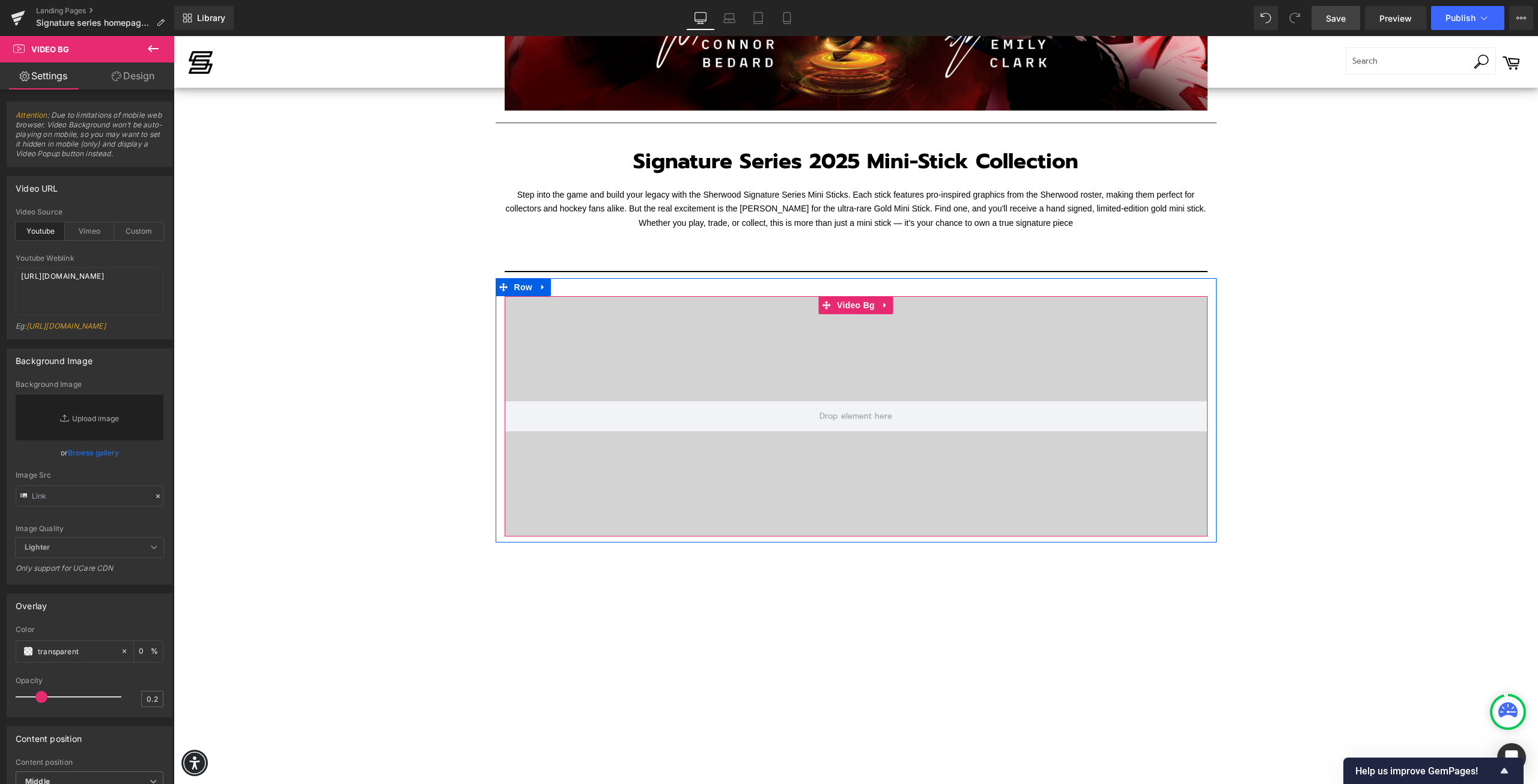
click at [650, 353] on div at bounding box center [856, 416] width 703 height 240
click at [652, 362] on div at bounding box center [856, 416] width 703 height 240
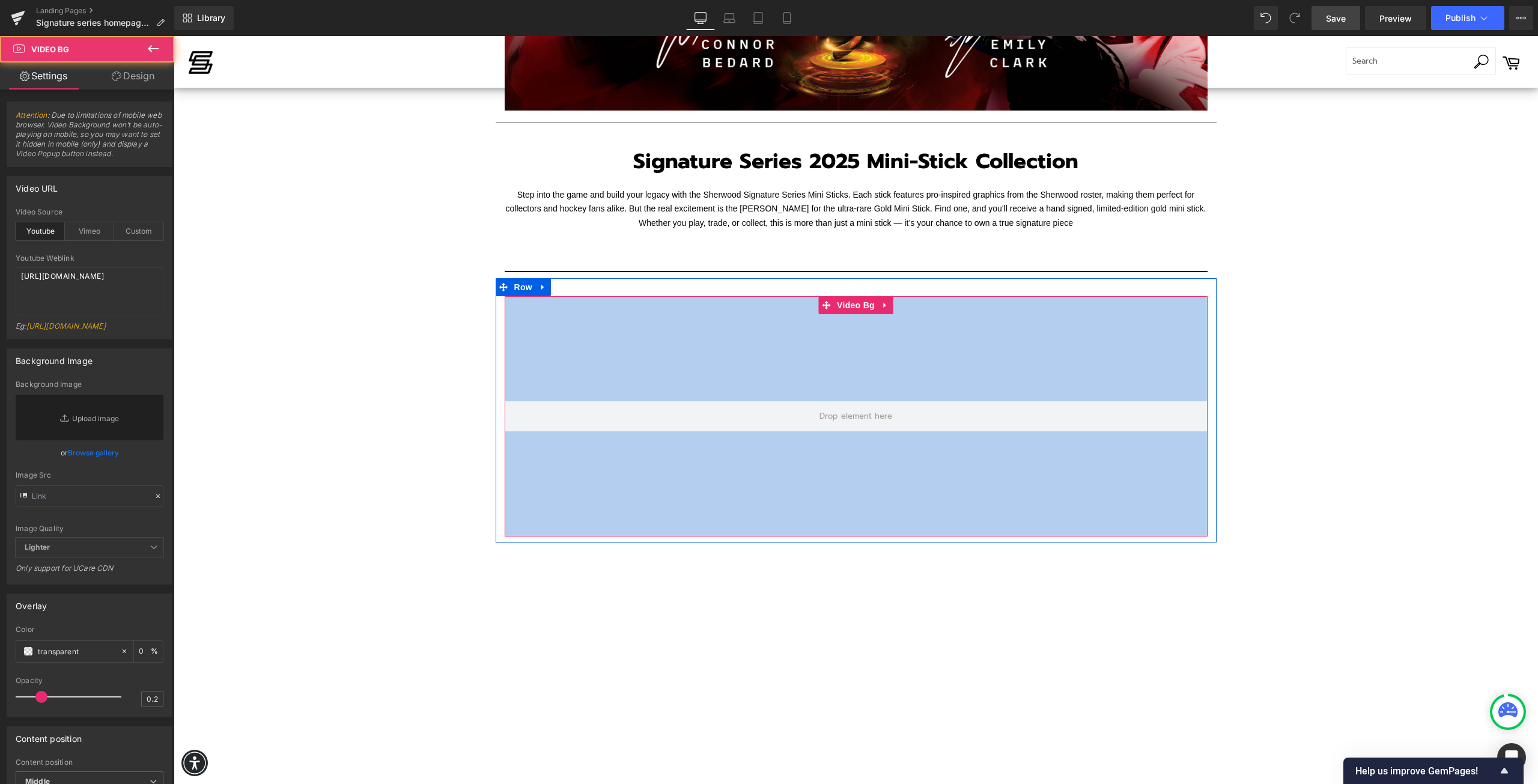
click at [652, 362] on div at bounding box center [856, 416] width 703 height 240
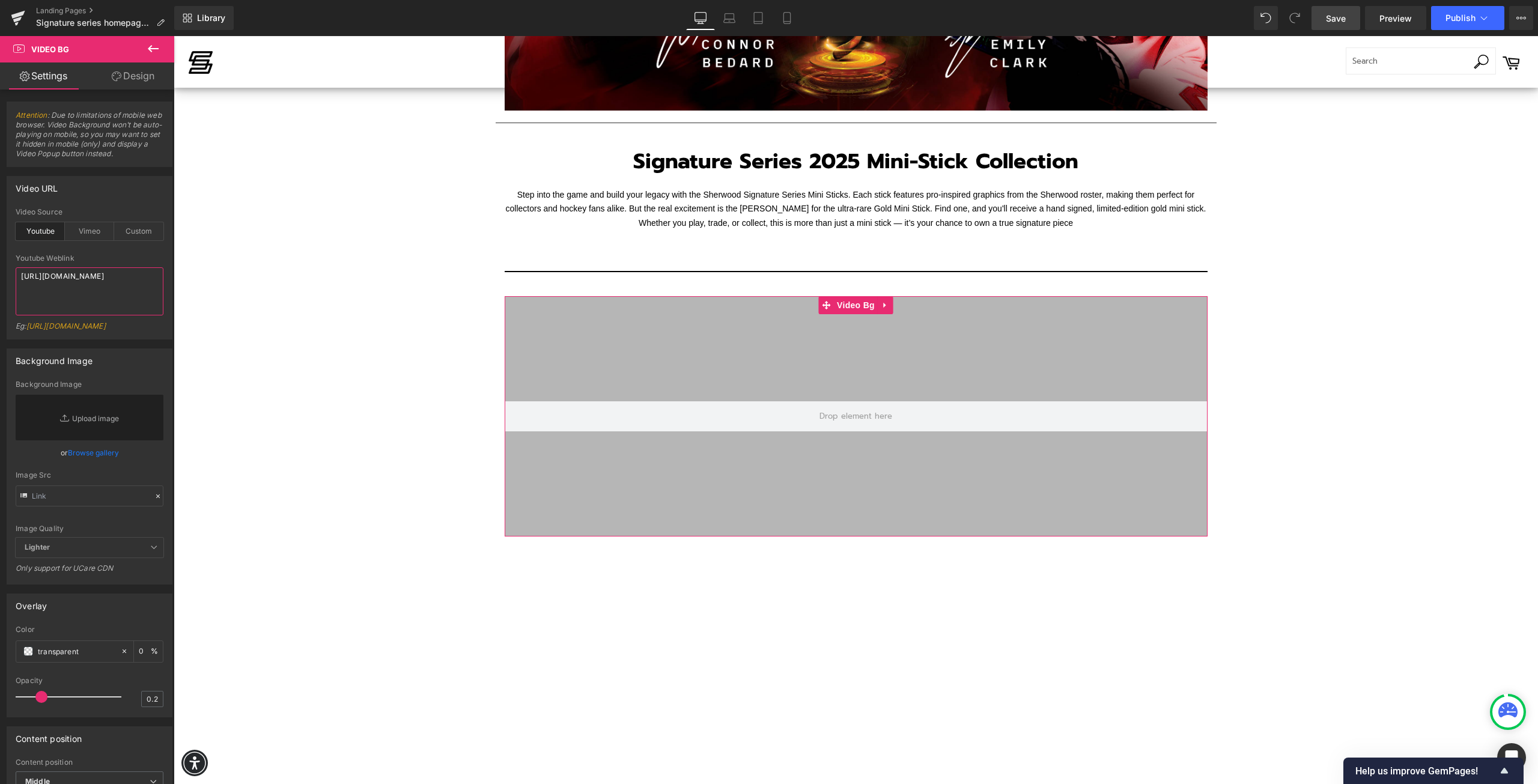
drag, startPoint x: 97, startPoint y: 288, endPoint x: 34, endPoint y: 275, distance: 64.3
click at [34, 275] on textarea "https://www.youtube.com/watch?v=O_HMoyaixkw" at bounding box center [89, 291] width 148 height 48
click at [89, 285] on textarea "https://www.youtube.com/watch?v=O_HMoyaixkw" at bounding box center [89, 291] width 148 height 48
drag, startPoint x: 93, startPoint y: 284, endPoint x: 10, endPoint y: 271, distance: 84.0
click at [10, 271] on div "youtube Video Source Youtube Vimeo Custom Youtube Weblink https://www.youtube.c…" at bounding box center [90, 274] width 165 height 131
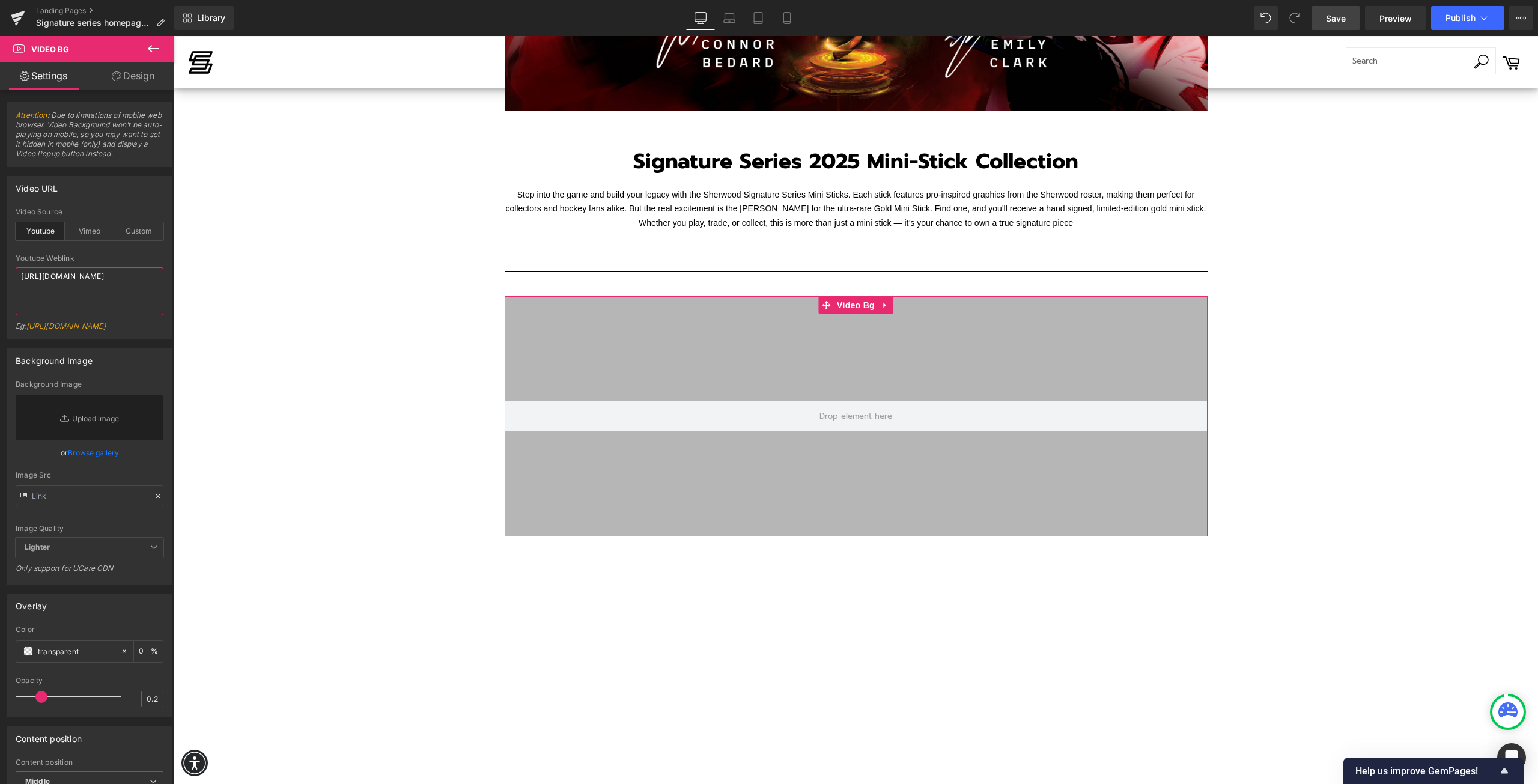
paste textarea "shorts/XwVxza9kITM"
type textarea "https://www.youtube.com/shorts/XwVxza9kITM"
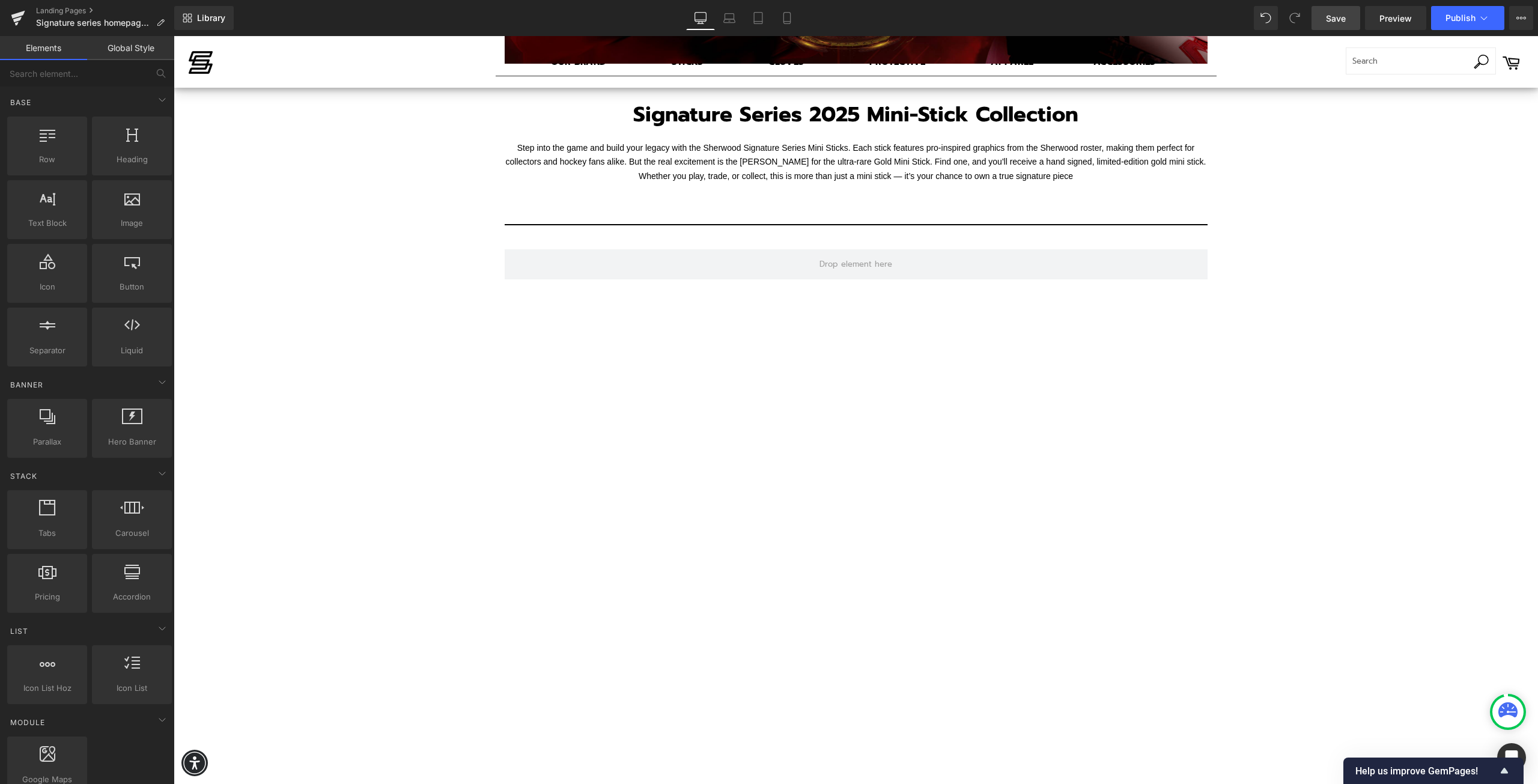
scroll to position [532, 0]
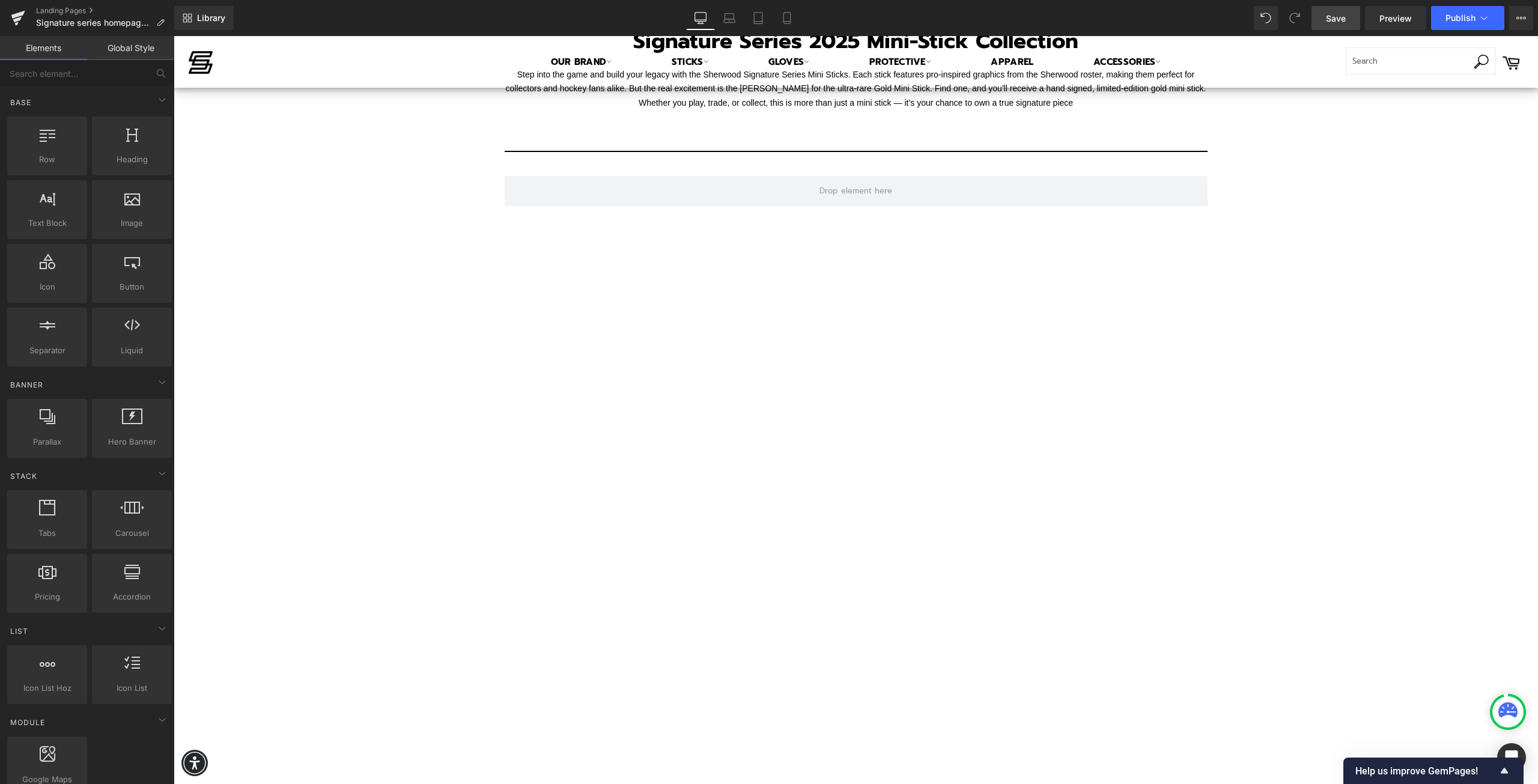
click at [707, 376] on div at bounding box center [856, 427] width 703 height 395
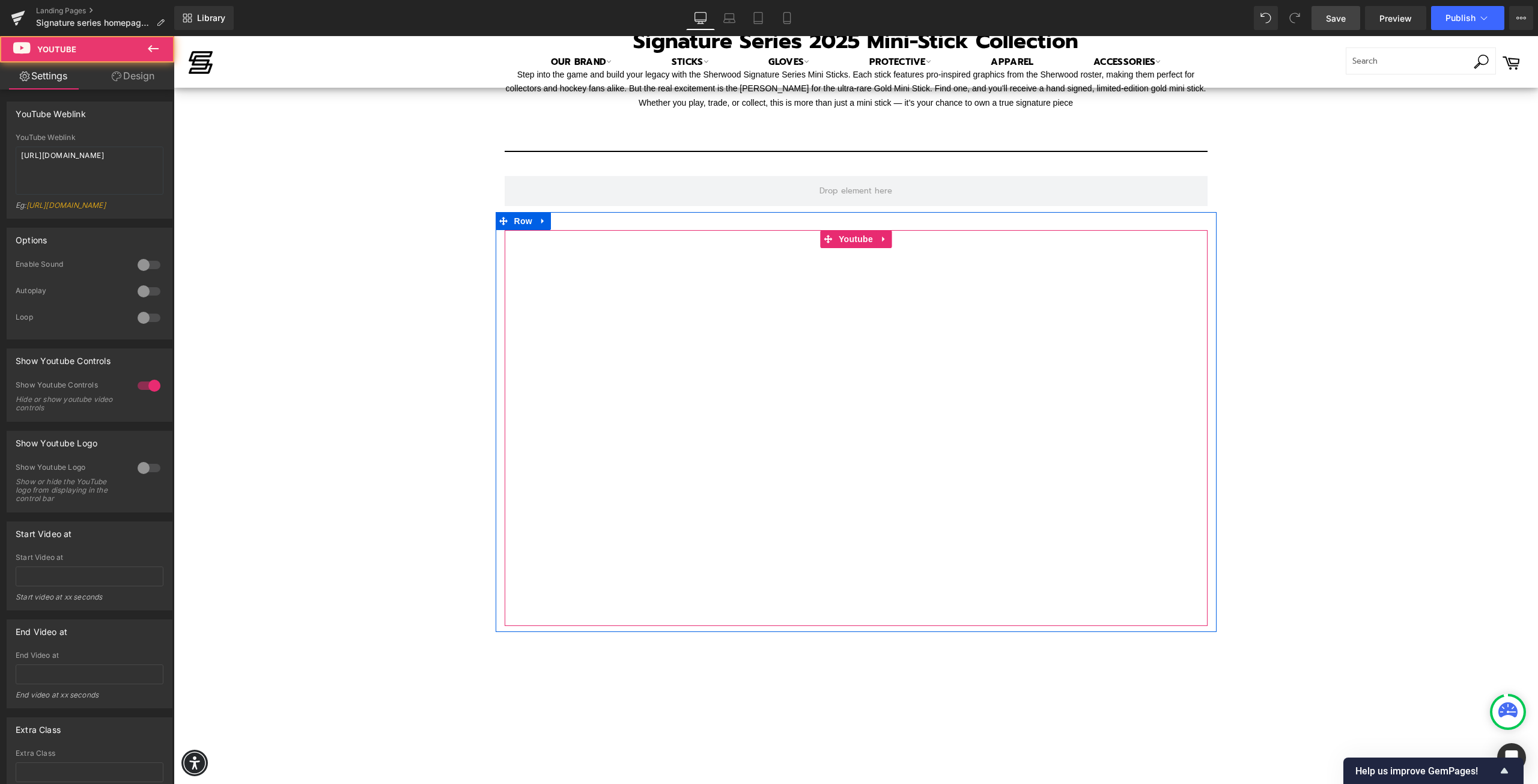
click at [707, 376] on div at bounding box center [856, 427] width 703 height 395
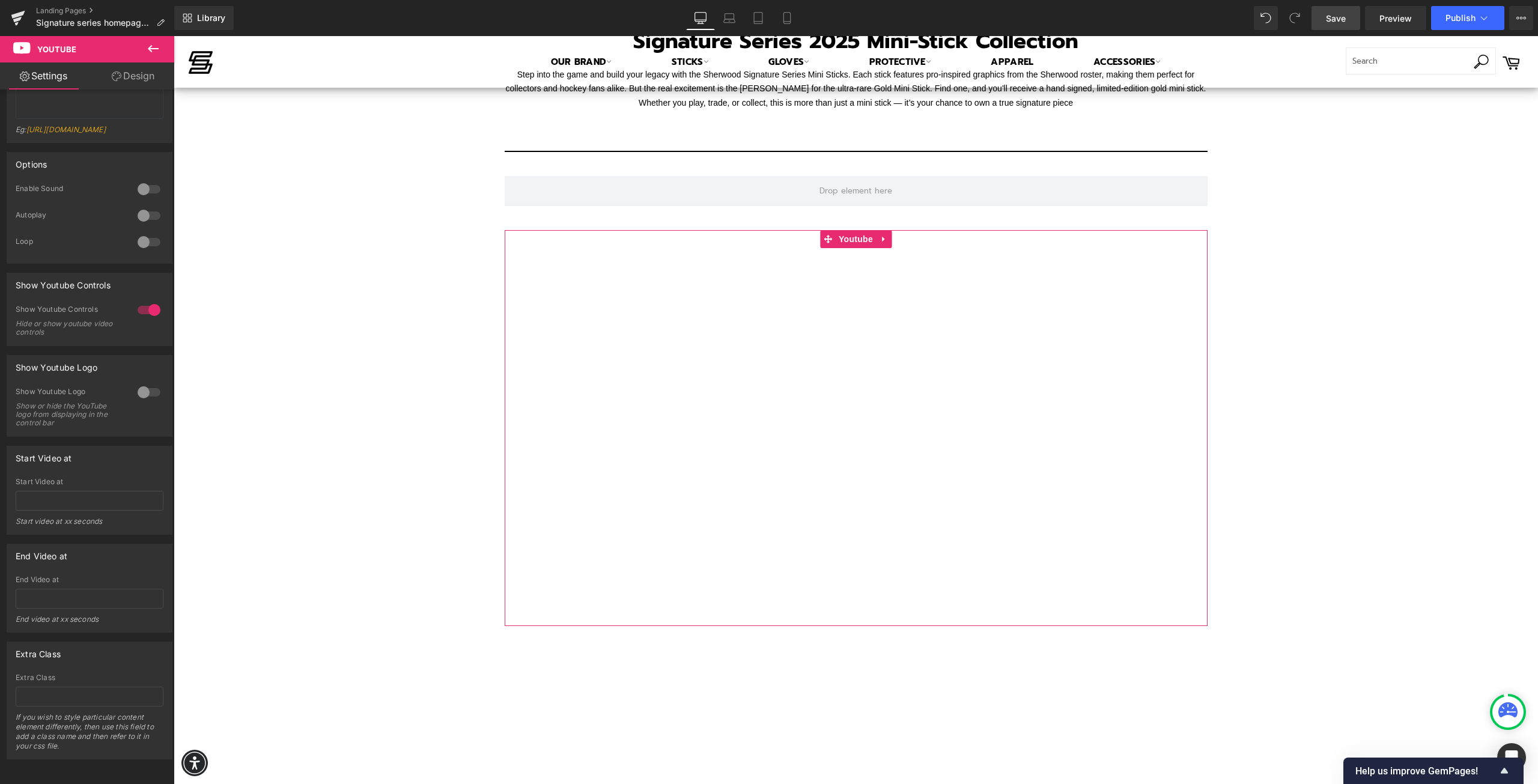
scroll to position [94, 0]
click at [39, 500] on div "Start Video at Start video at xx seconds" at bounding box center [89, 505] width 148 height 57
click at [47, 492] on input "text" at bounding box center [89, 500] width 148 height 20
click at [31, 589] on input "text" at bounding box center [89, 599] width 148 height 20
click at [48, 687] on input "text" at bounding box center [89, 696] width 148 height 20
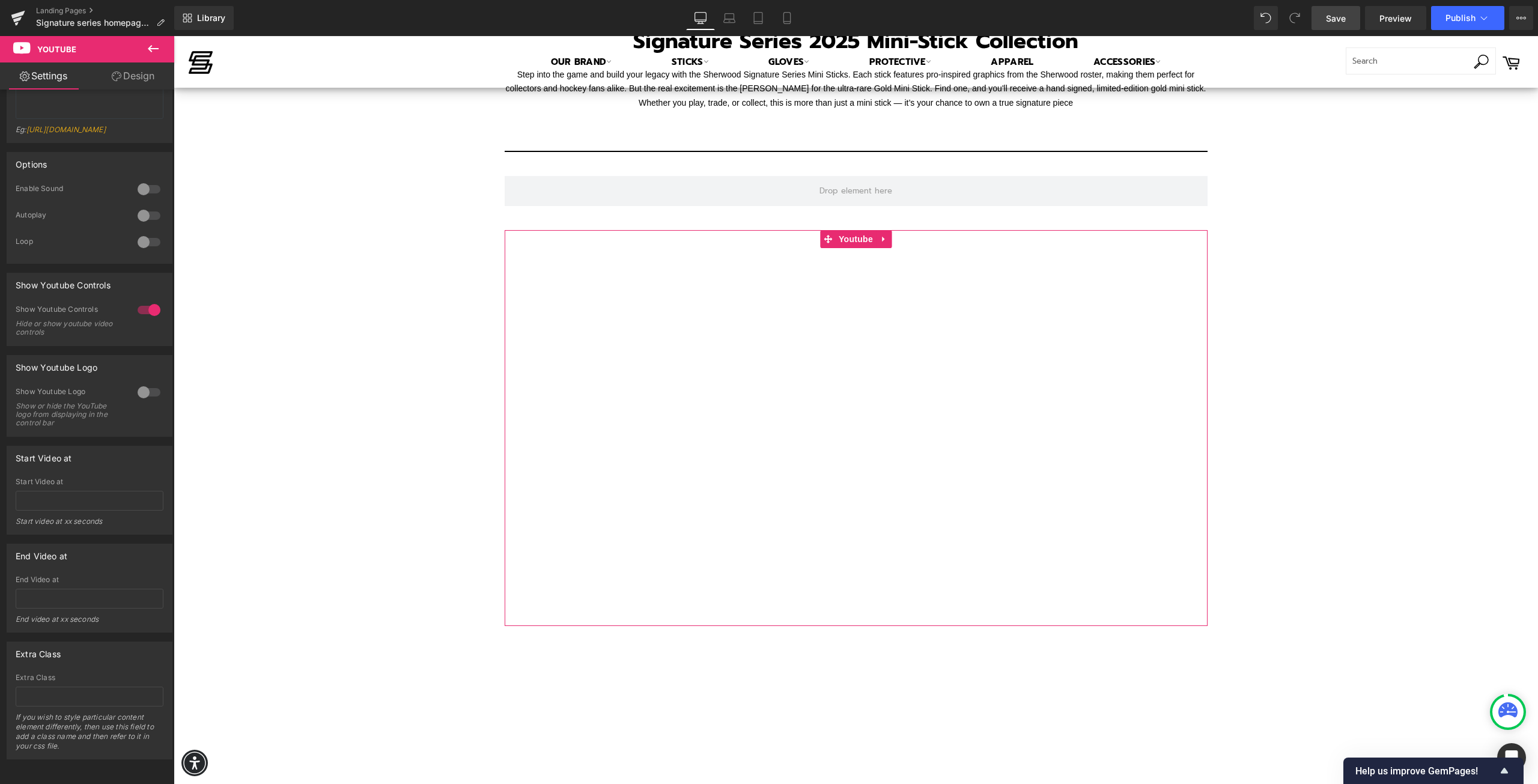
click at [118, 73] on icon at bounding box center [116, 76] width 10 height 10
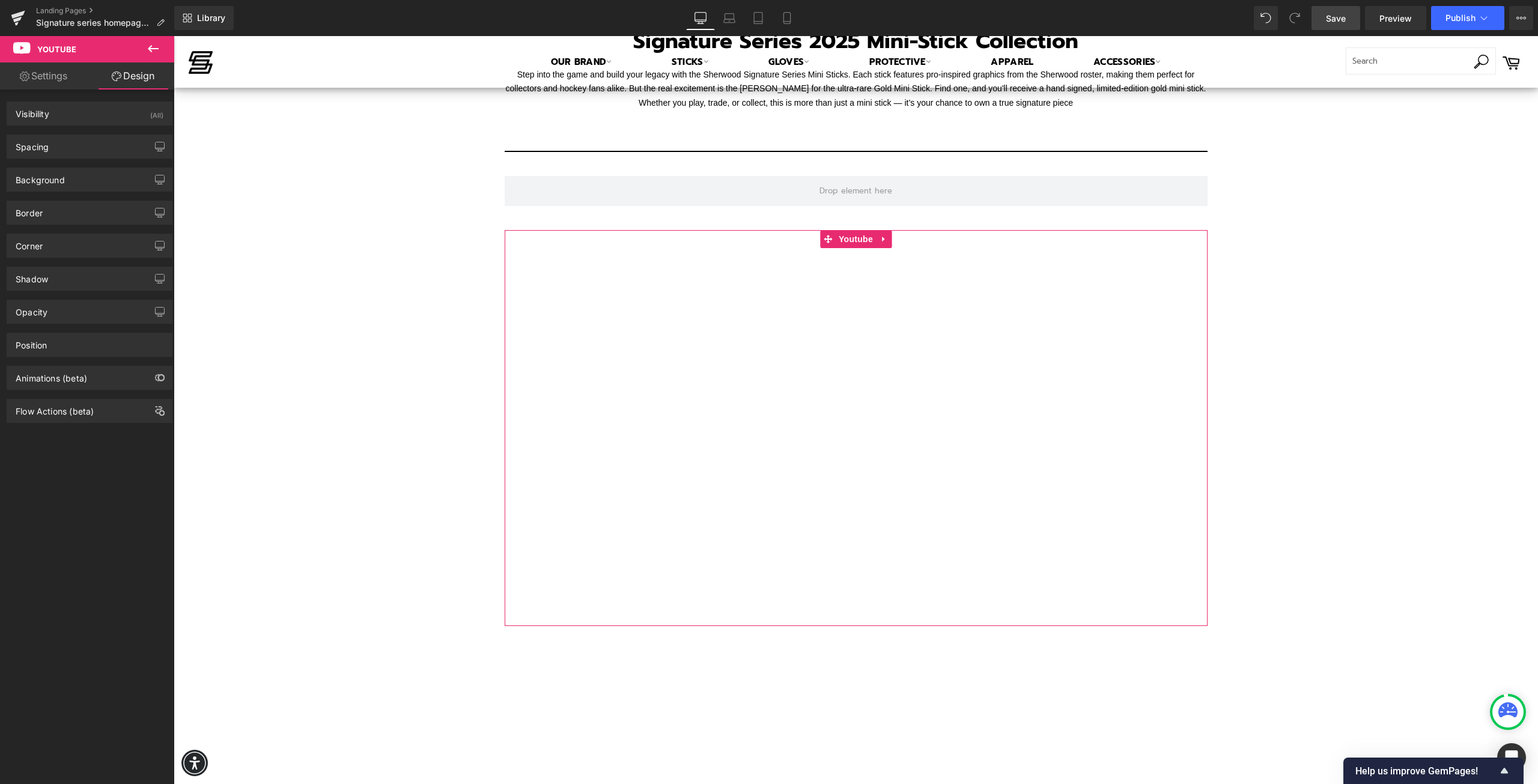
click at [63, 74] on link "Settings" at bounding box center [43, 76] width 87 height 27
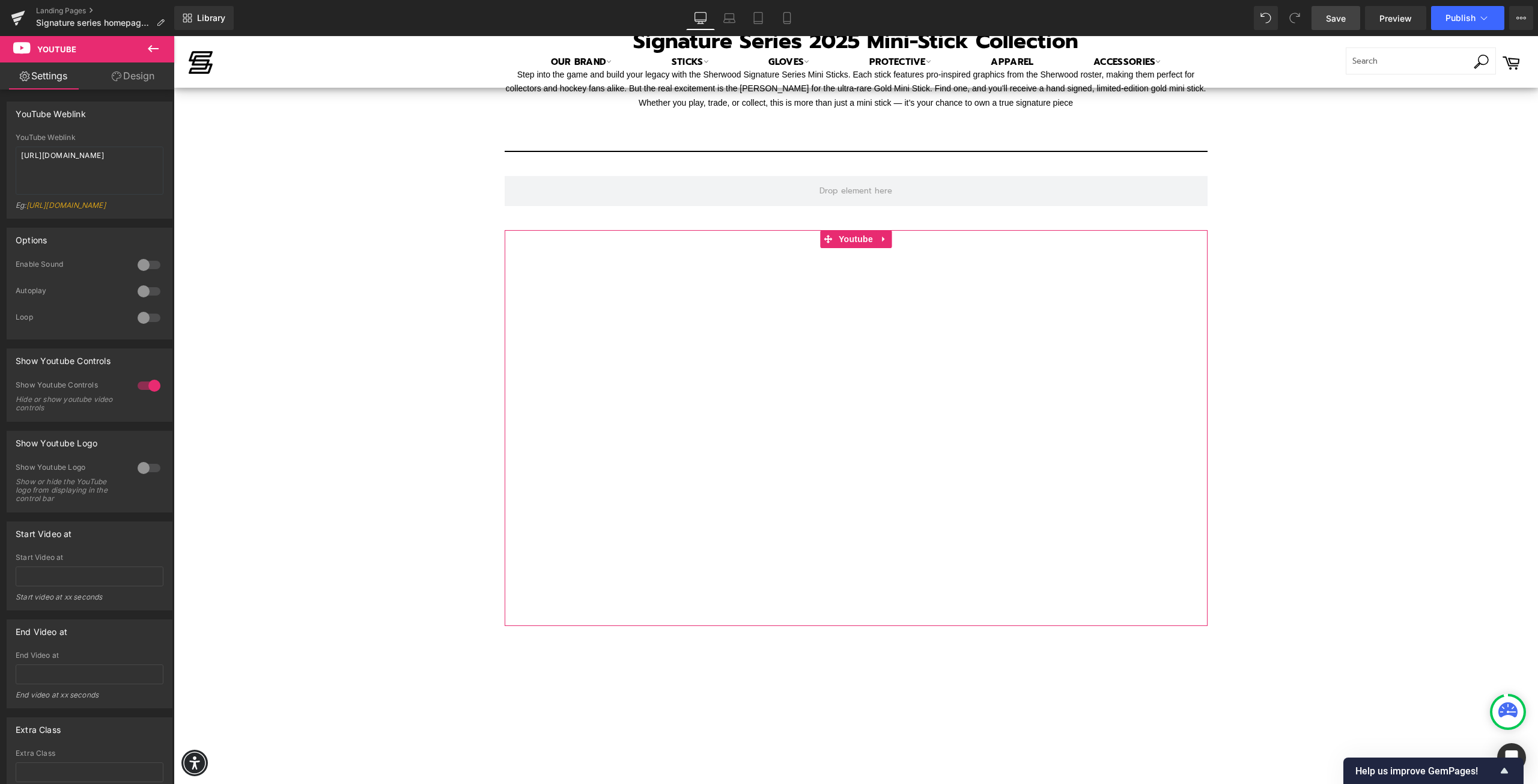
click at [130, 78] on link "Design" at bounding box center [133, 76] width 87 height 27
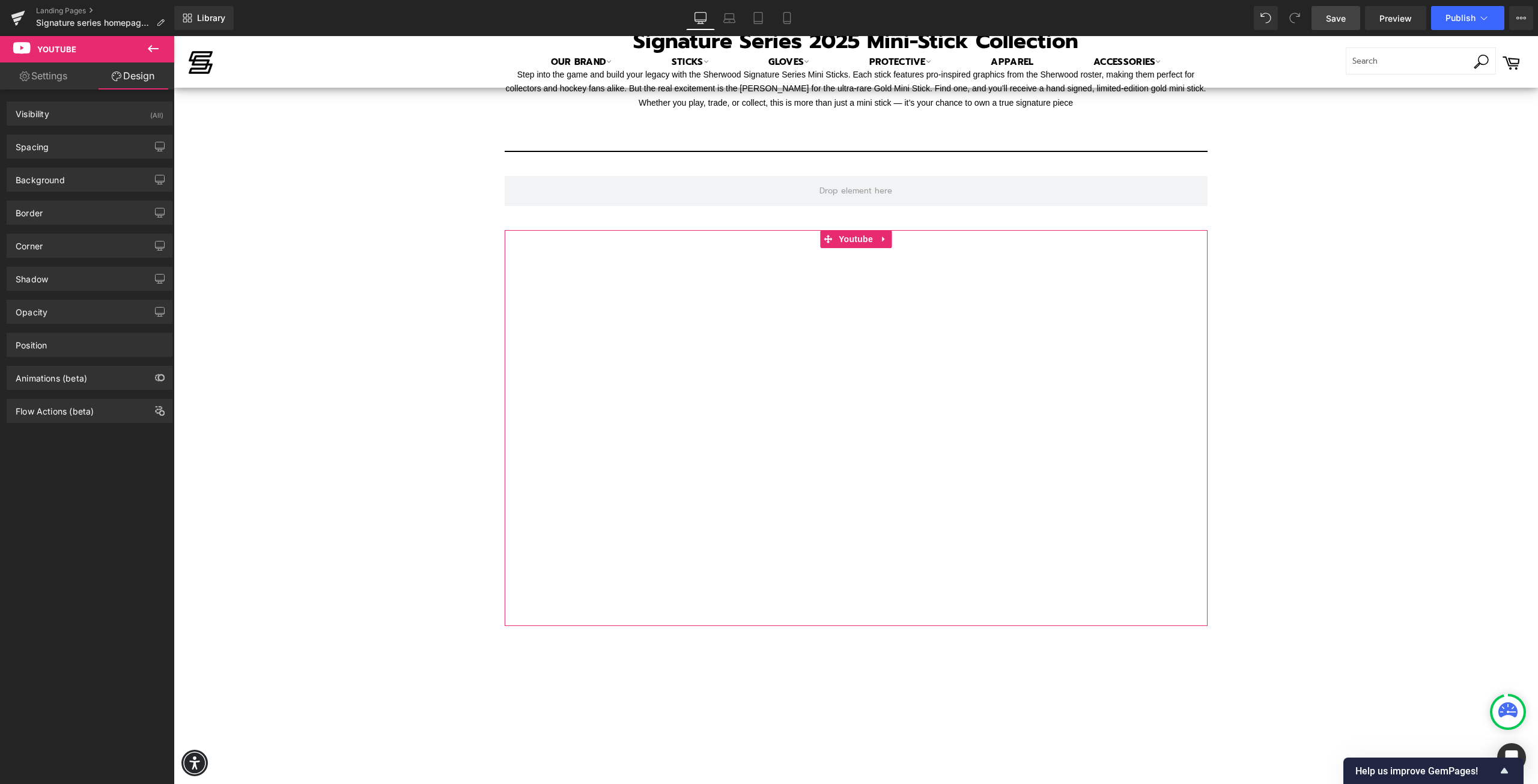
click at [65, 80] on link "Settings" at bounding box center [43, 76] width 87 height 27
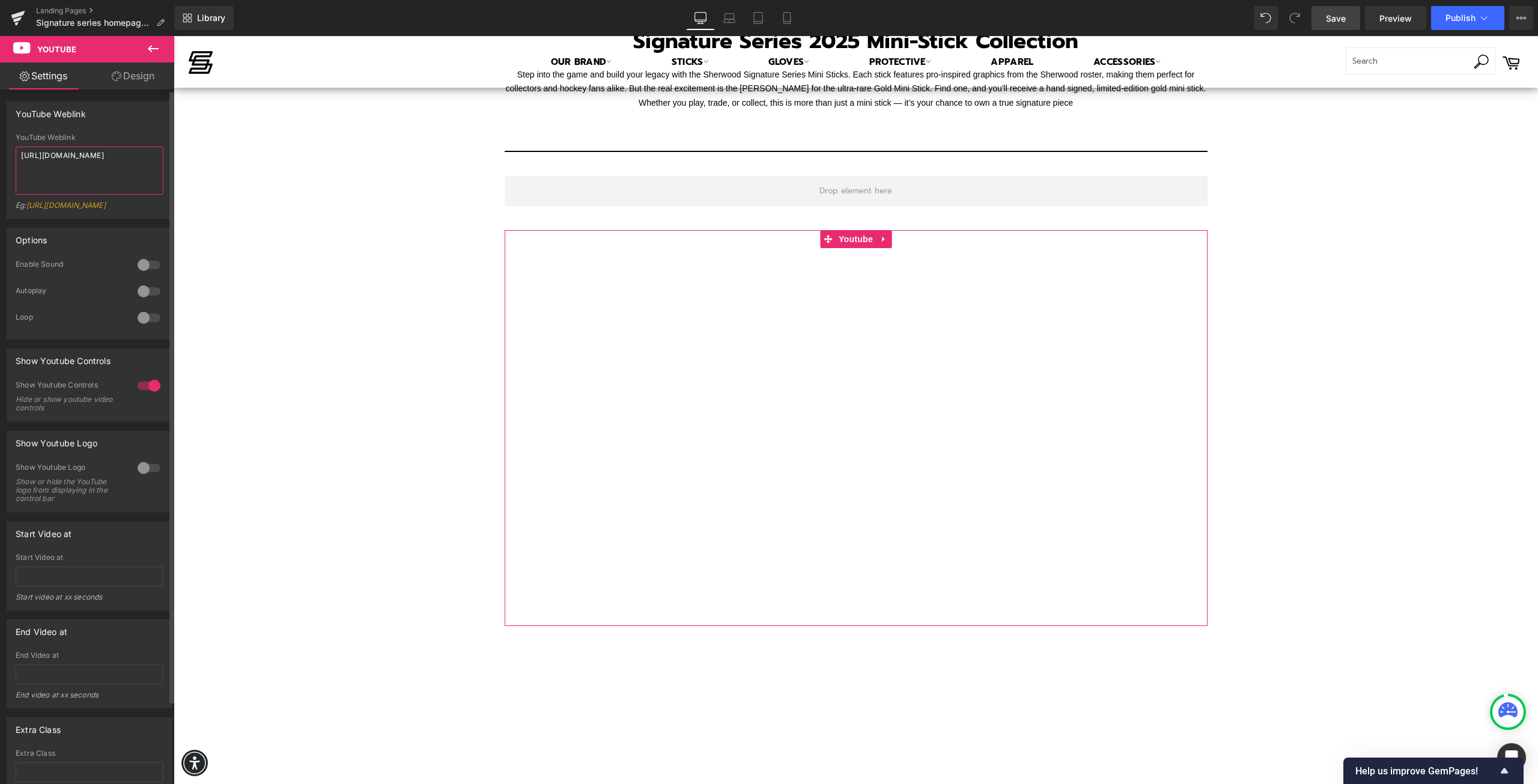
drag, startPoint x: 152, startPoint y: 166, endPoint x: 9, endPoint y: 149, distance: 144.0
click at [9, 149] on div "YouTube Weblink https://youtube.com/shorts/XwVxza9kITM?si=aAqWTTJBK62DBWmJ Eg: …" at bounding box center [90, 175] width 165 height 85
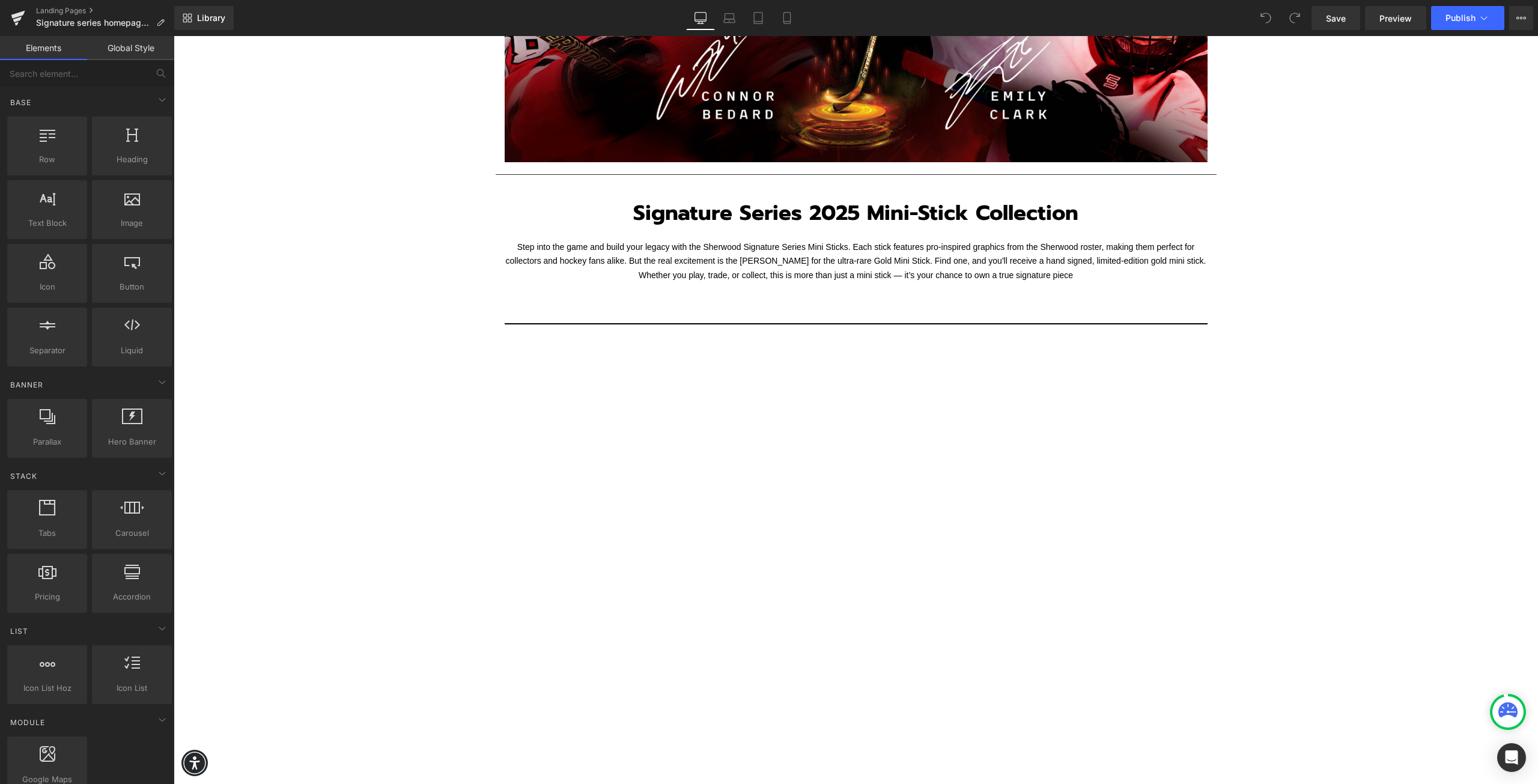
scroll to position [360, 0]
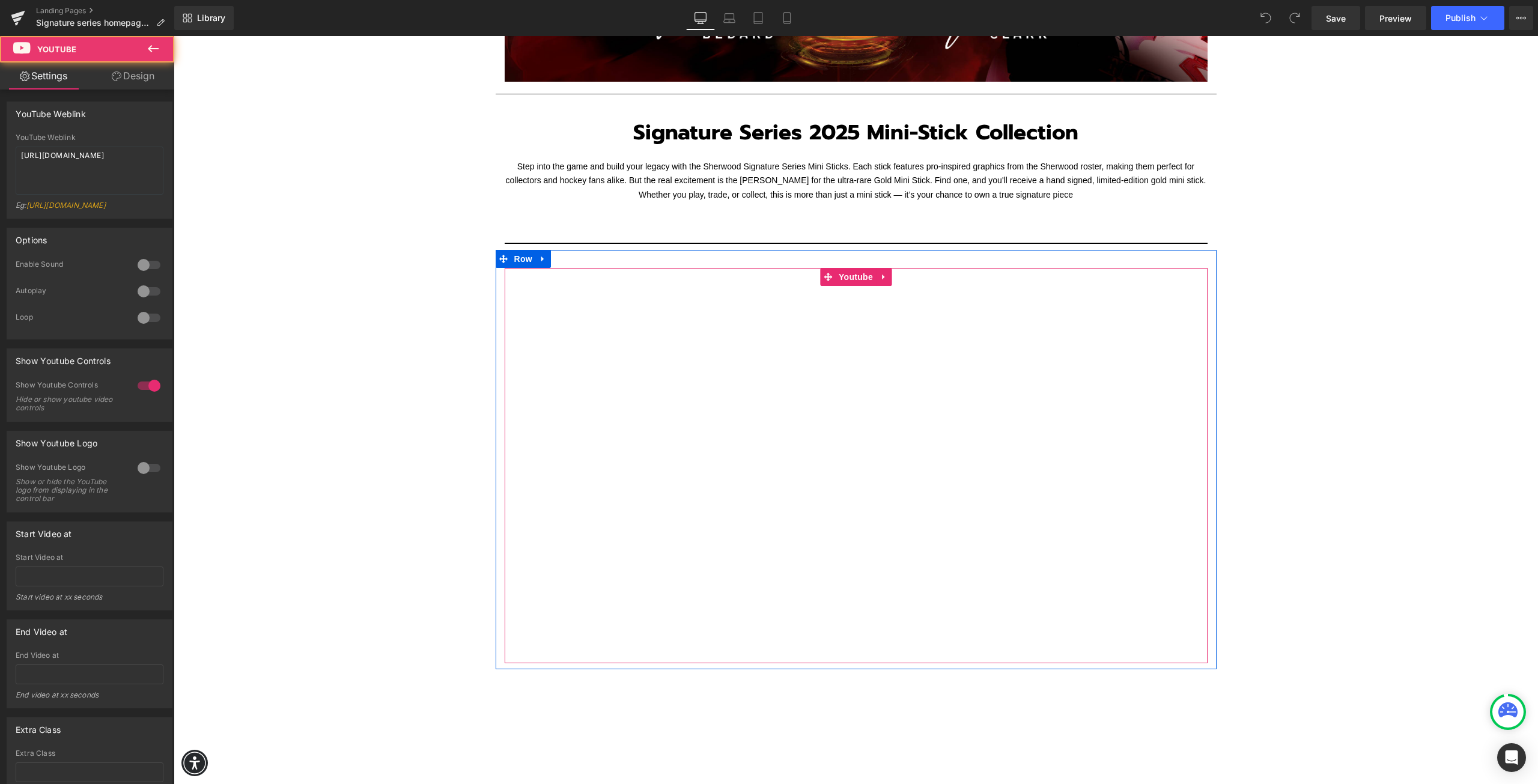
drag, startPoint x: 635, startPoint y: 359, endPoint x: 646, endPoint y: 352, distance: 13.0
click at [635, 358] on div at bounding box center [856, 465] width 703 height 395
click at [646, 352] on div at bounding box center [856, 465] width 703 height 395
click at [879, 275] on div at bounding box center [856, 465] width 703 height 395
click at [879, 277] on div at bounding box center [856, 465] width 703 height 395
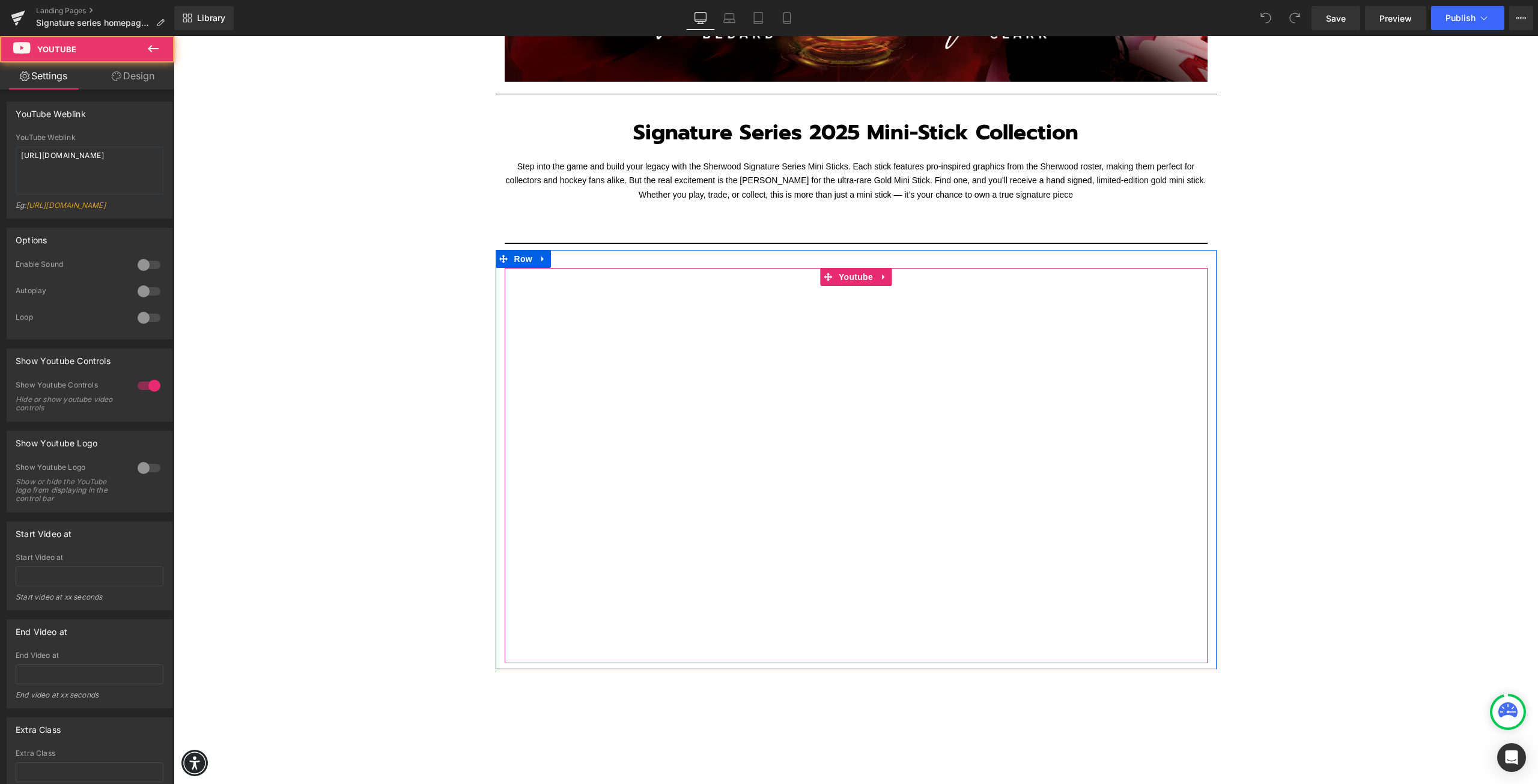
click at [876, 277] on div at bounding box center [856, 465] width 703 height 395
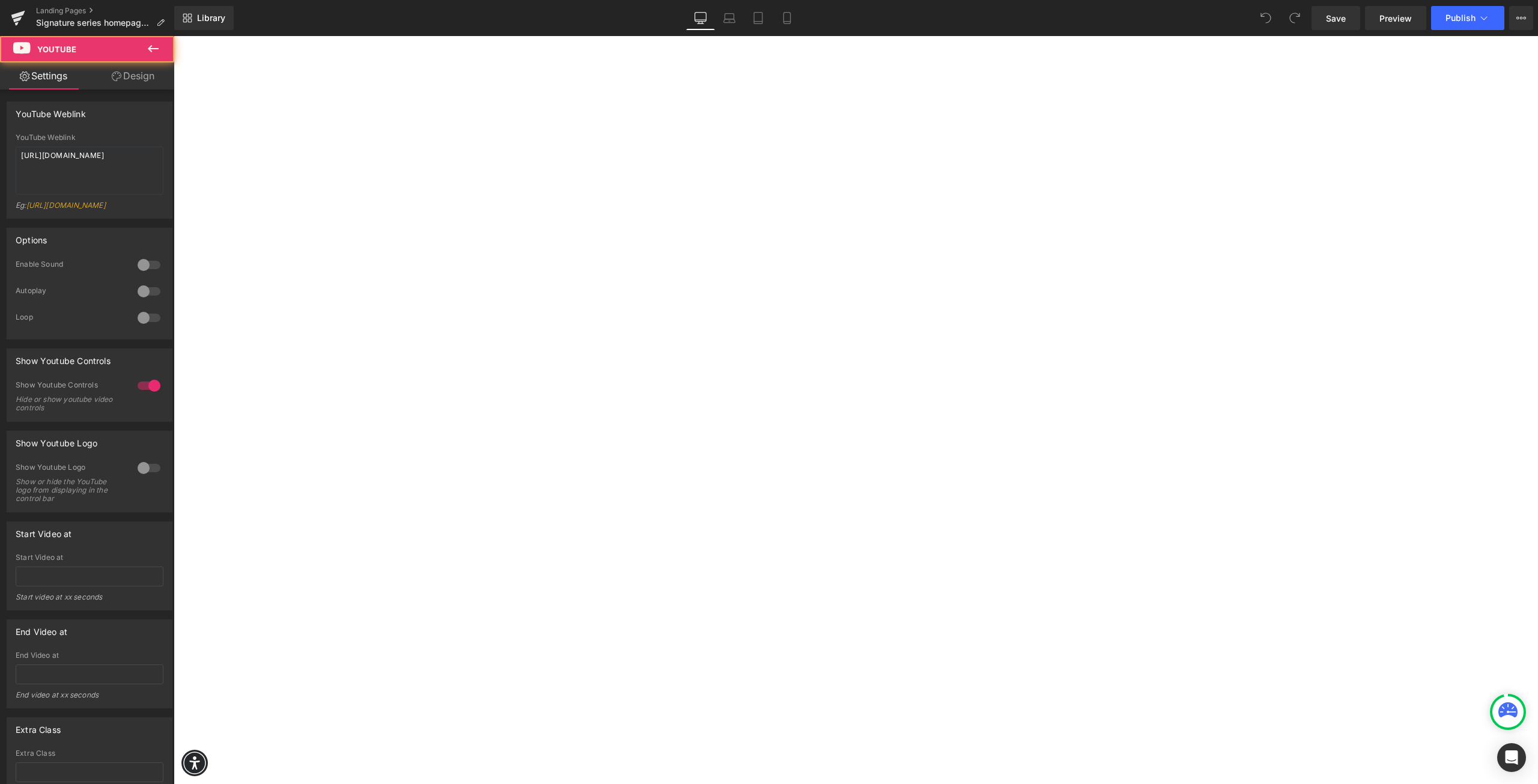
scroll to position [661, 0]
click at [939, 505] on div at bounding box center [856, 584] width 703 height 395
click at [733, 232] on div at bounding box center [856, 165] width 703 height 395
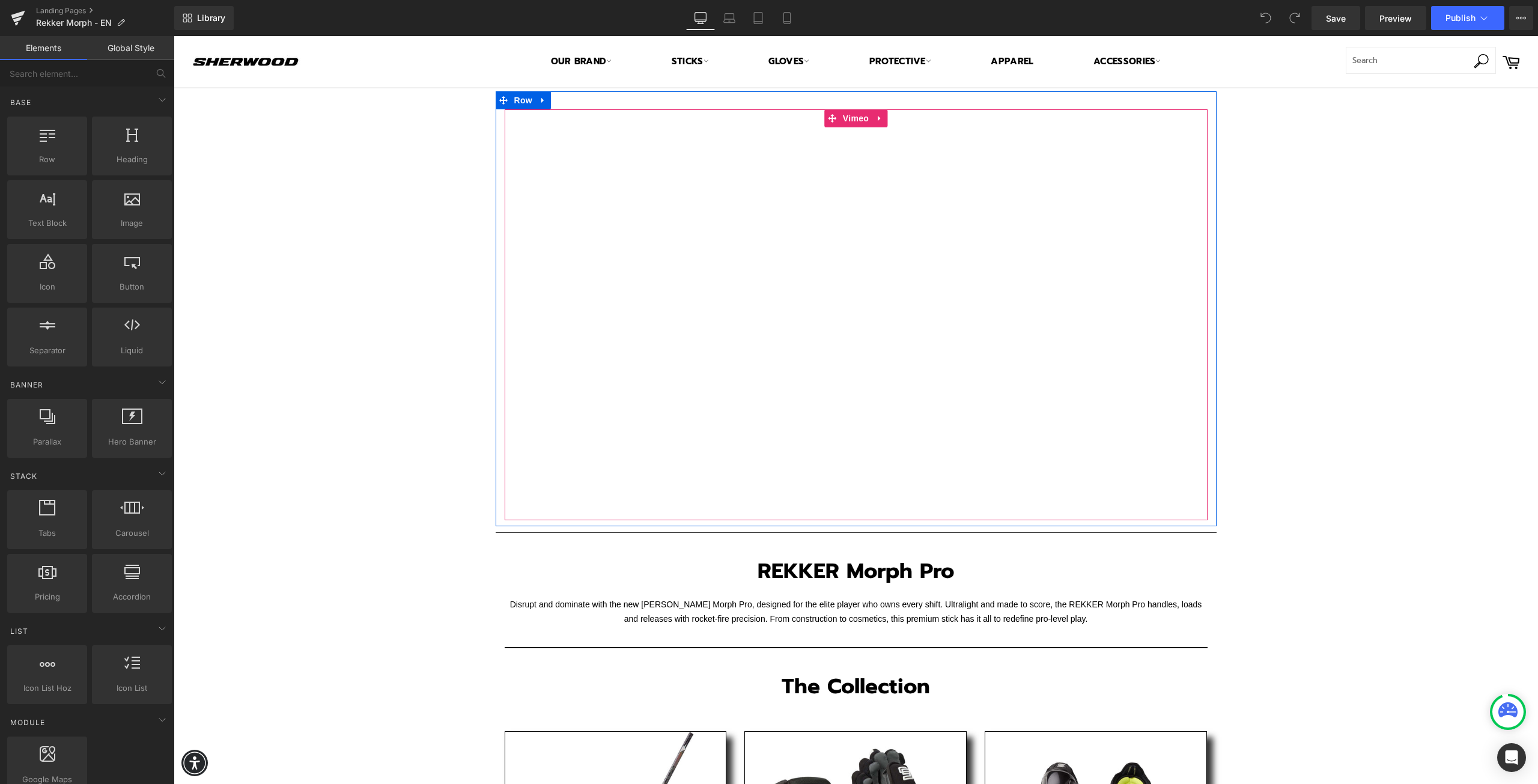
click at [517, 497] on div at bounding box center [856, 315] width 703 height 411
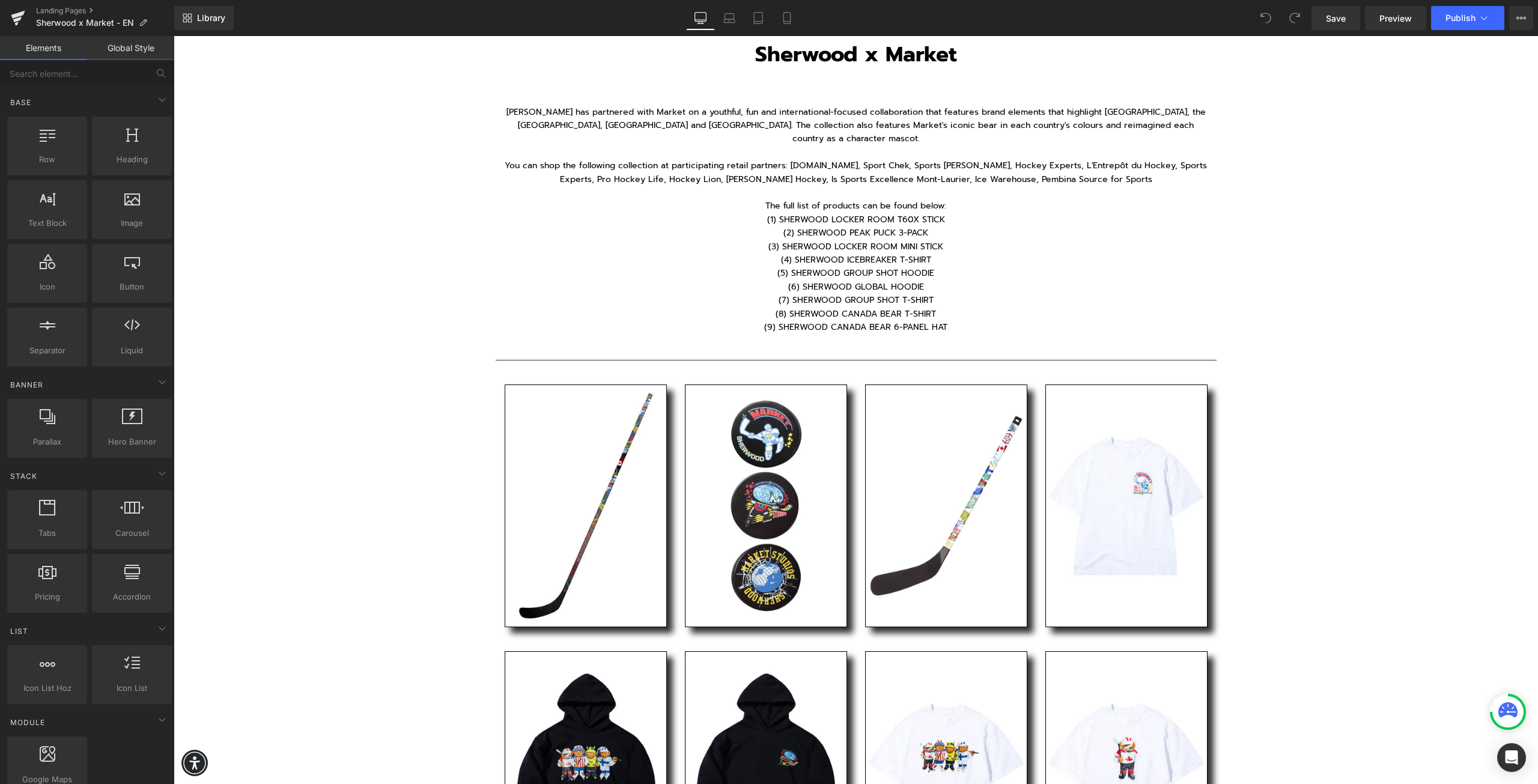
scroll to position [316, 0]
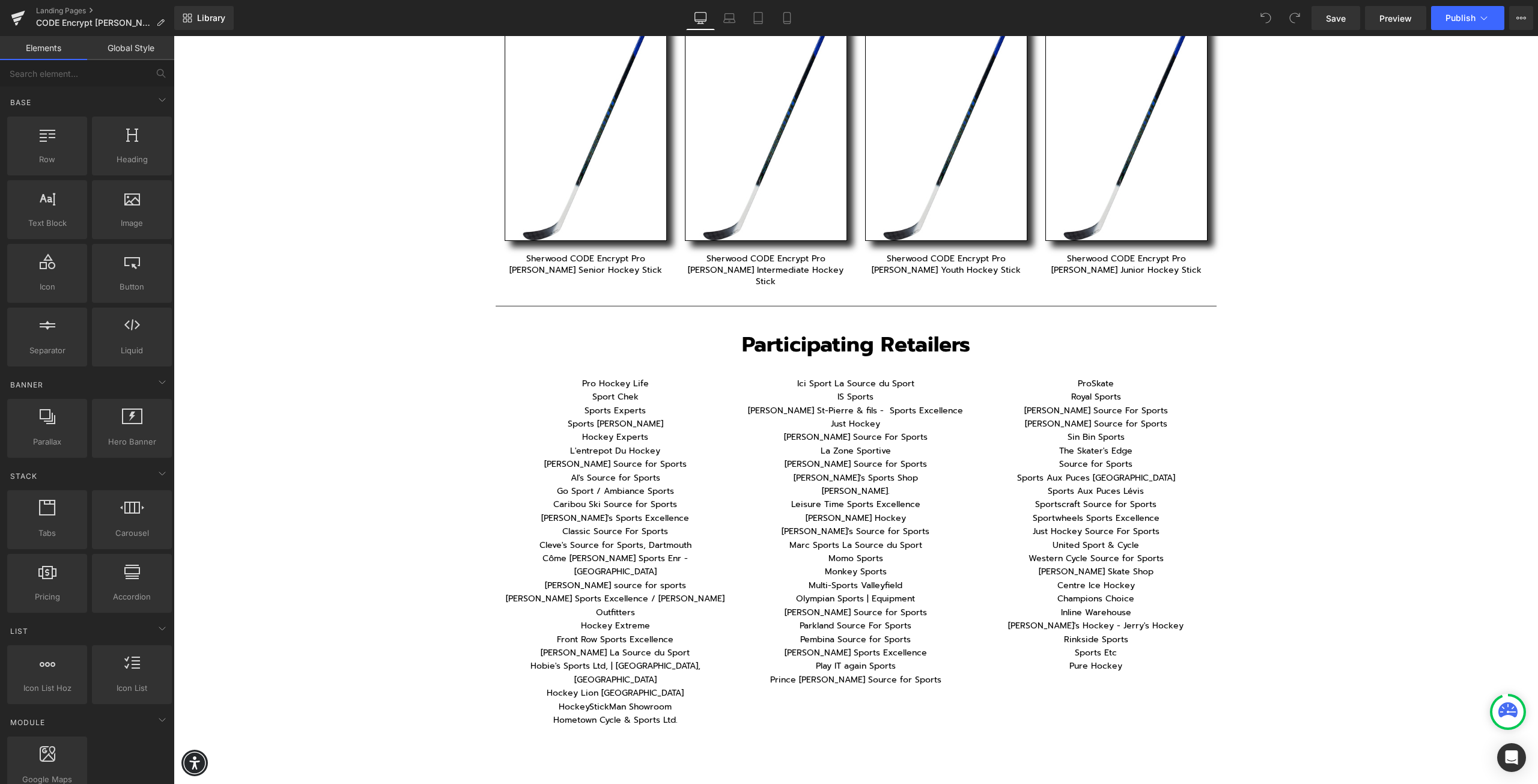
scroll to position [504, 0]
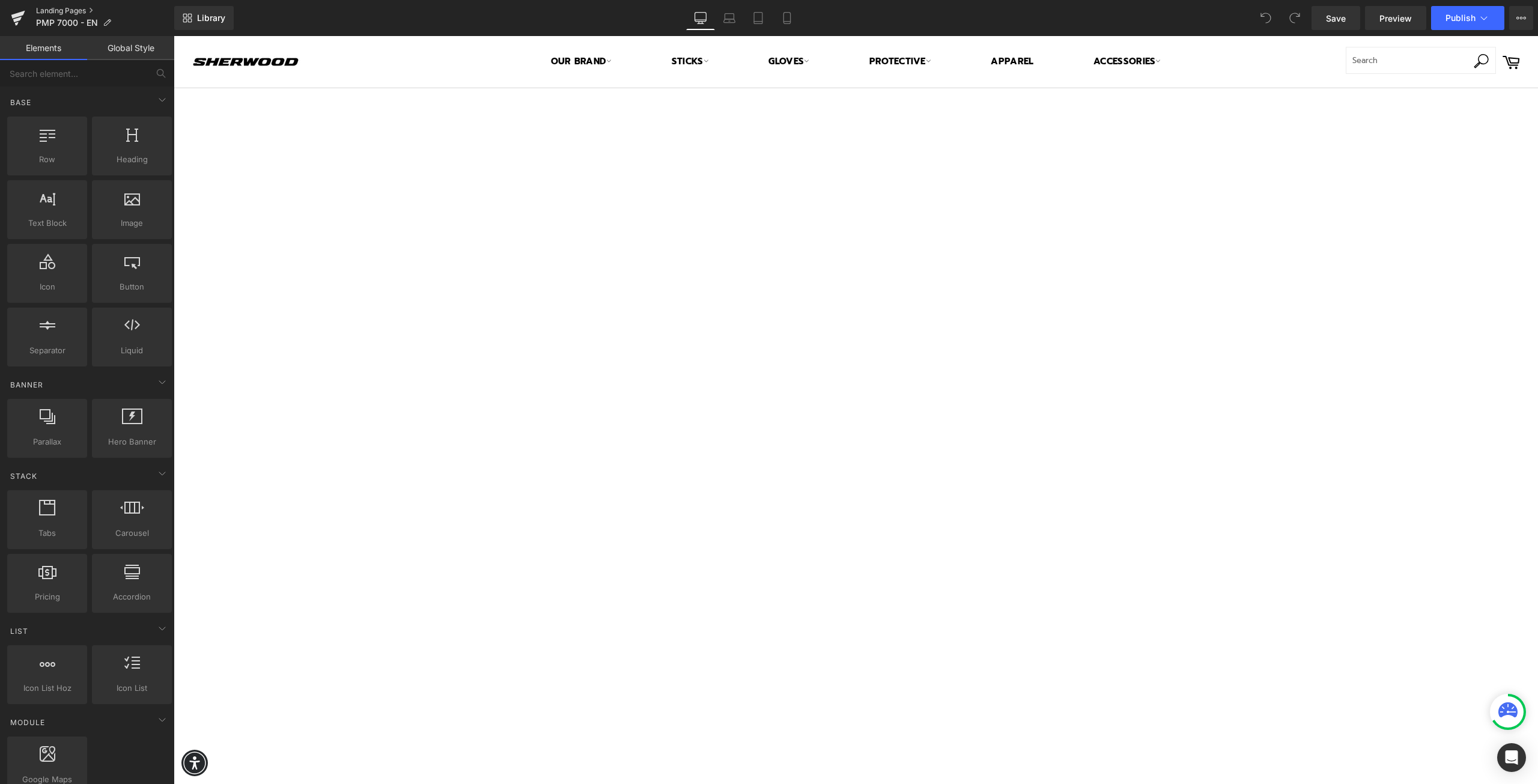
click at [55, 8] on link "Landing Pages" at bounding box center [105, 10] width 138 height 10
